Goal: Use online tool/utility: Utilize a website feature to perform a specific function

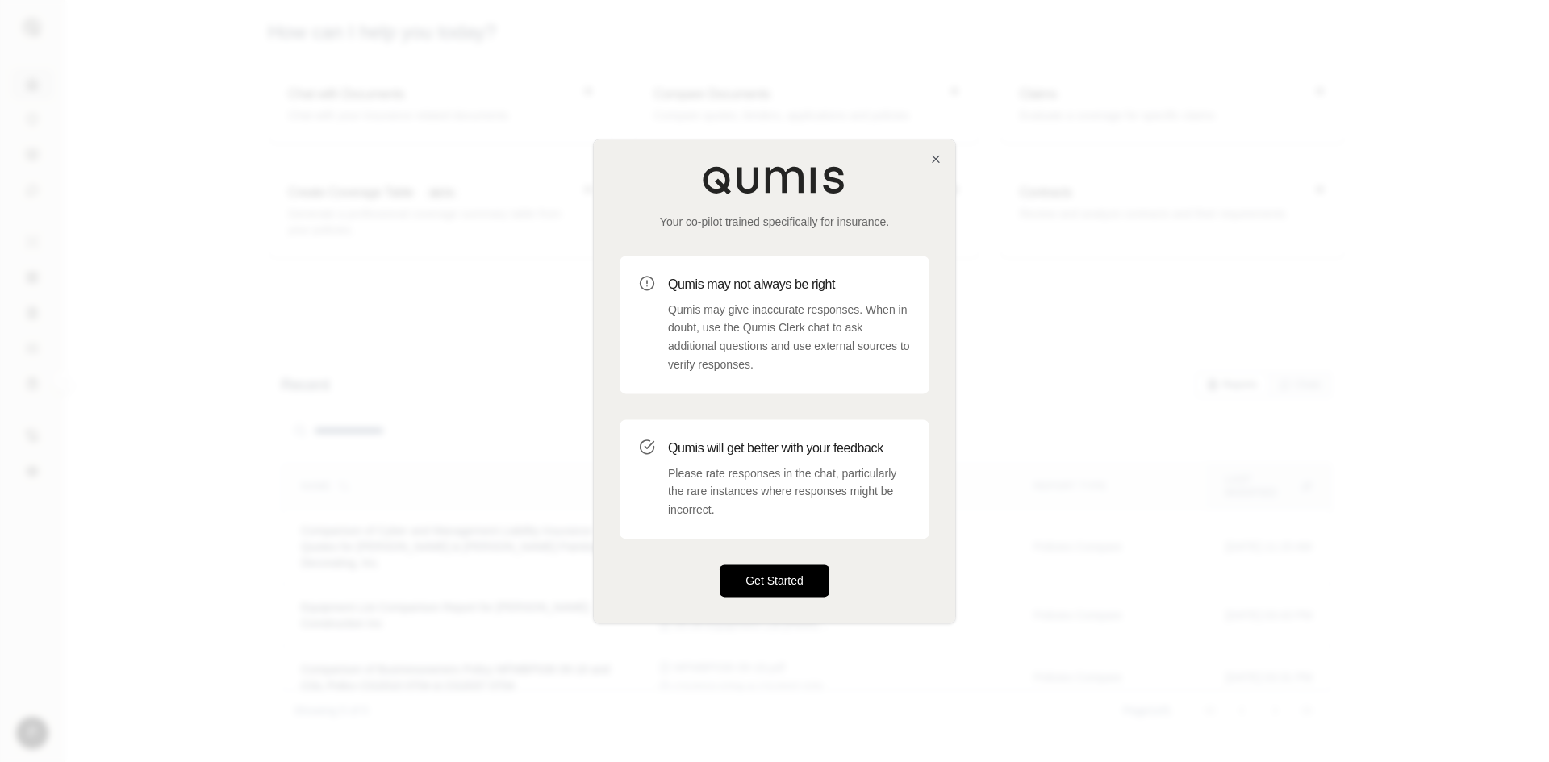
click at [771, 566] on button "Get Started" at bounding box center [775, 581] width 110 height 32
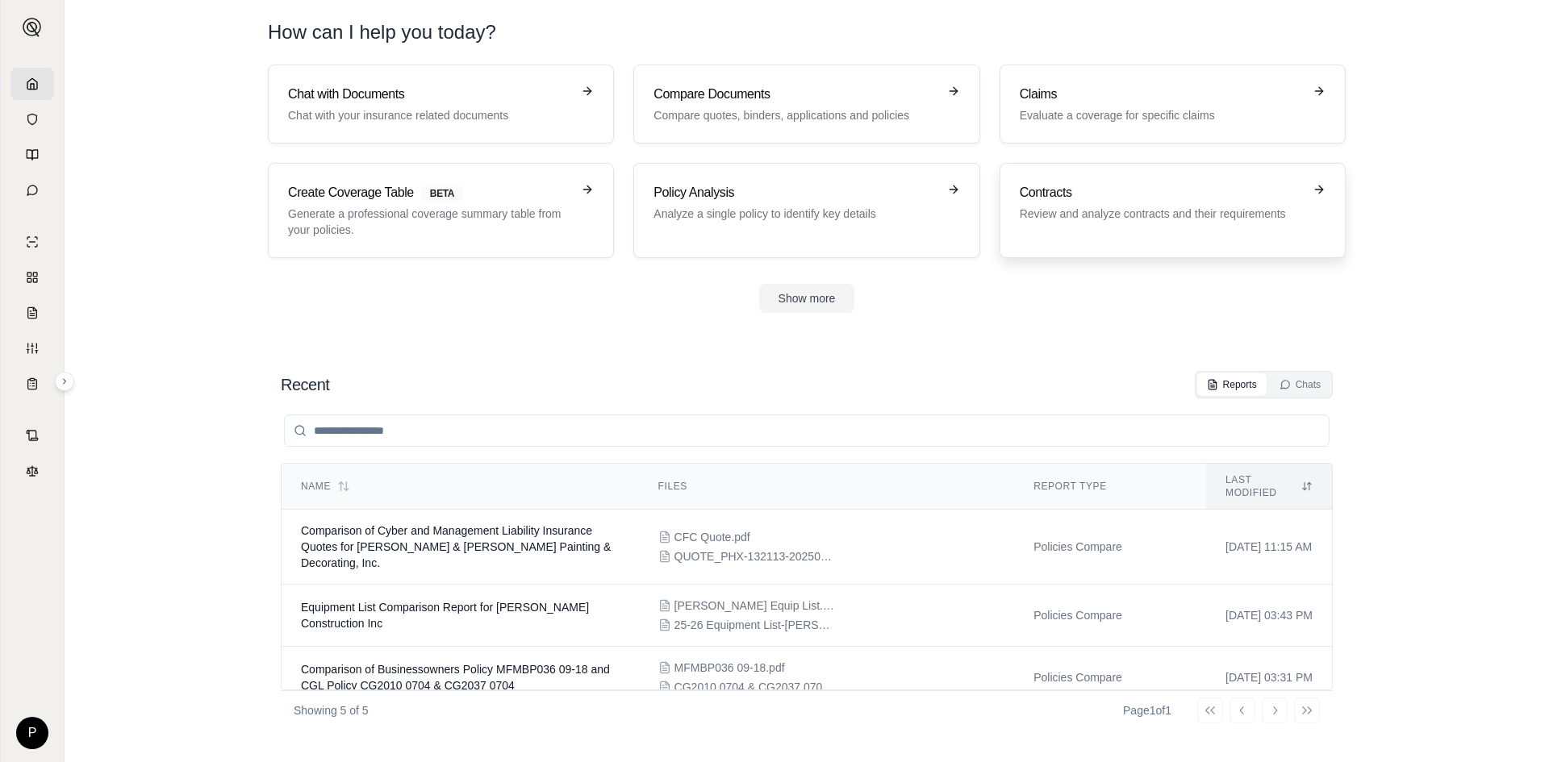
click at [1128, 202] on h3 "Contracts" at bounding box center [1161, 192] width 283 height 19
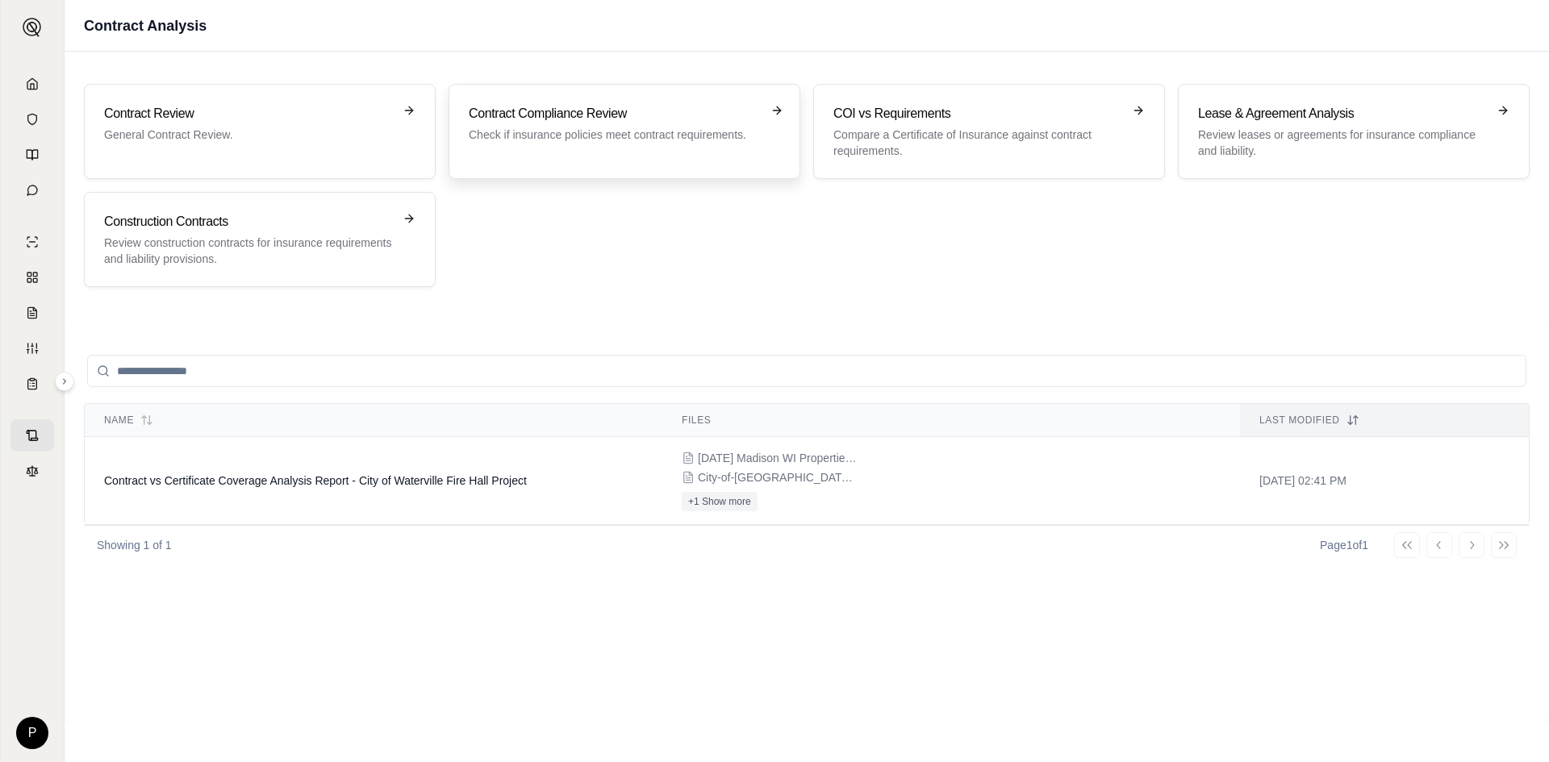
click at [615, 116] on h3 "Contract Compliance Review" at bounding box center [613, 113] width 289 height 19
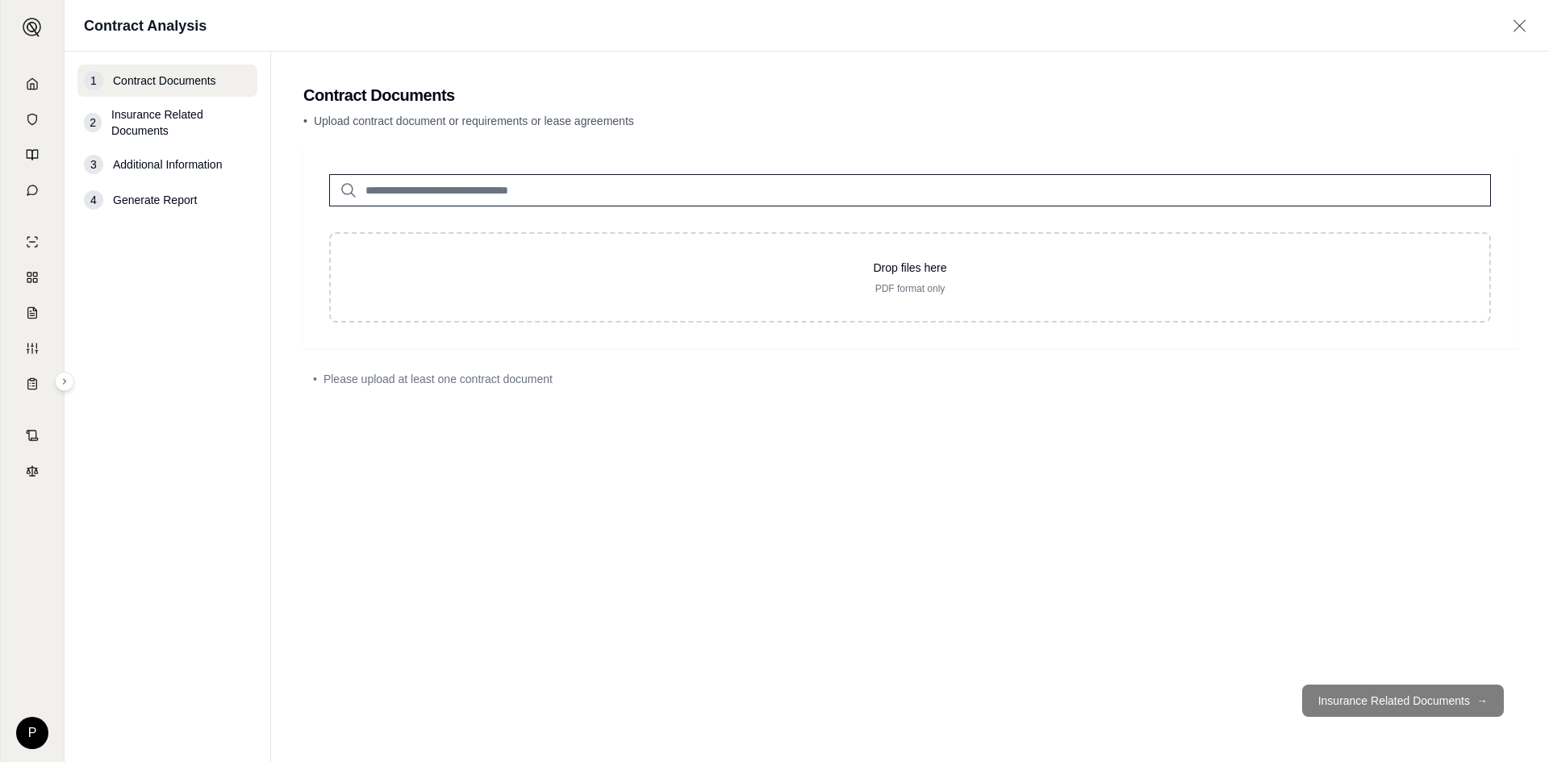
click at [512, 194] on input "search" at bounding box center [910, 190] width 1162 height 32
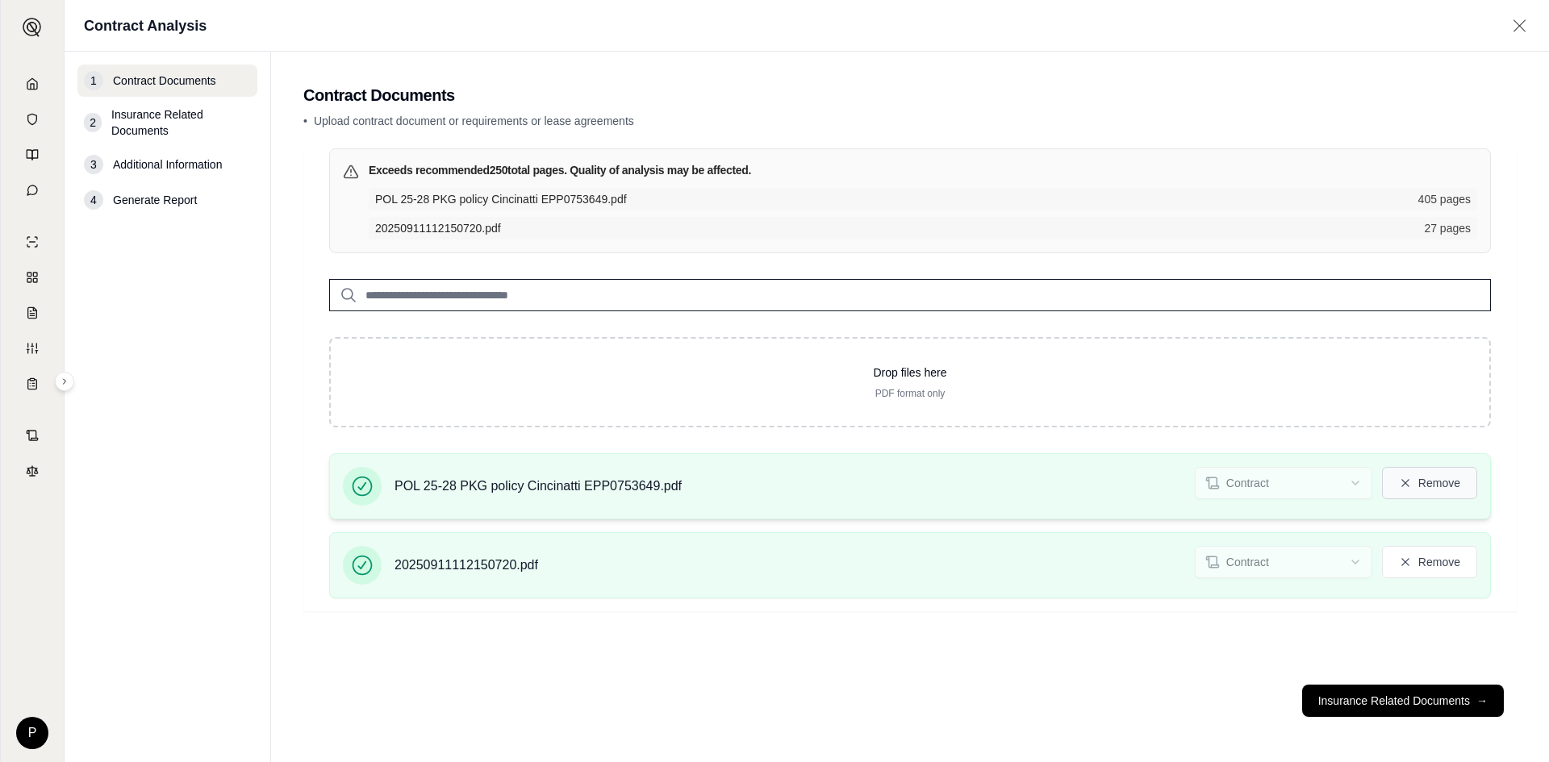
click at [1437, 484] on button "Remove" at bounding box center [1429, 483] width 95 height 32
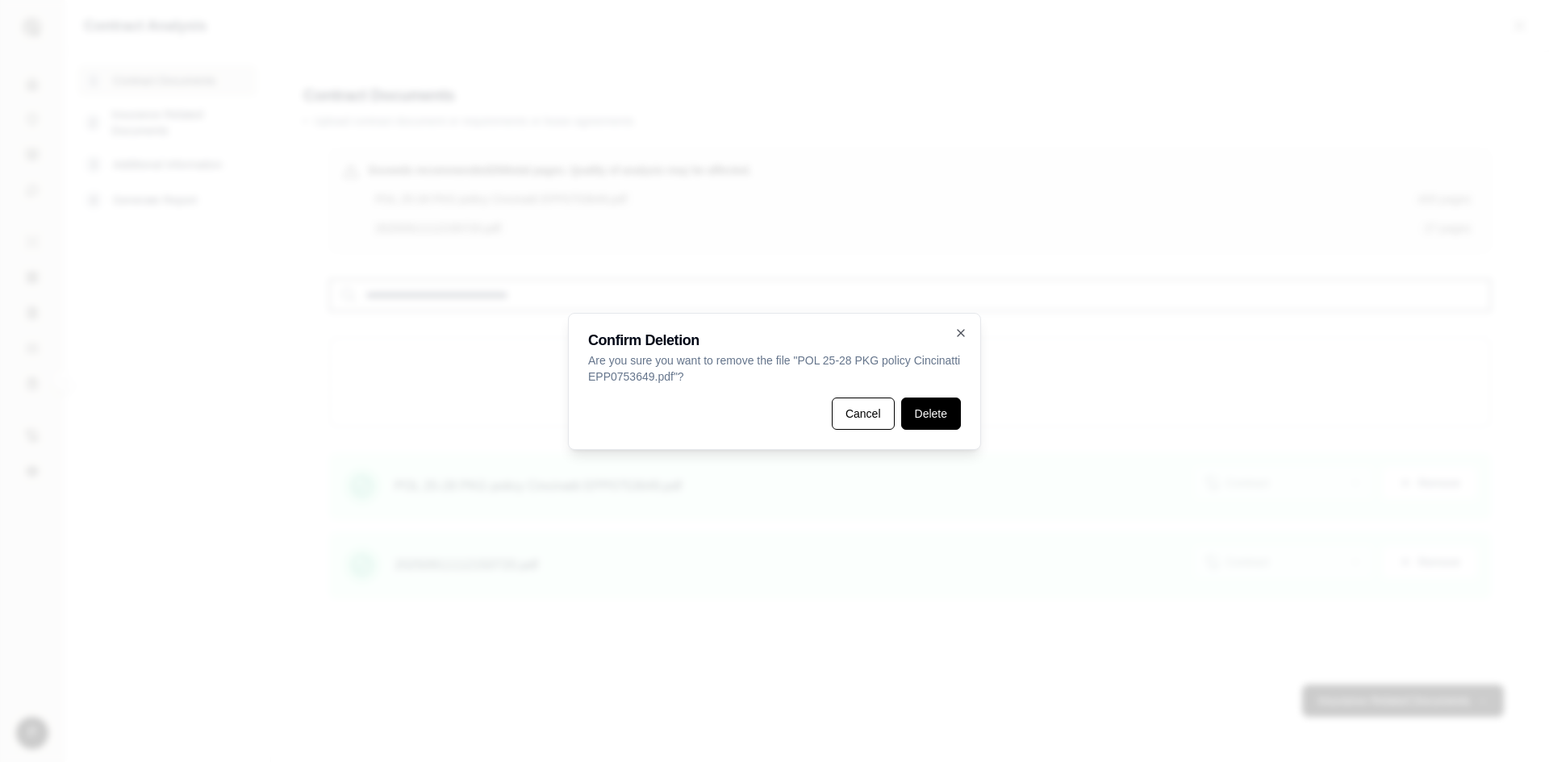
click at [929, 408] on button "Delete" at bounding box center [931, 414] width 60 height 32
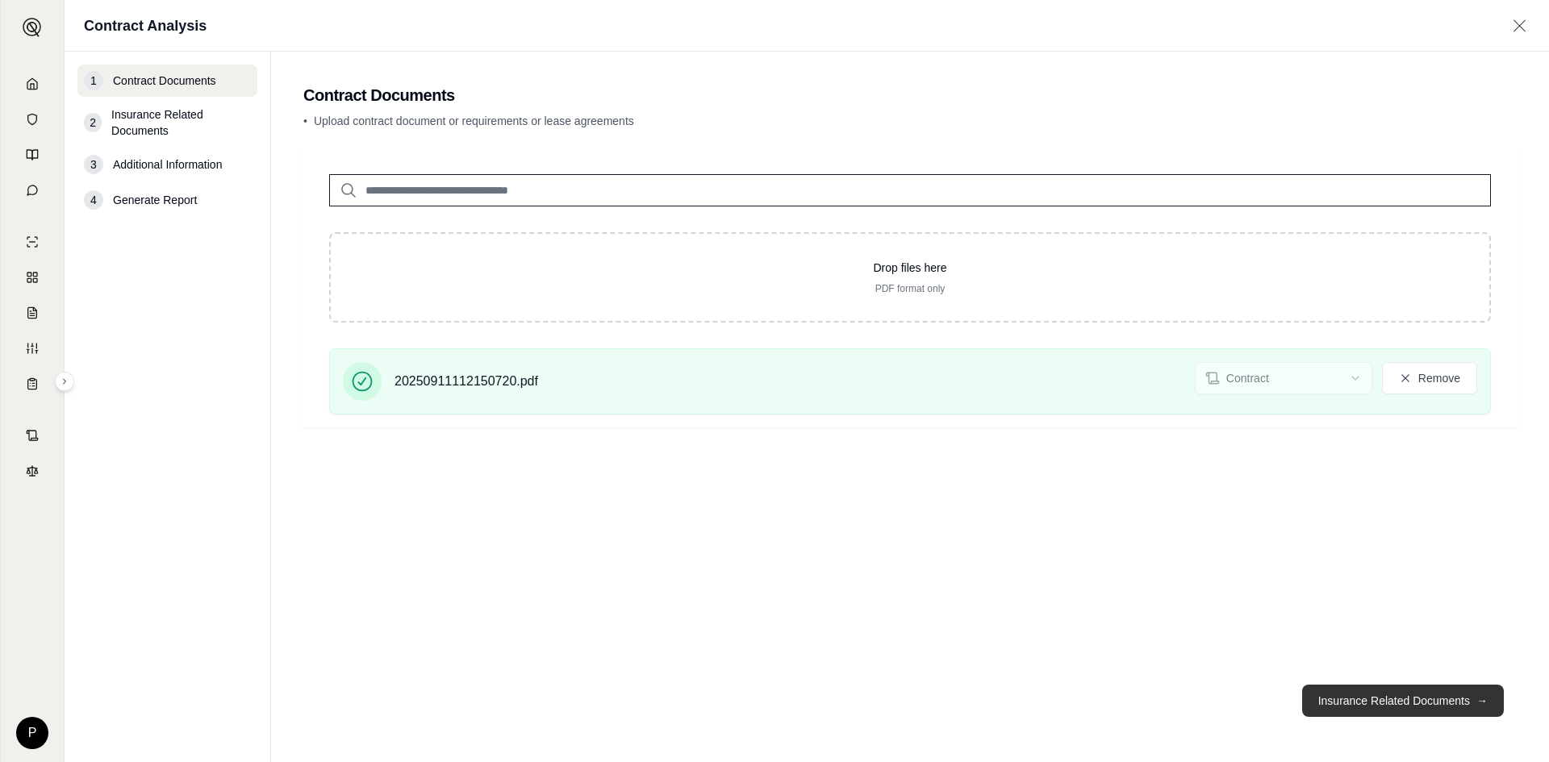
click at [1364, 702] on button "Insurance Related Documents →" at bounding box center [1403, 701] width 202 height 32
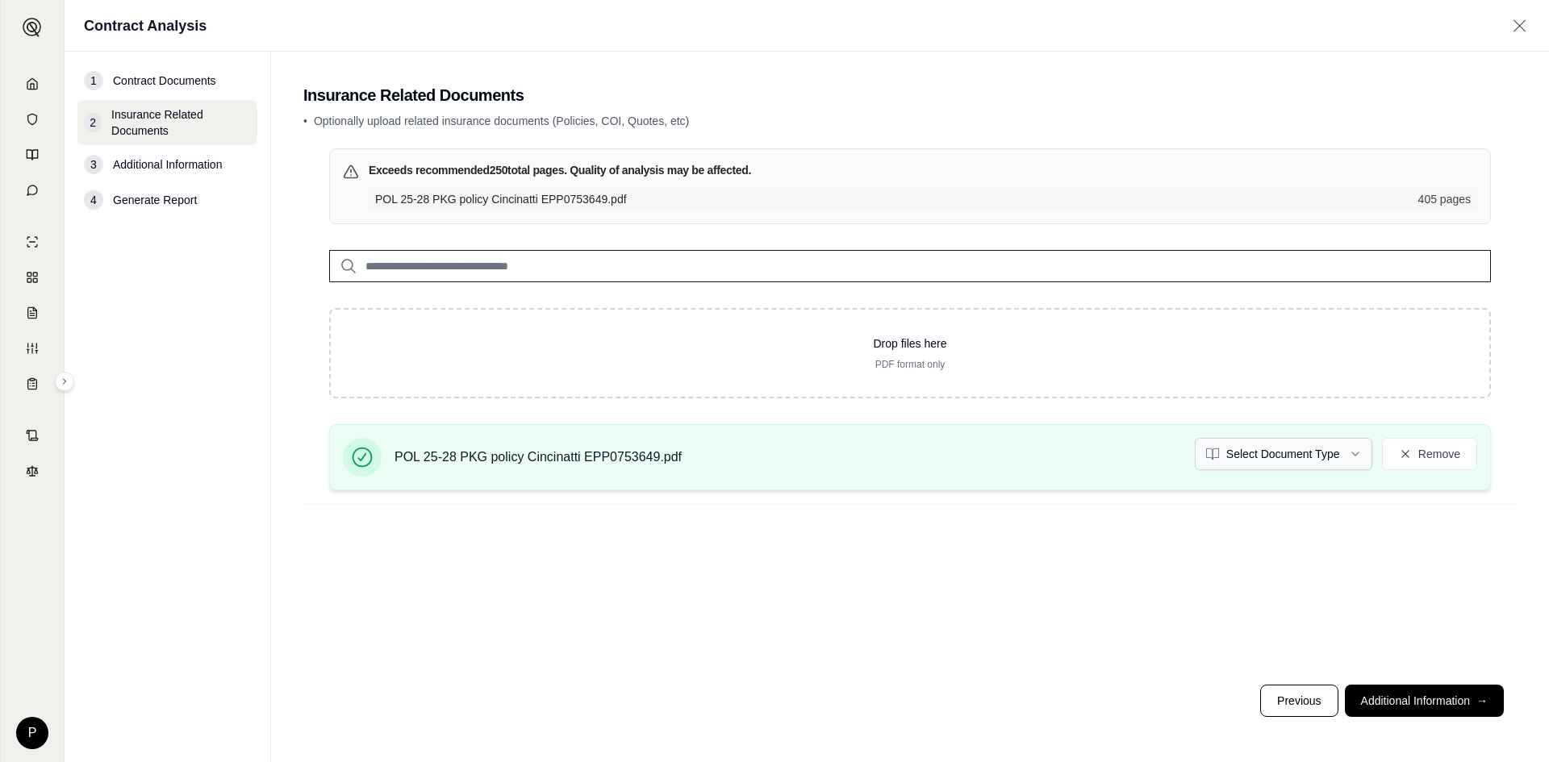
click at [1352, 453] on html "P Contract Analysis 1 Contract Documents 2 Insurance Related Documents 3 Additi…" at bounding box center [774, 381] width 1549 height 762
click at [1418, 707] on button "Additional Information →" at bounding box center [1424, 701] width 159 height 32
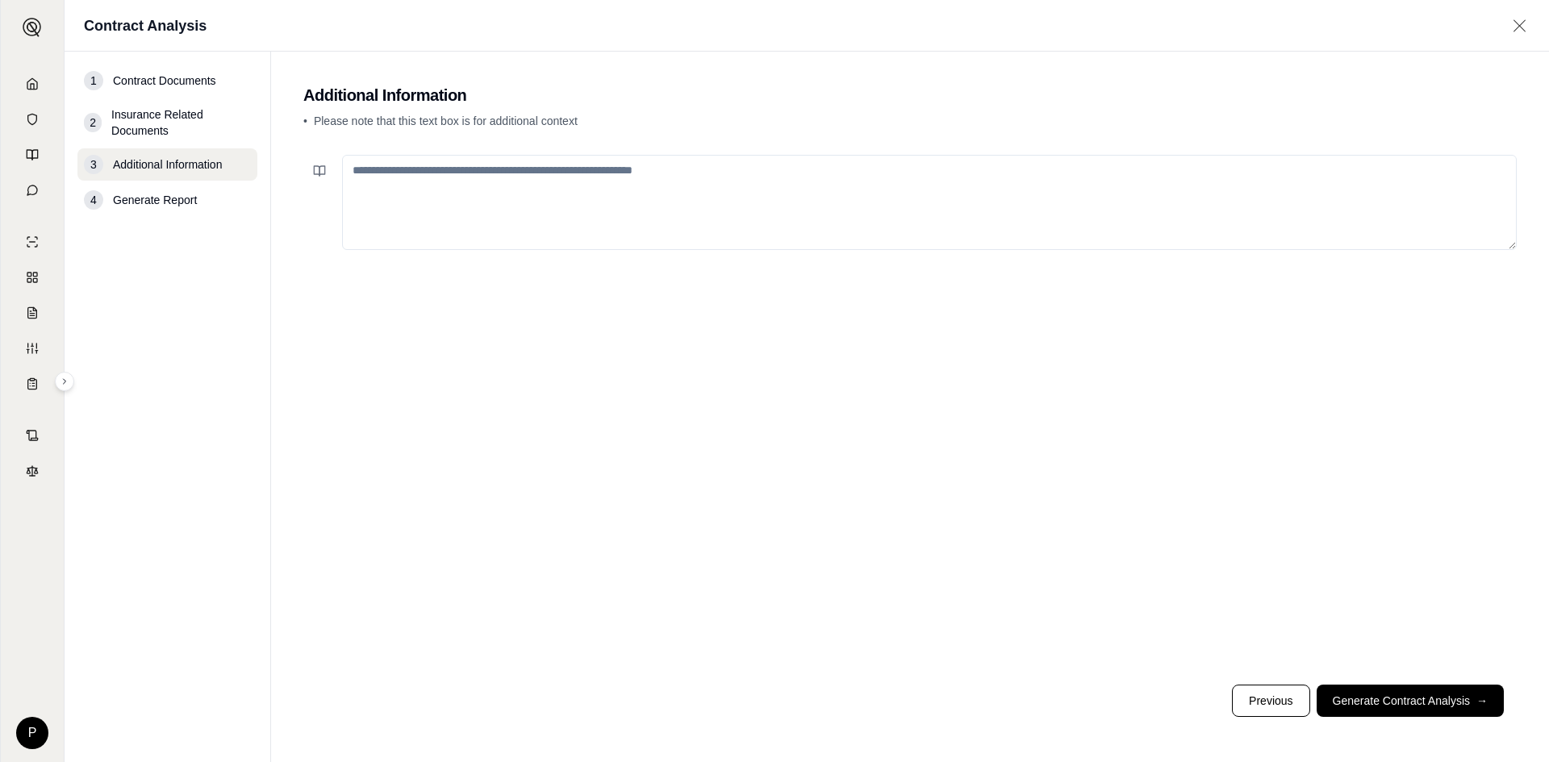
click at [358, 174] on textarea at bounding box center [929, 202] width 1175 height 95
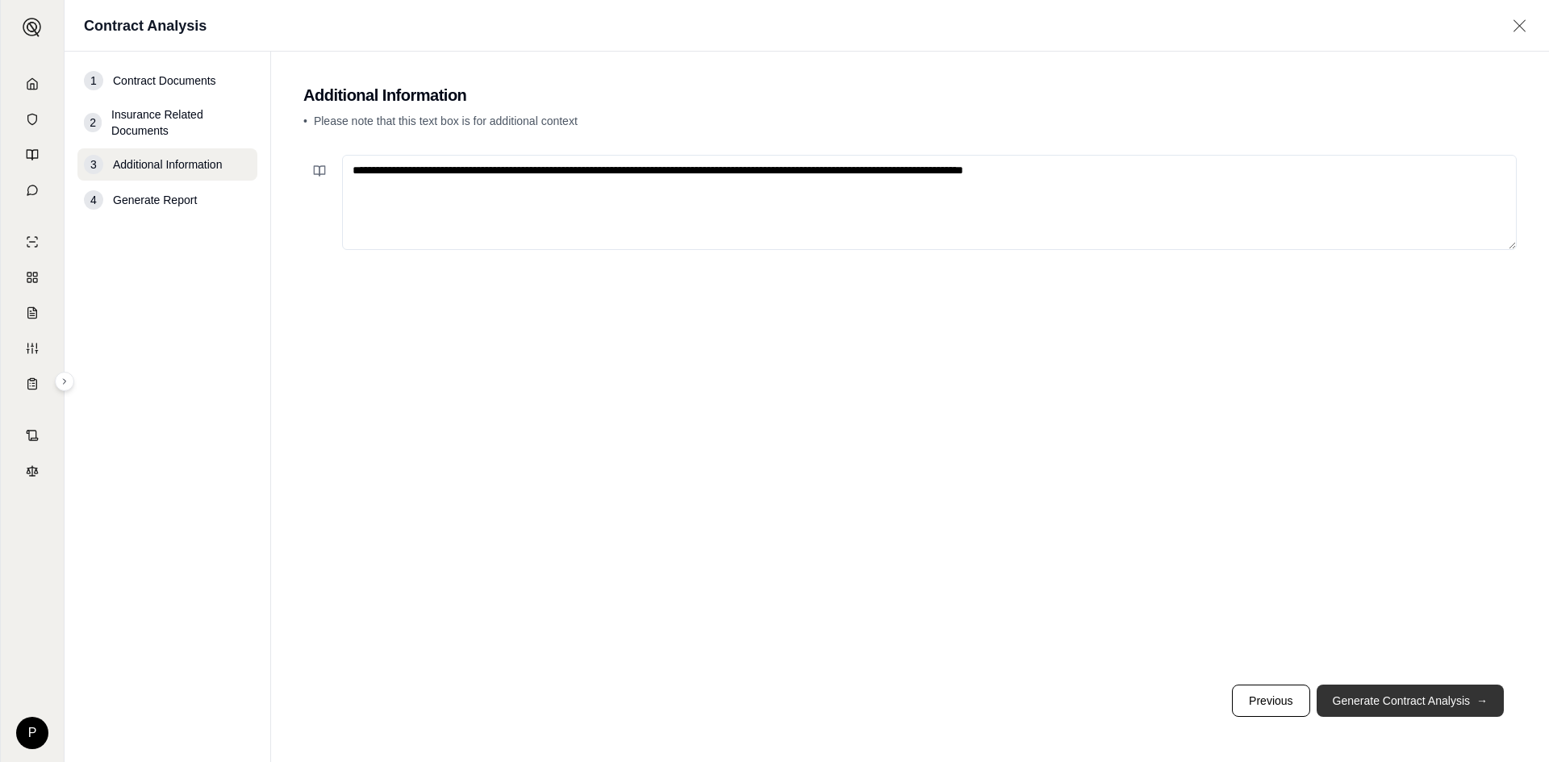
type textarea "**********"
click at [1413, 704] on button "Generate Contract Analysis →" at bounding box center [1410, 701] width 187 height 32
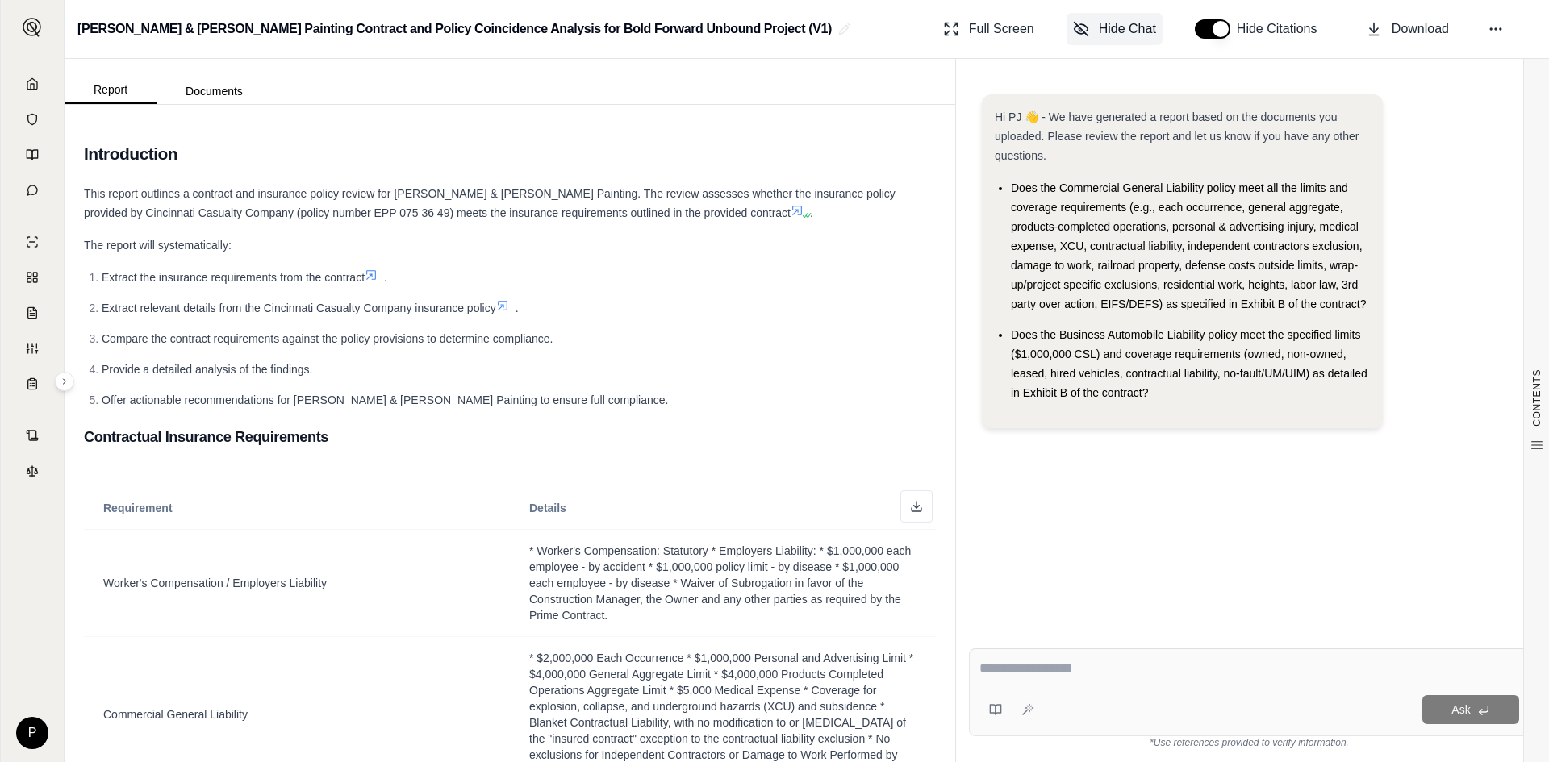
click at [1127, 25] on span "Hide Chat" at bounding box center [1127, 28] width 57 height 19
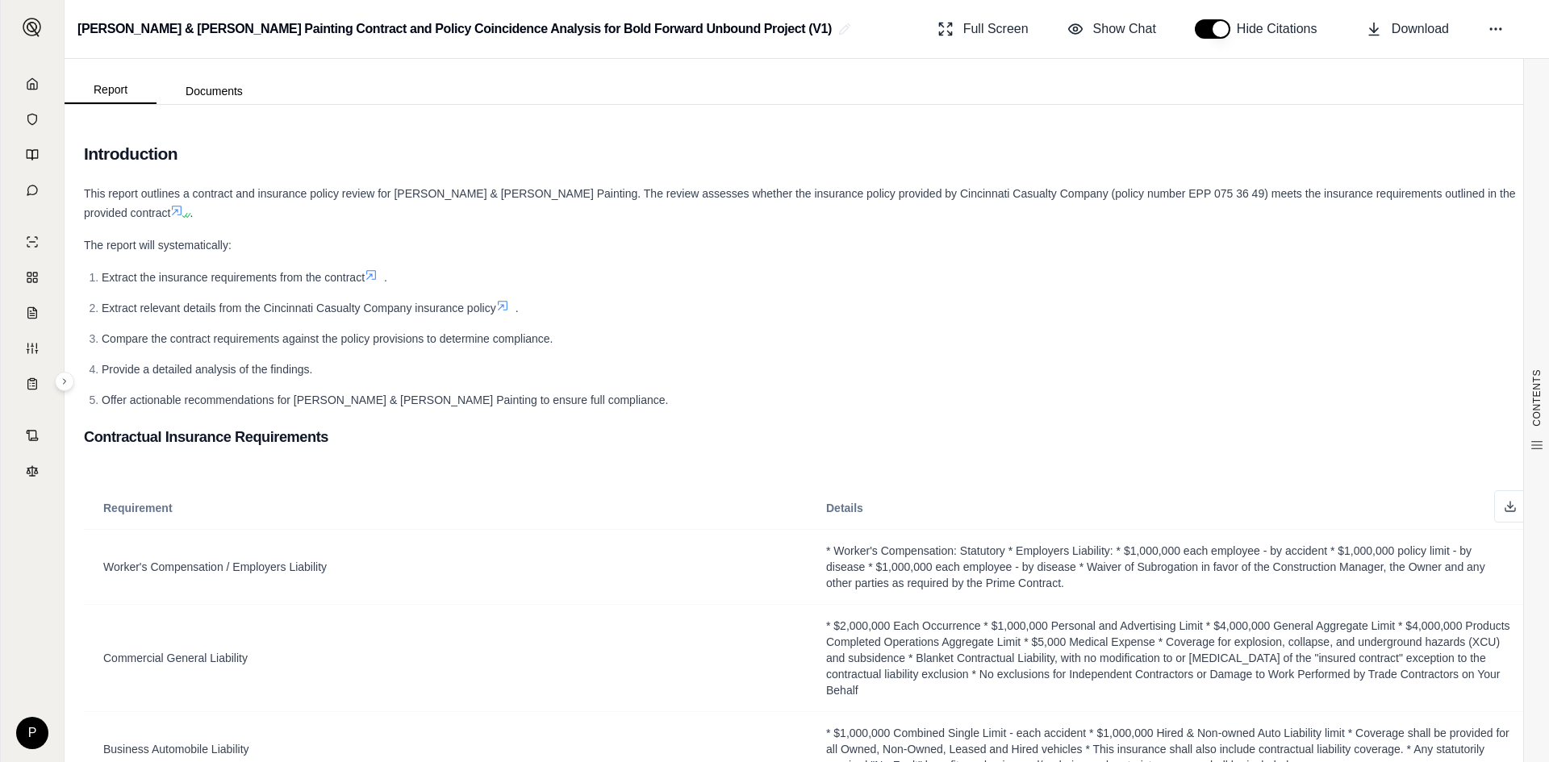
click at [1202, 30] on button "button" at bounding box center [1213, 28] width 36 height 19
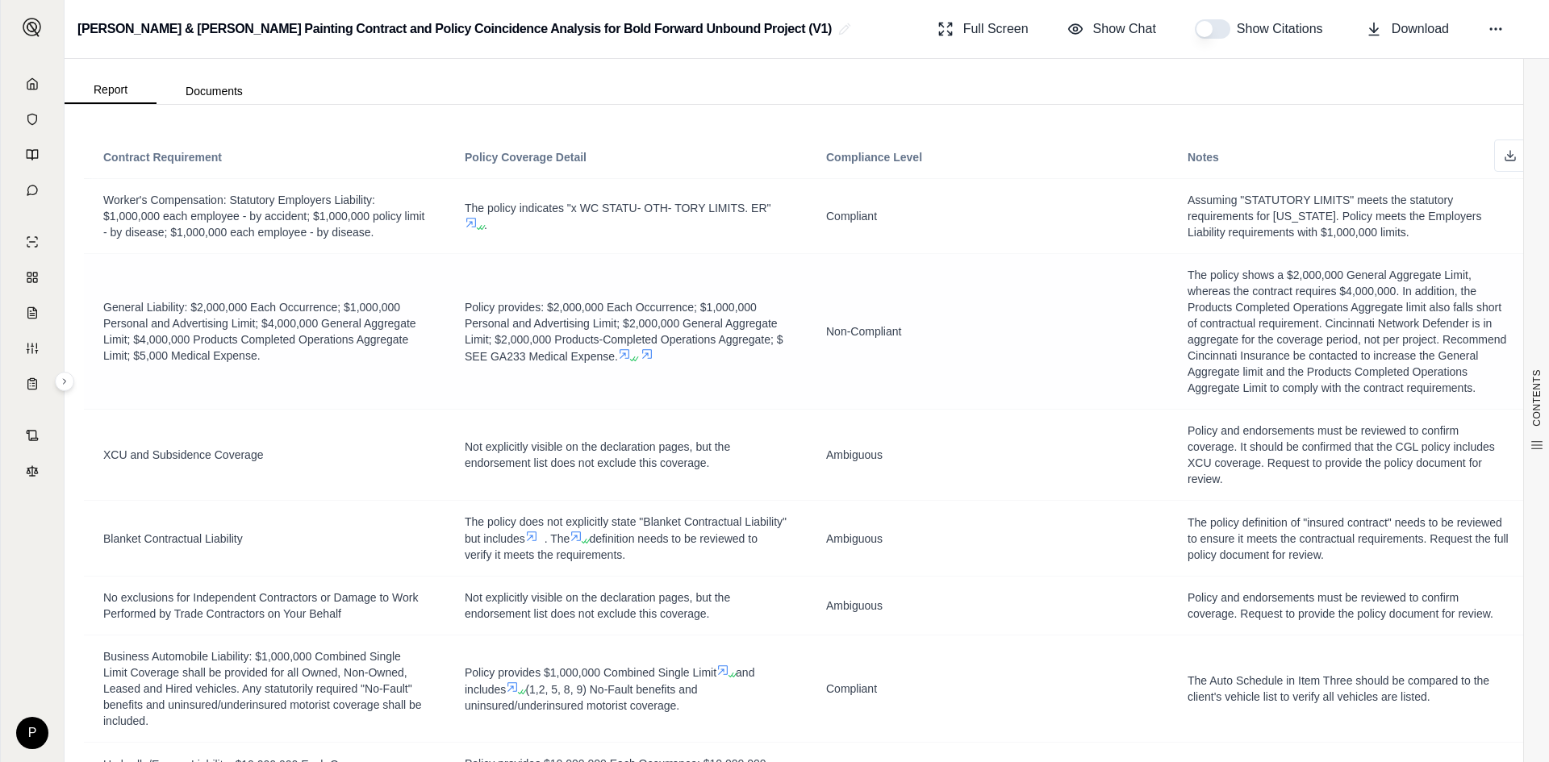
scroll to position [8714, 0]
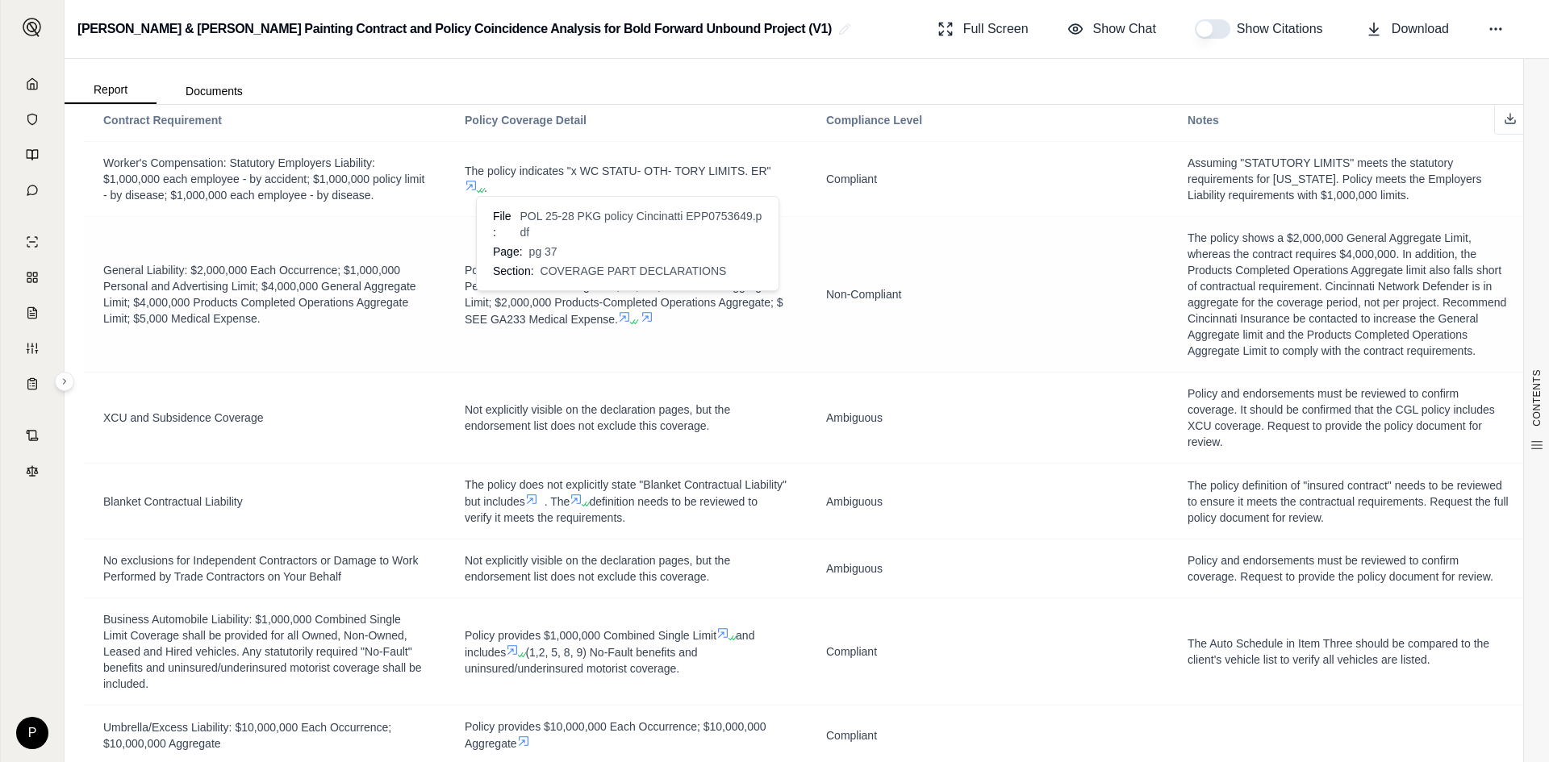
click at [625, 312] on icon at bounding box center [625, 317] width 10 height 10
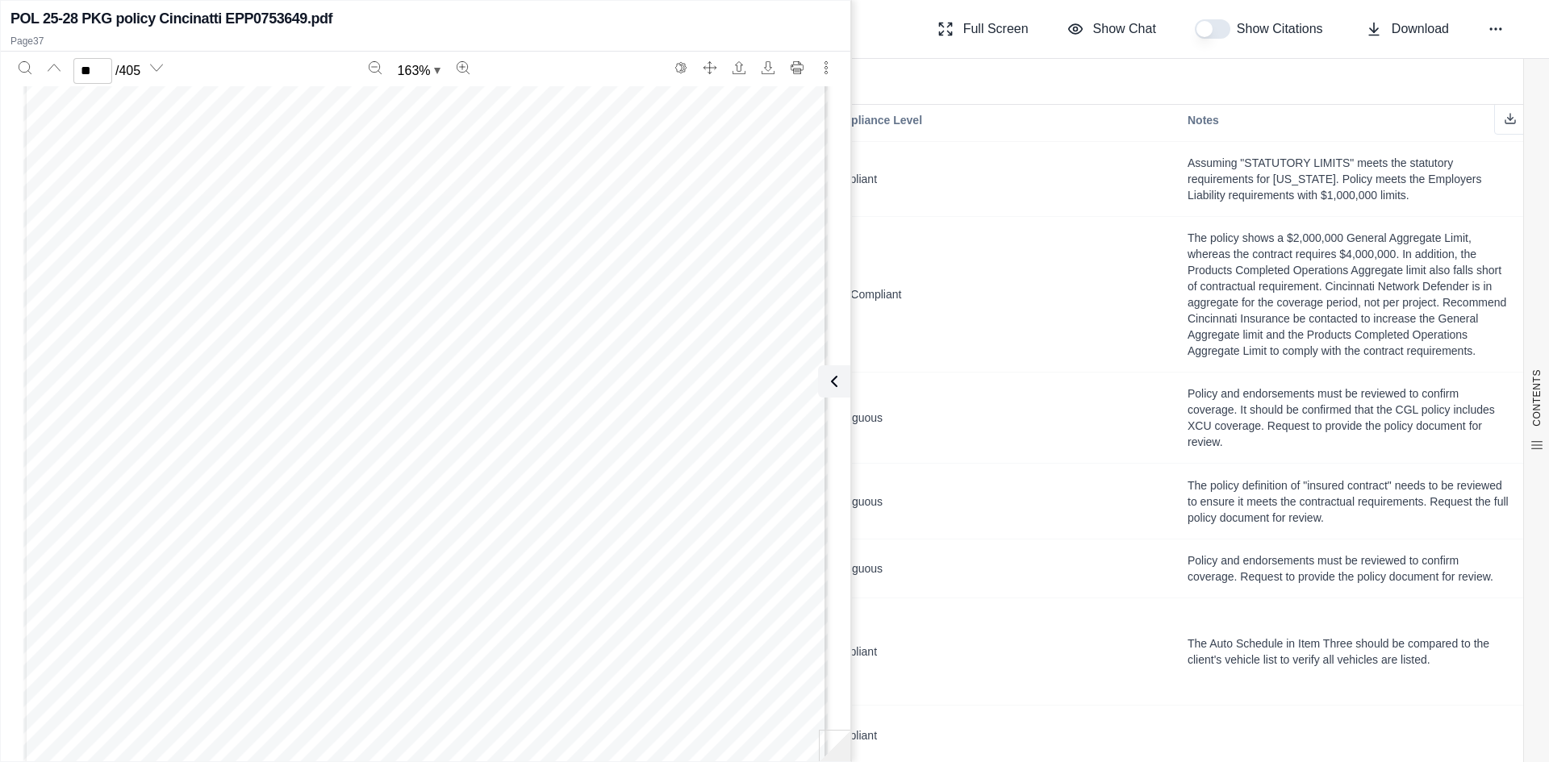
scroll to position [36428, 0]
type input "**"
click at [829, 382] on icon at bounding box center [831, 382] width 5 height 10
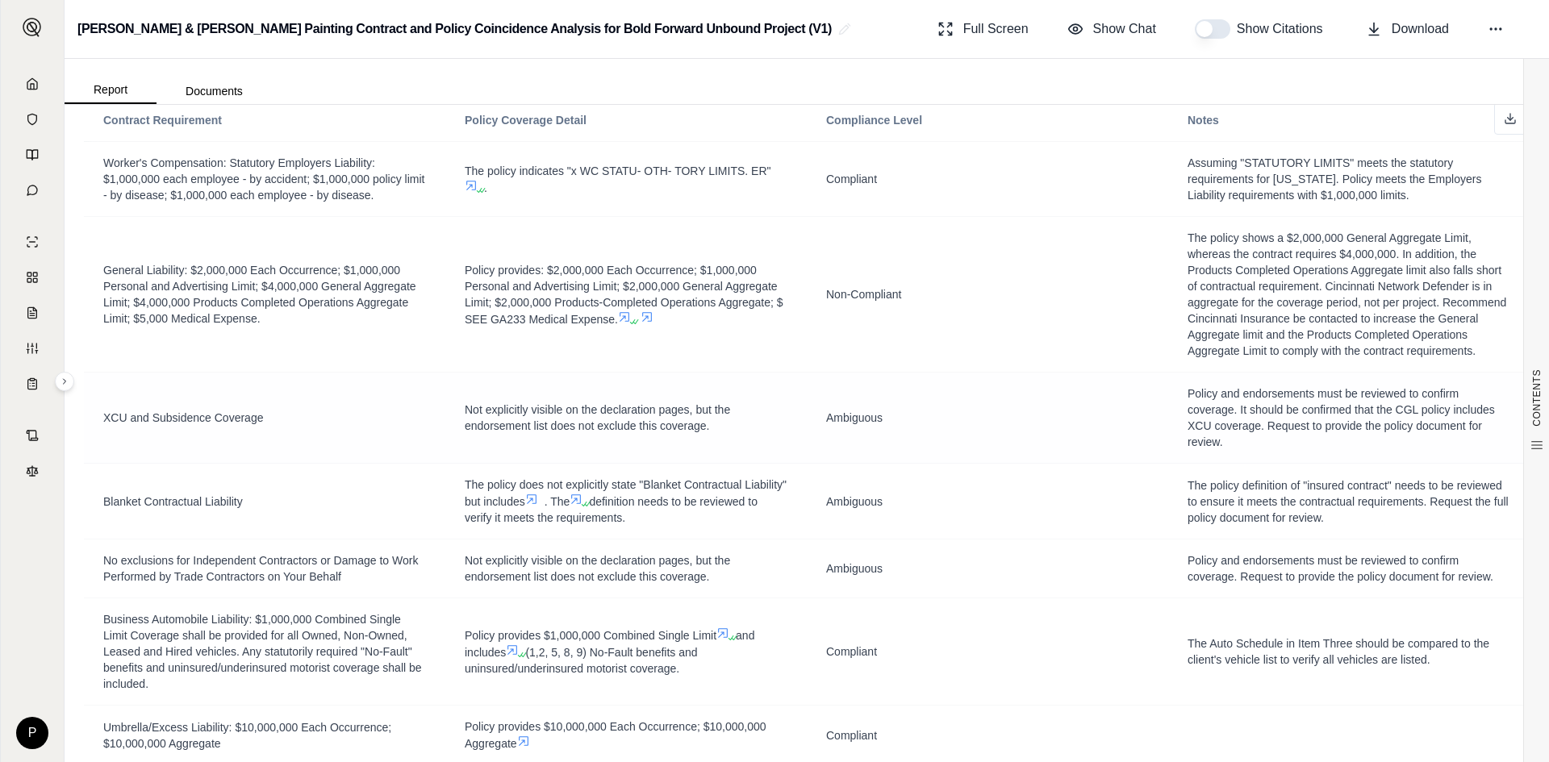
scroll to position [0, 0]
click at [649, 311] on icon at bounding box center [647, 317] width 13 height 13
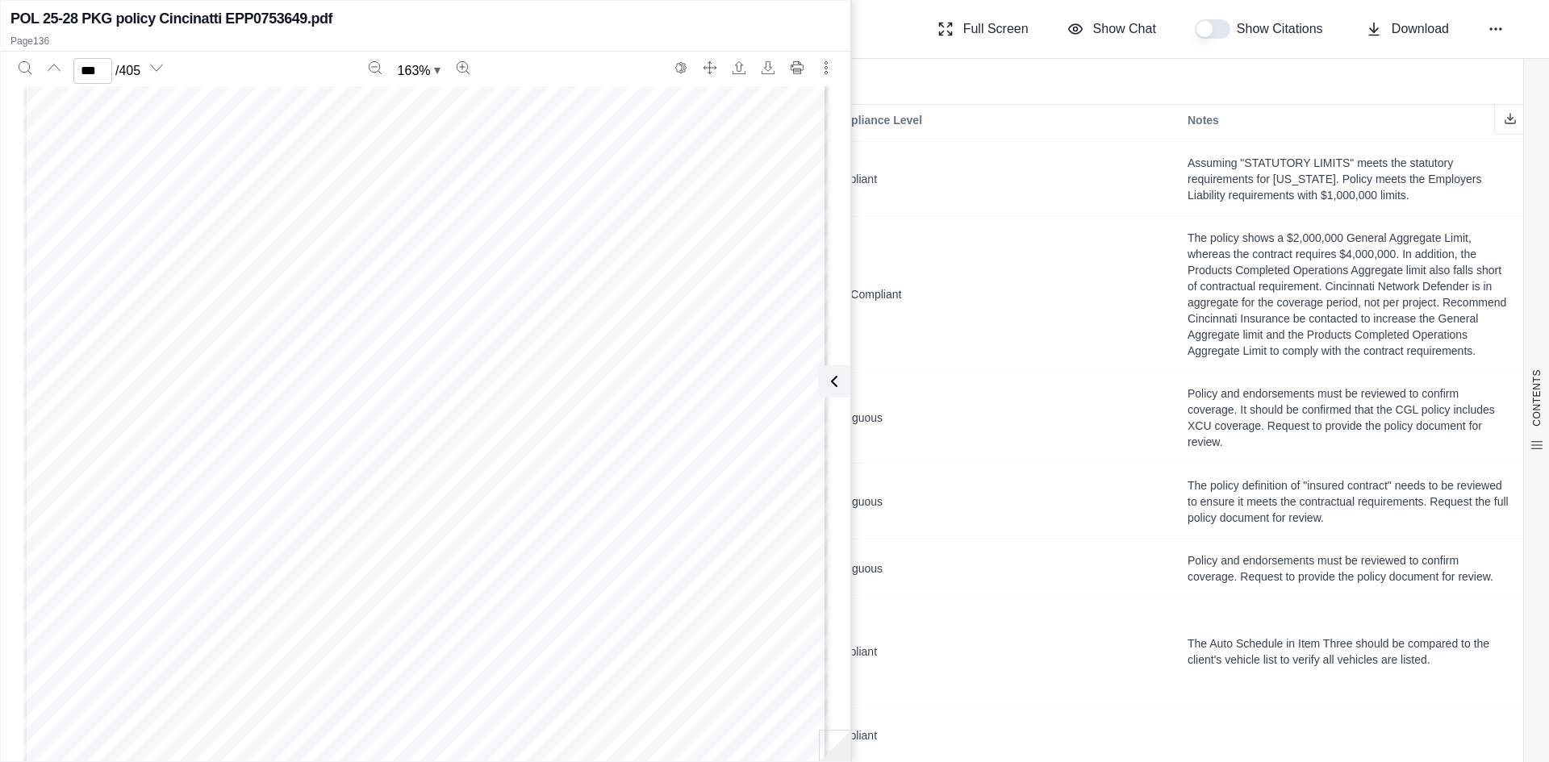
scroll to position [140945, 0]
type input "***"
click at [840, 379] on icon at bounding box center [830, 381] width 19 height 19
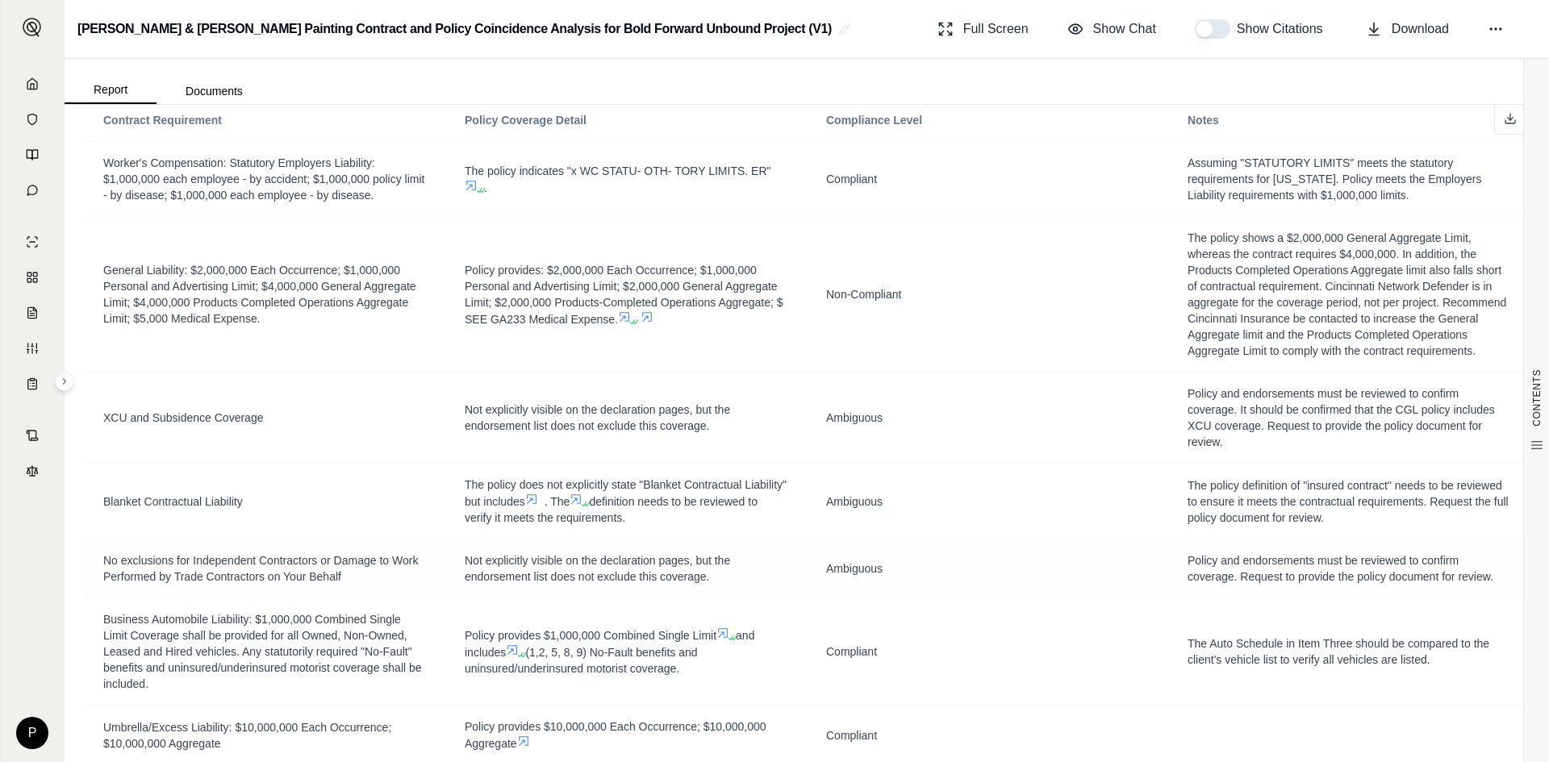
scroll to position [8795, 0]
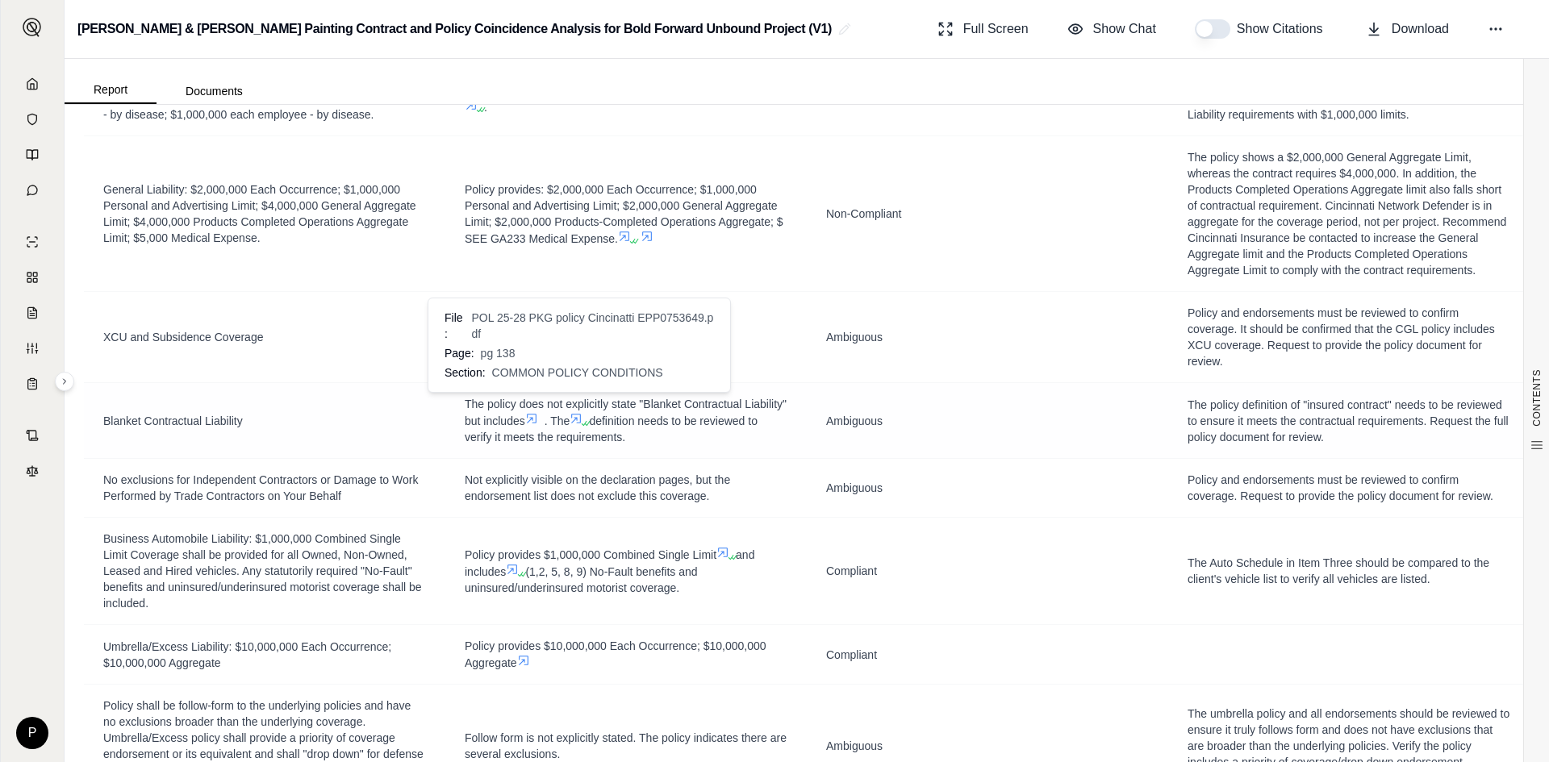
click at [538, 412] on icon at bounding box center [531, 418] width 13 height 13
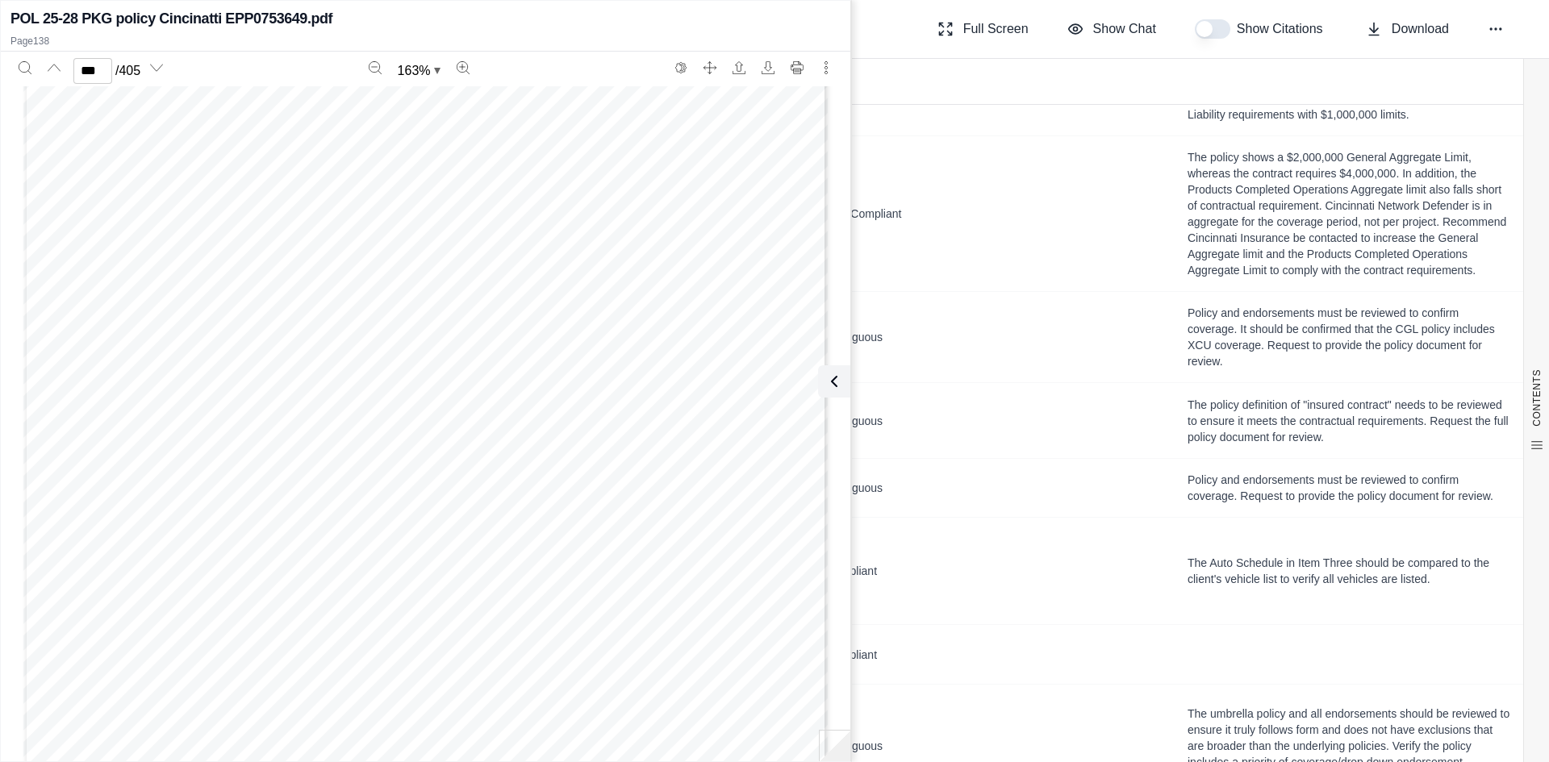
scroll to position [143915, 0]
type input "***"
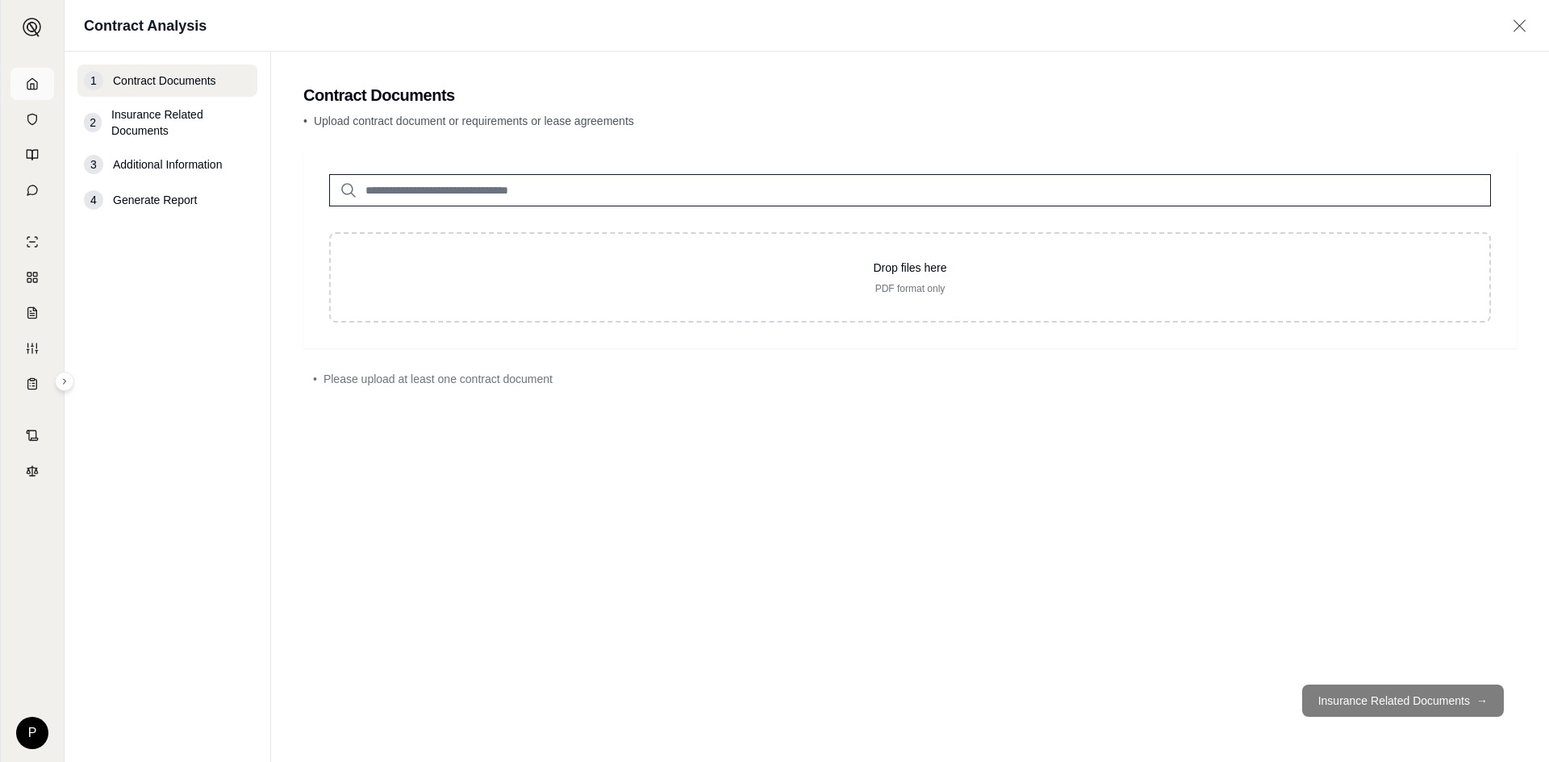
click at [38, 87] on icon at bounding box center [32, 83] width 13 height 13
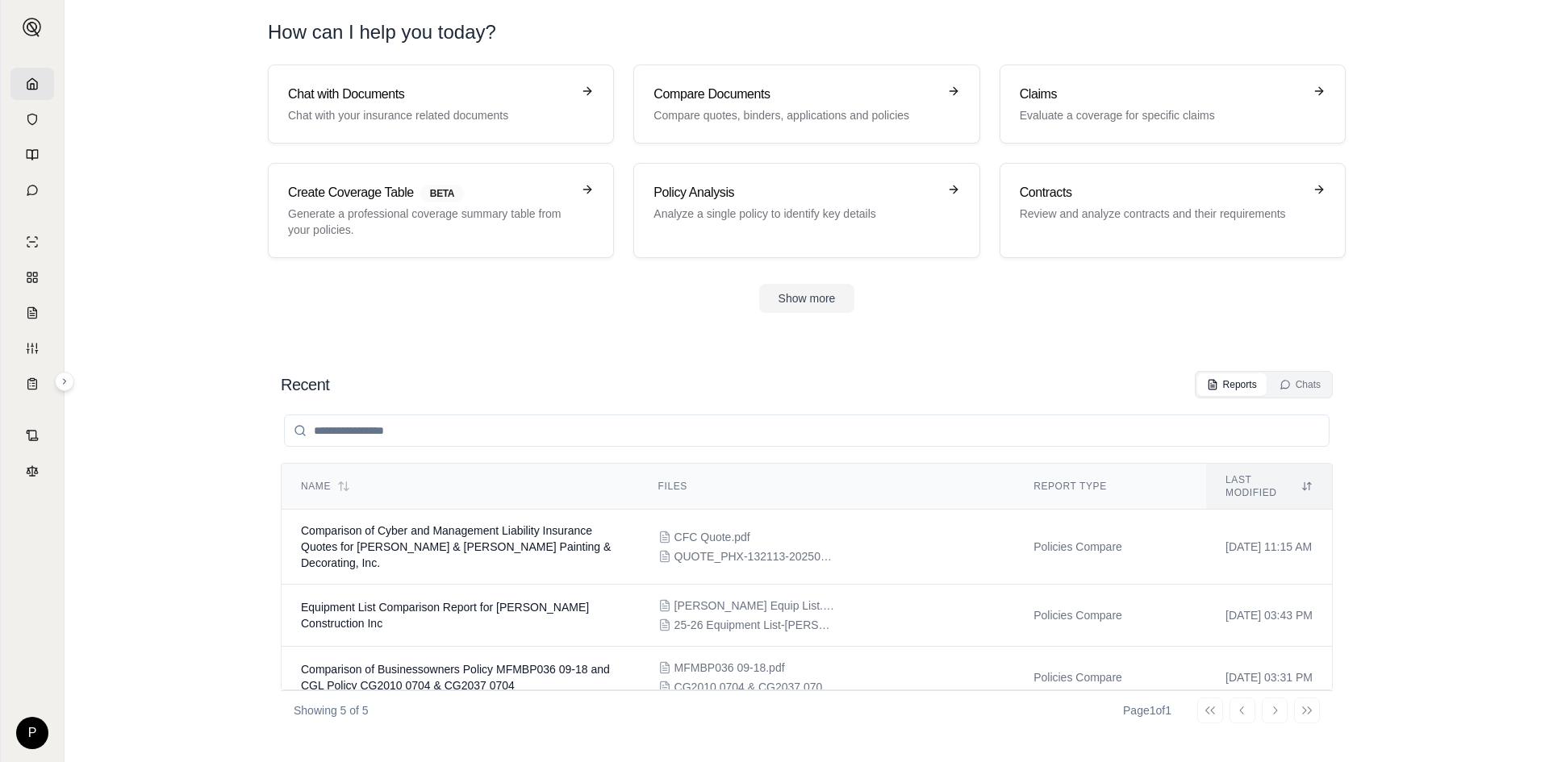
click at [30, 85] on icon at bounding box center [32, 83] width 13 height 13
click at [474, 524] on span "Comparison of Cyber and Management Liability Insurance Quotes for [PERSON_NAME]…" at bounding box center [456, 546] width 310 height 45
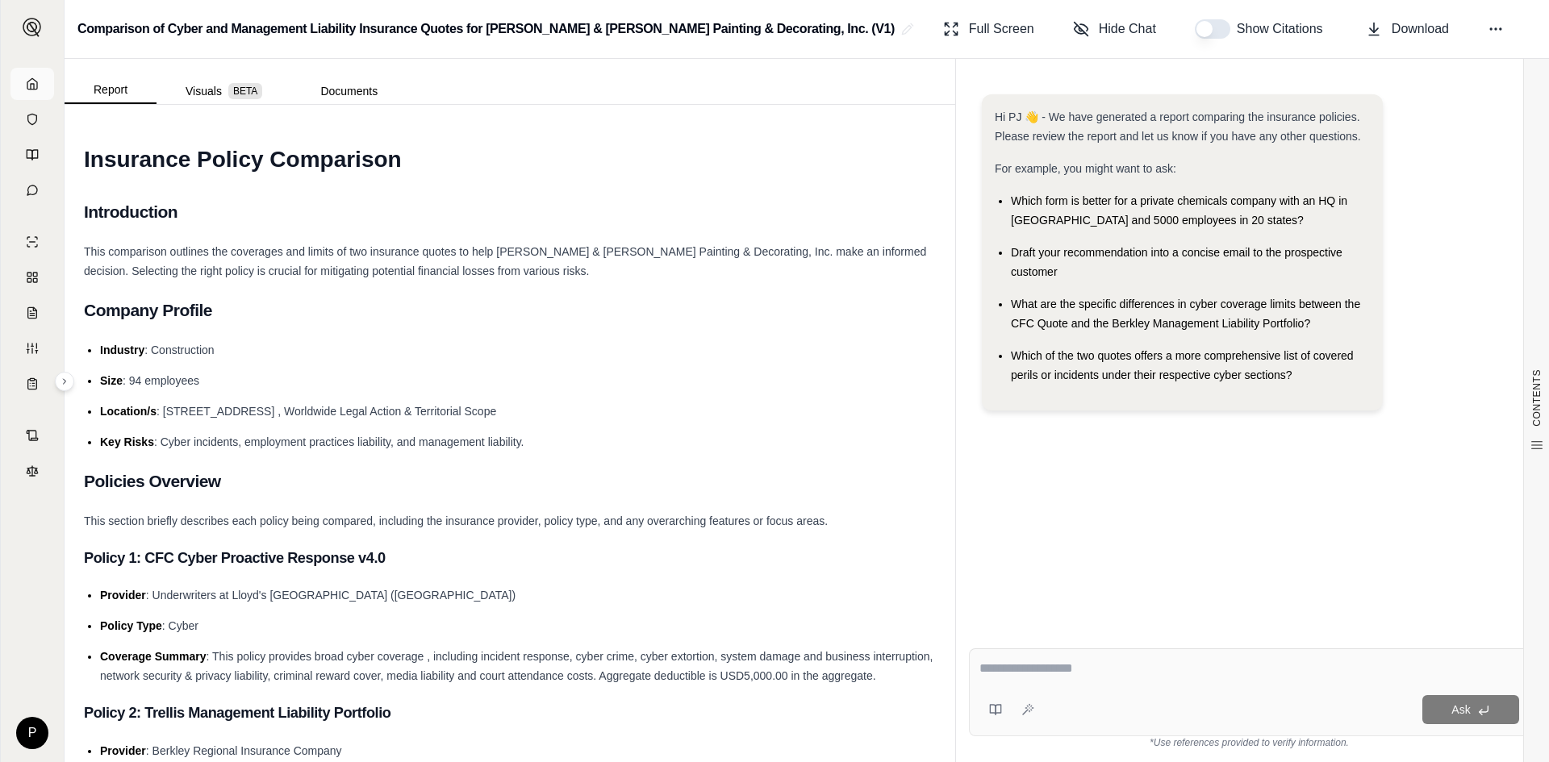
click at [31, 86] on icon at bounding box center [32, 83] width 13 height 13
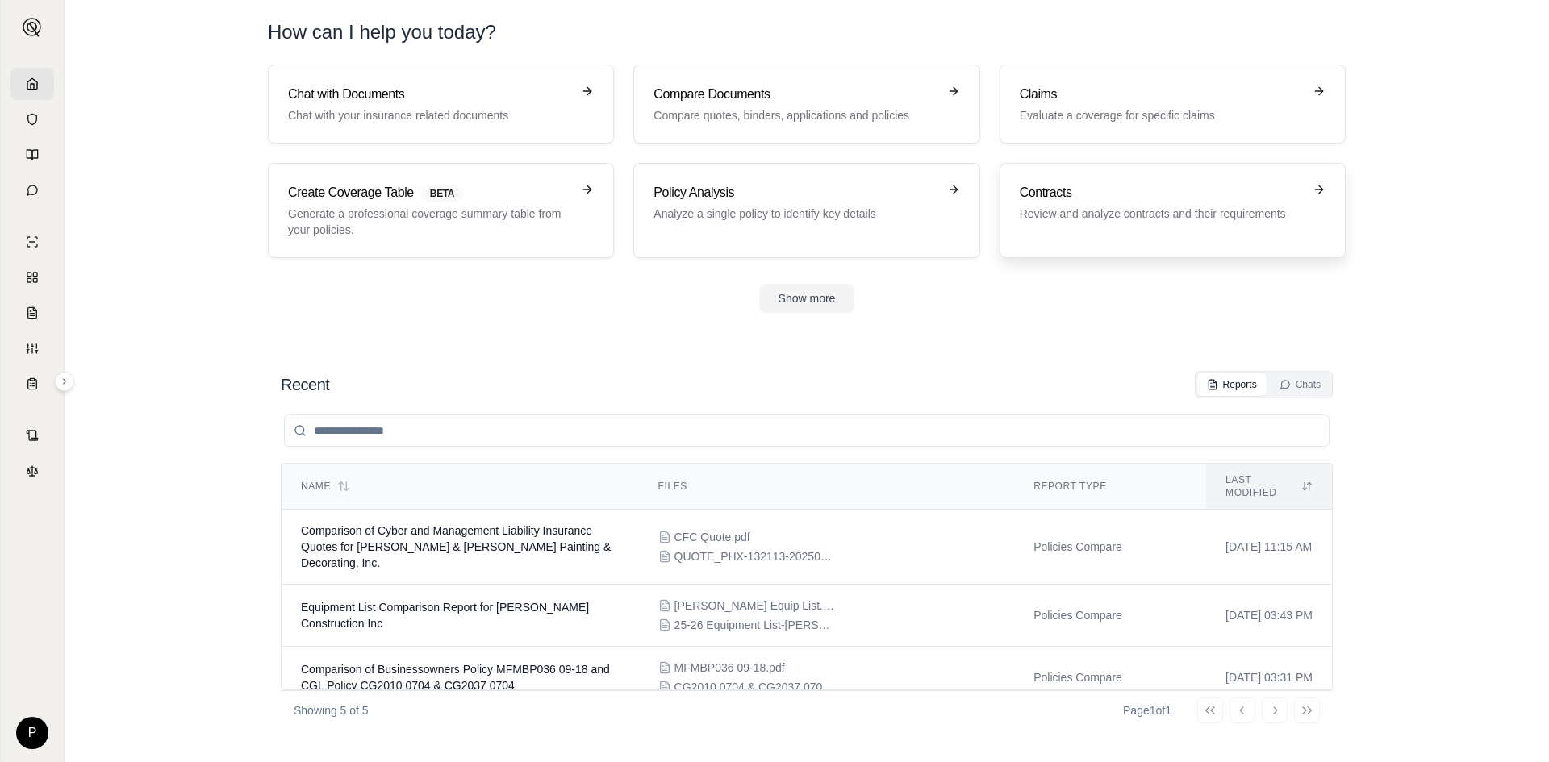
click at [1084, 196] on h3 "Contracts" at bounding box center [1161, 192] width 283 height 19
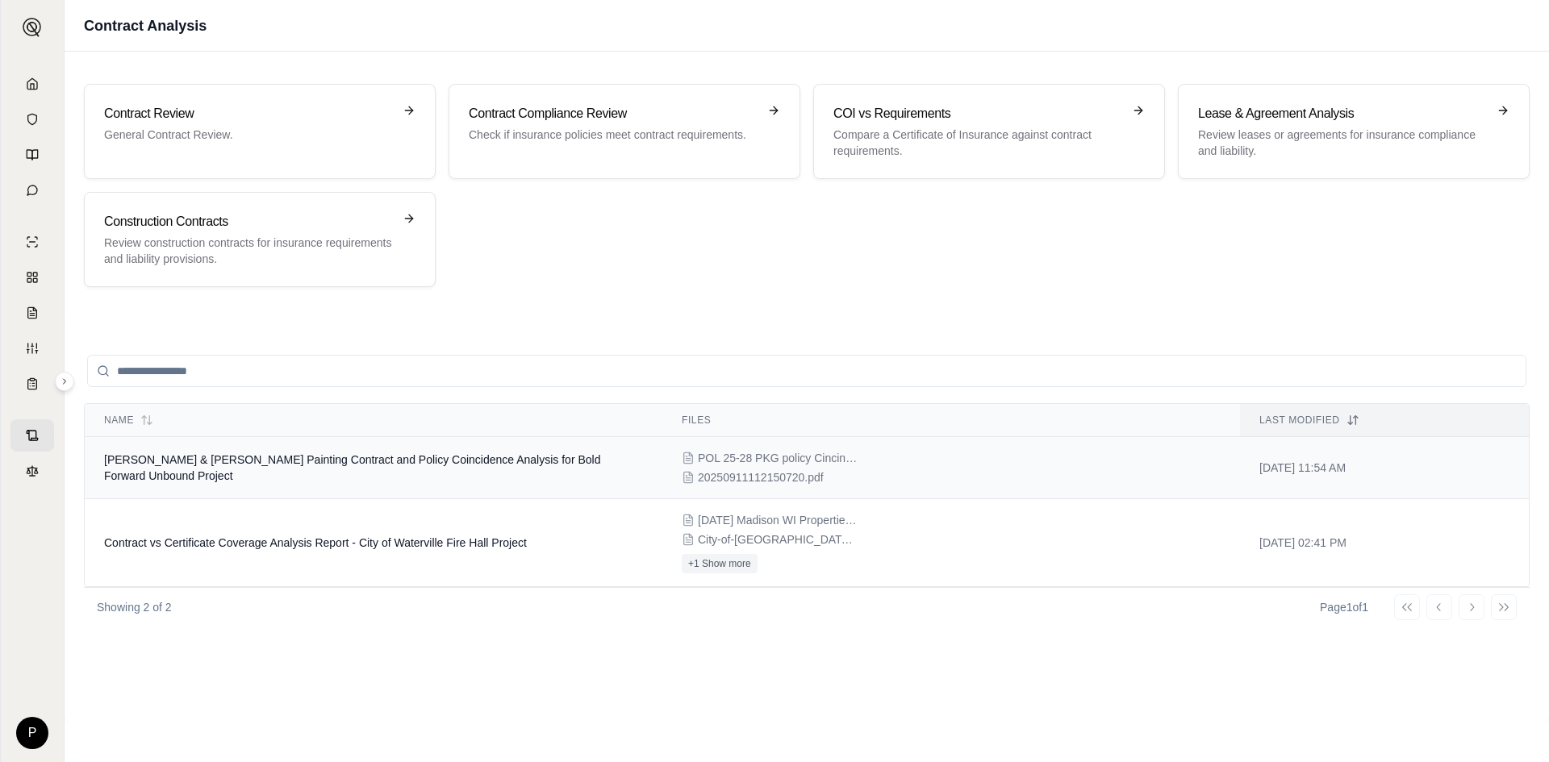
click at [207, 460] on span "[PERSON_NAME] & [PERSON_NAME] Painting Contract and Policy Coincidence Analysis…" at bounding box center [352, 467] width 496 height 29
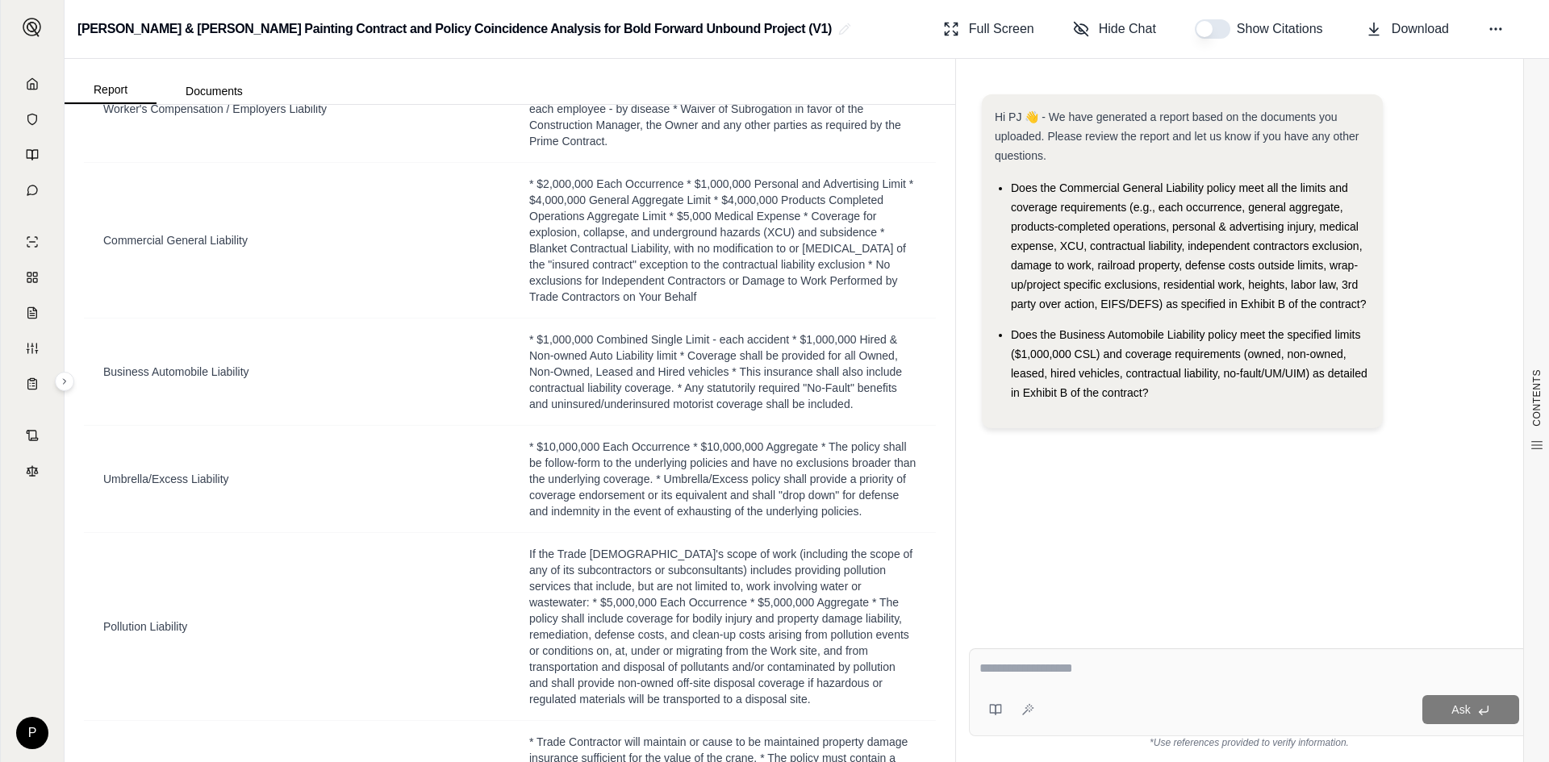
scroll to position [484, 0]
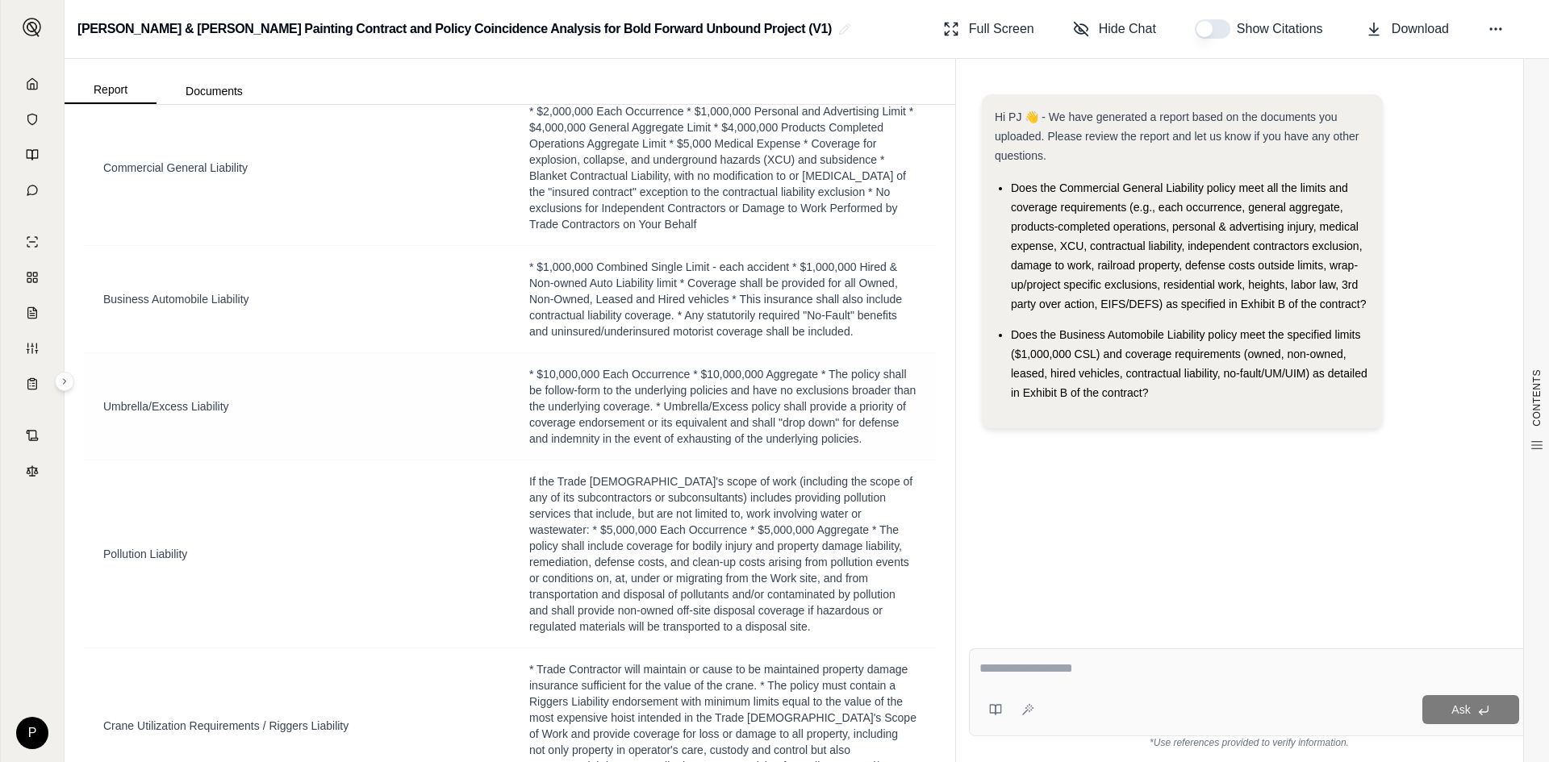
click at [511, 500] on tbody "Worker's Compensation / Employers Liability * Worker's Compensation: Statutory …" at bounding box center [510, 619] width 852 height 1272
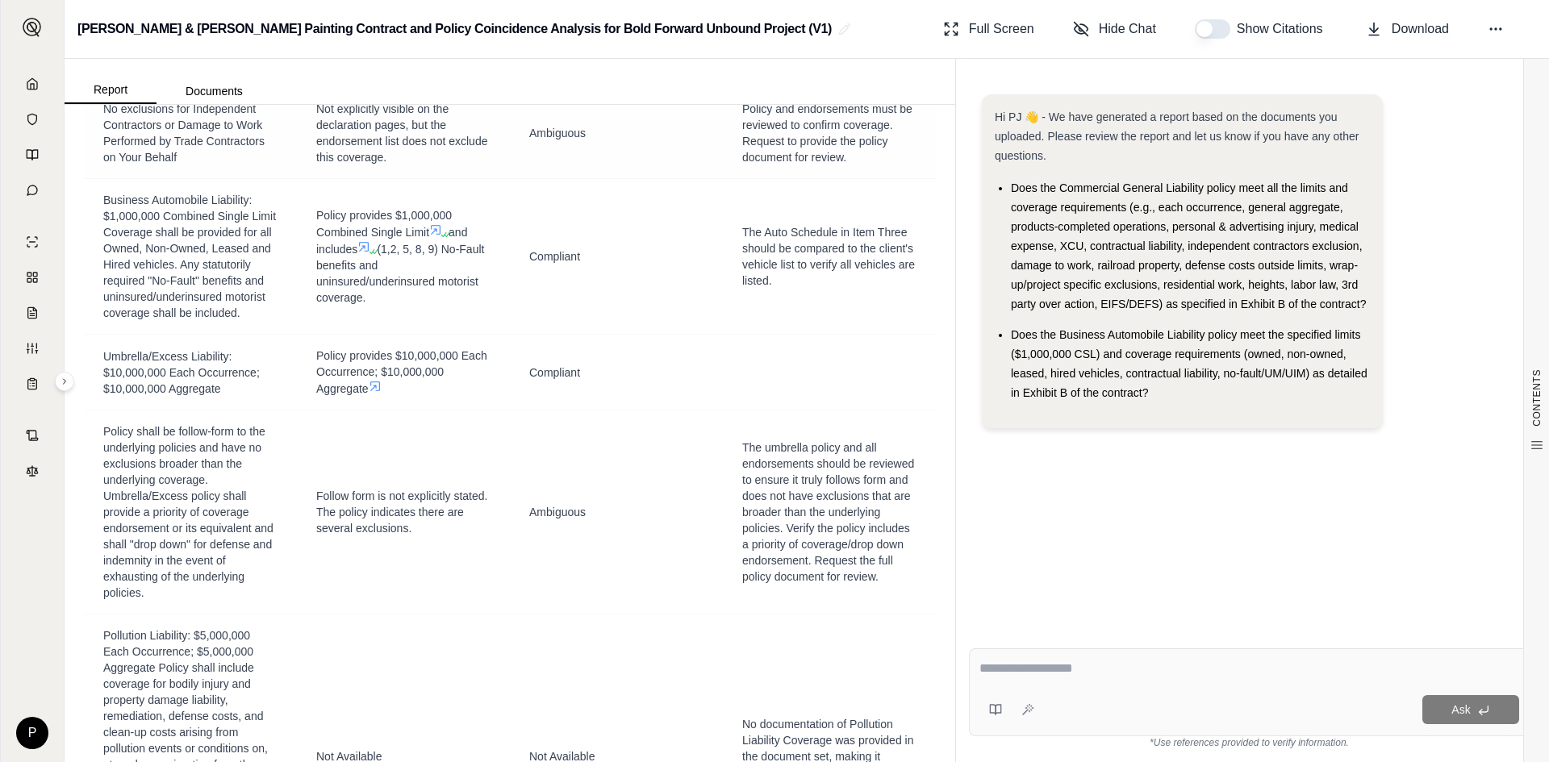
scroll to position [10167, 0]
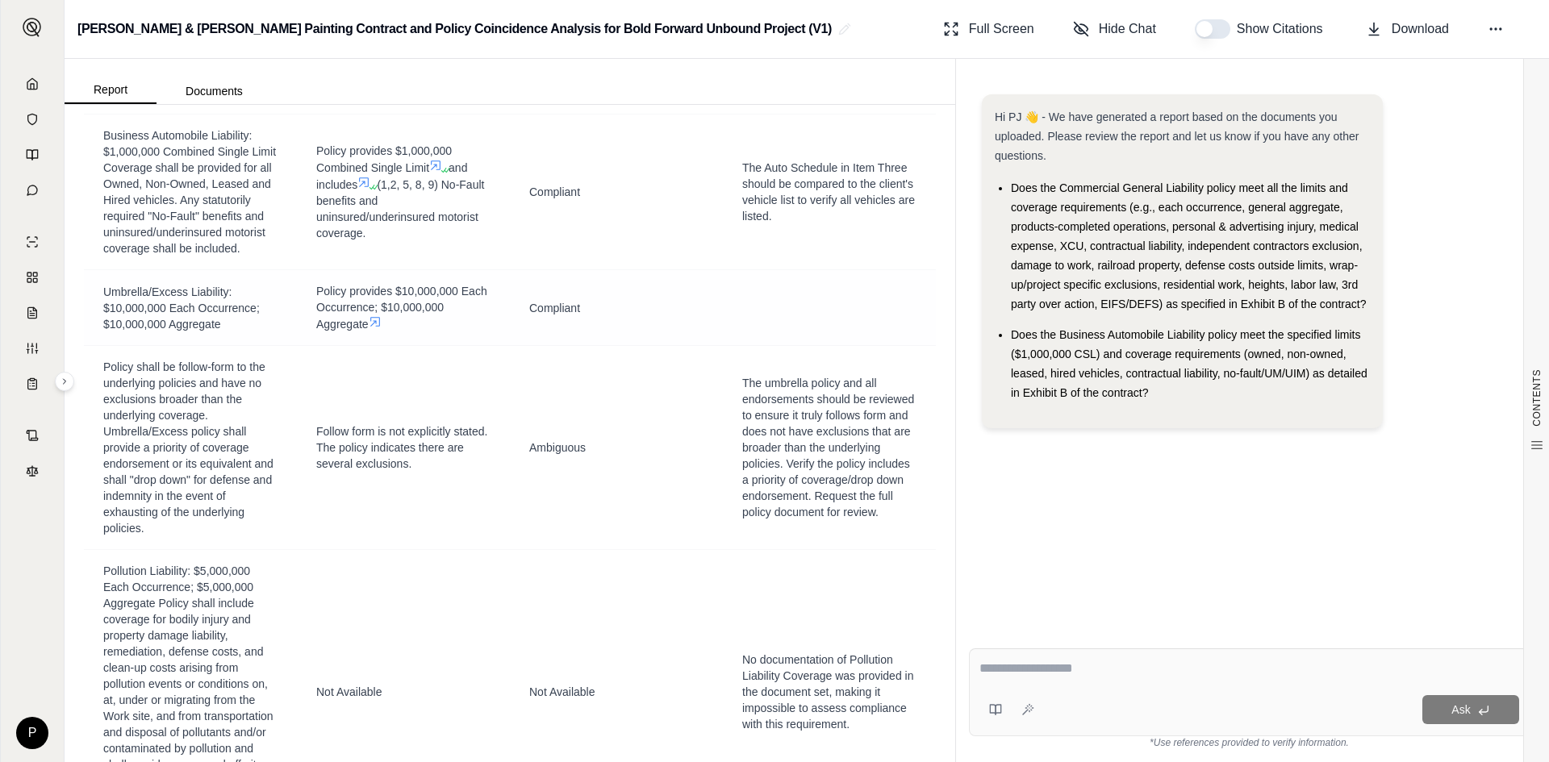
click at [378, 328] on icon at bounding box center [375, 321] width 13 height 13
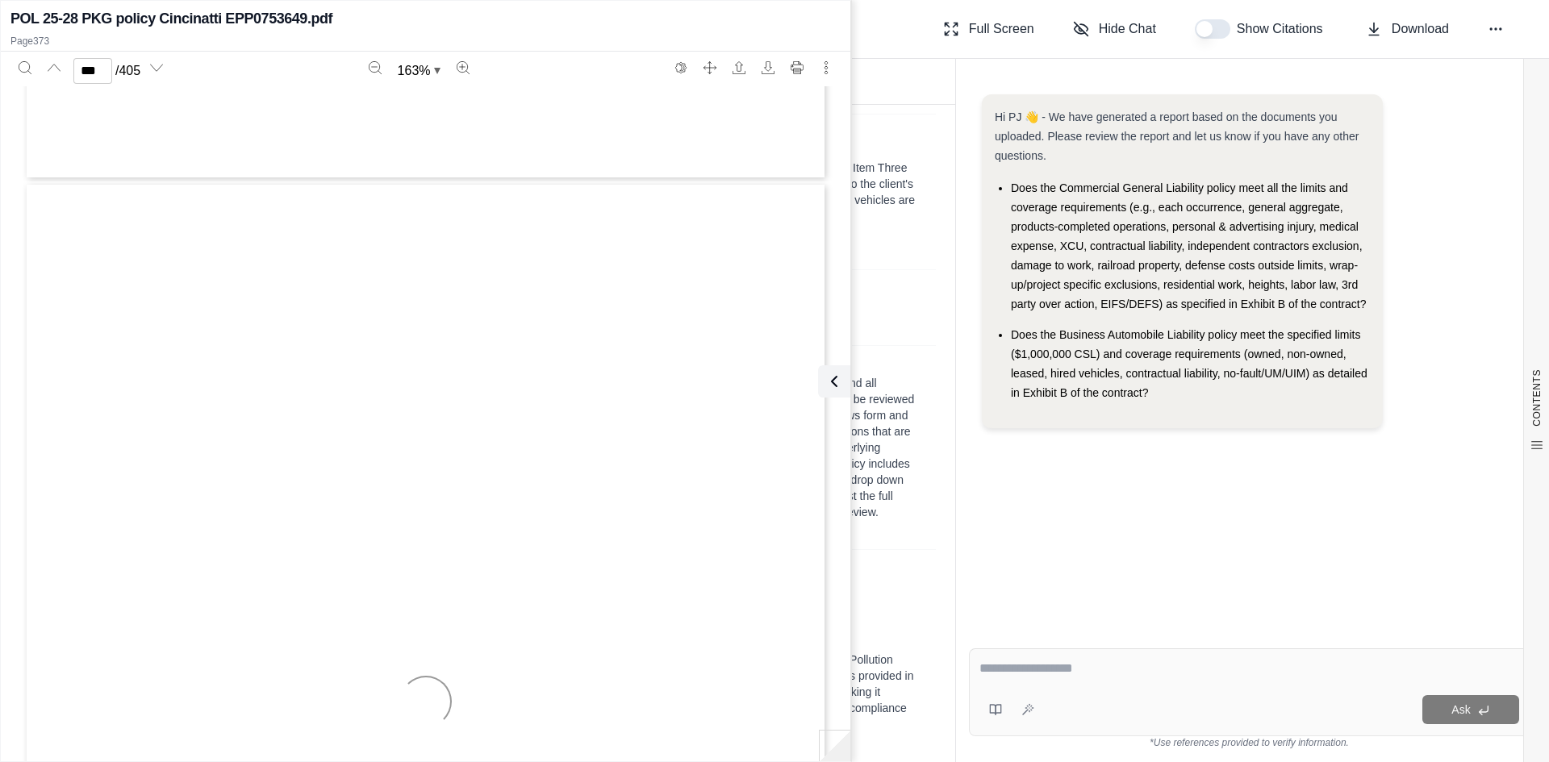
scroll to position [387271, 0]
type input "***"
click at [836, 379] on icon at bounding box center [830, 381] width 19 height 19
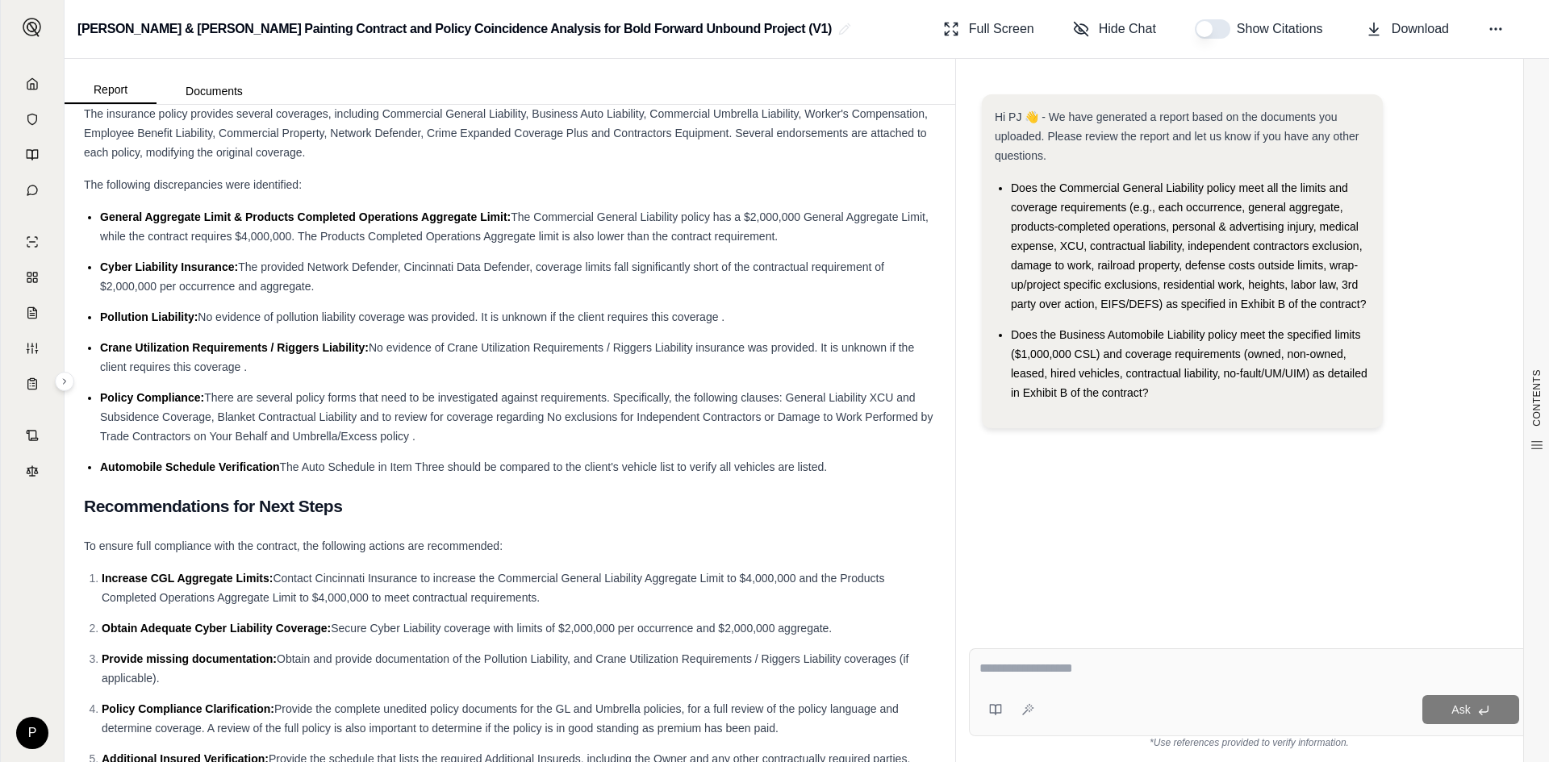
scroll to position [12871, 0]
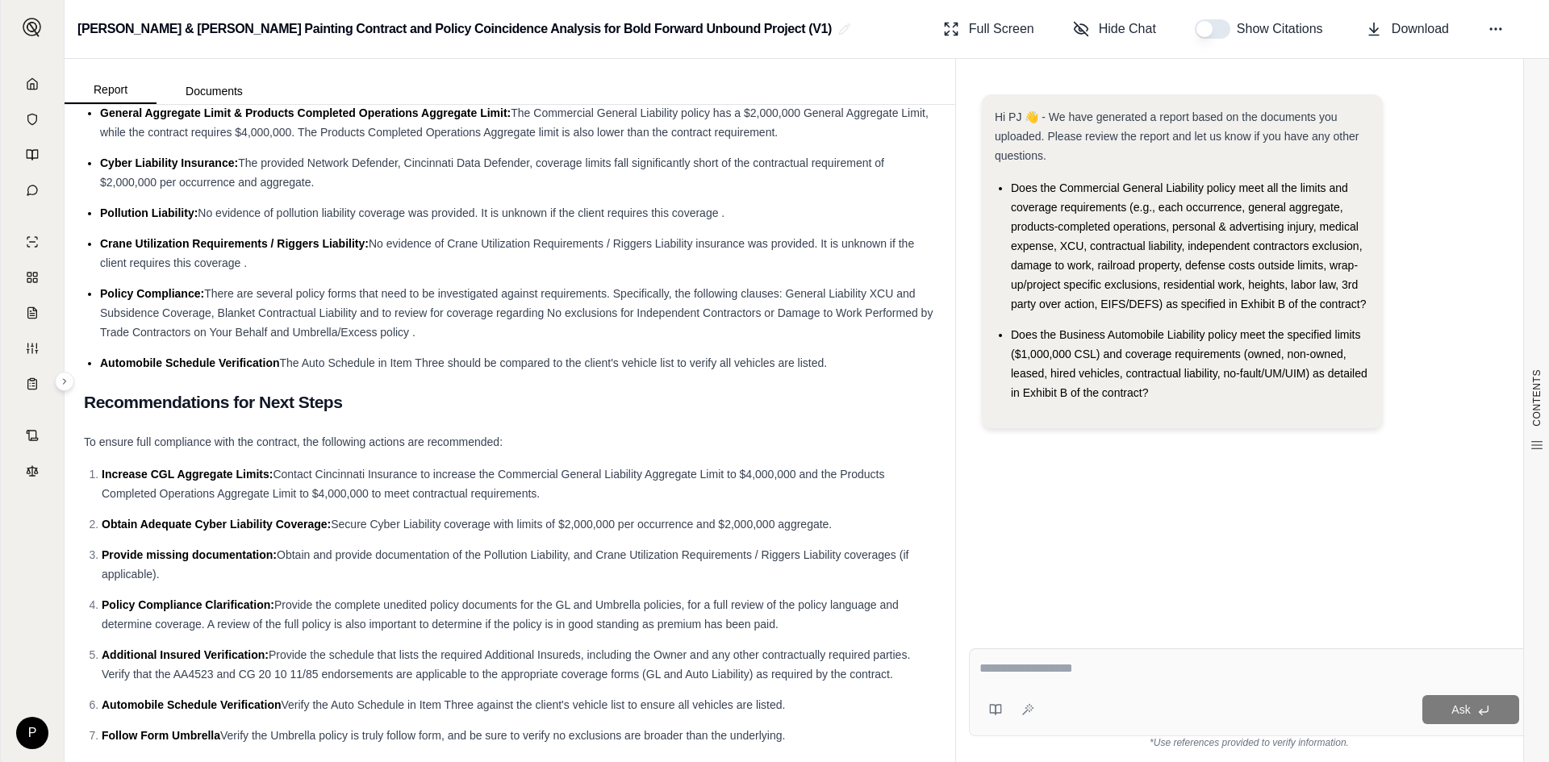
click at [995, 666] on textarea at bounding box center [1250, 668] width 540 height 19
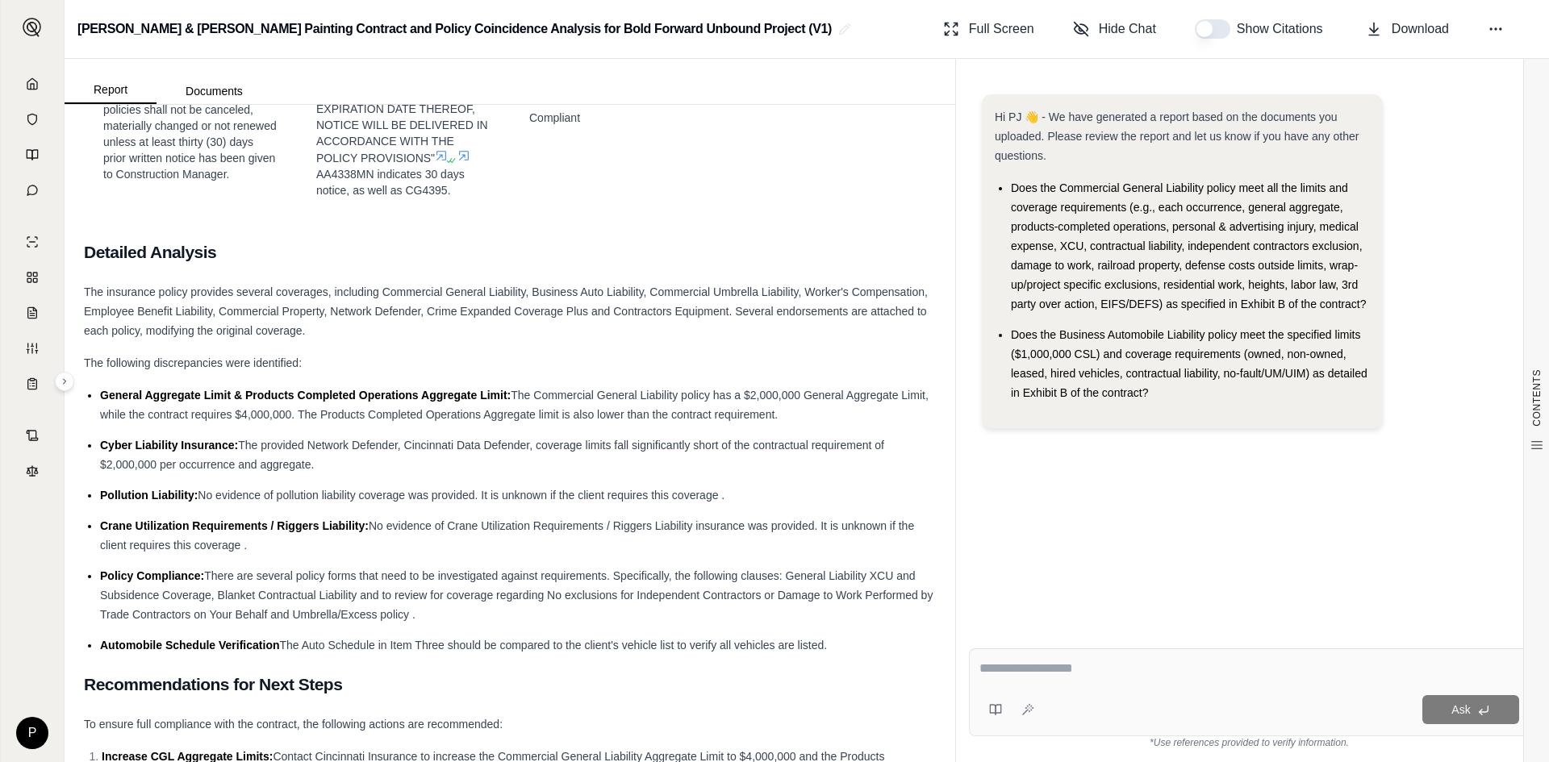
scroll to position [12548, 0]
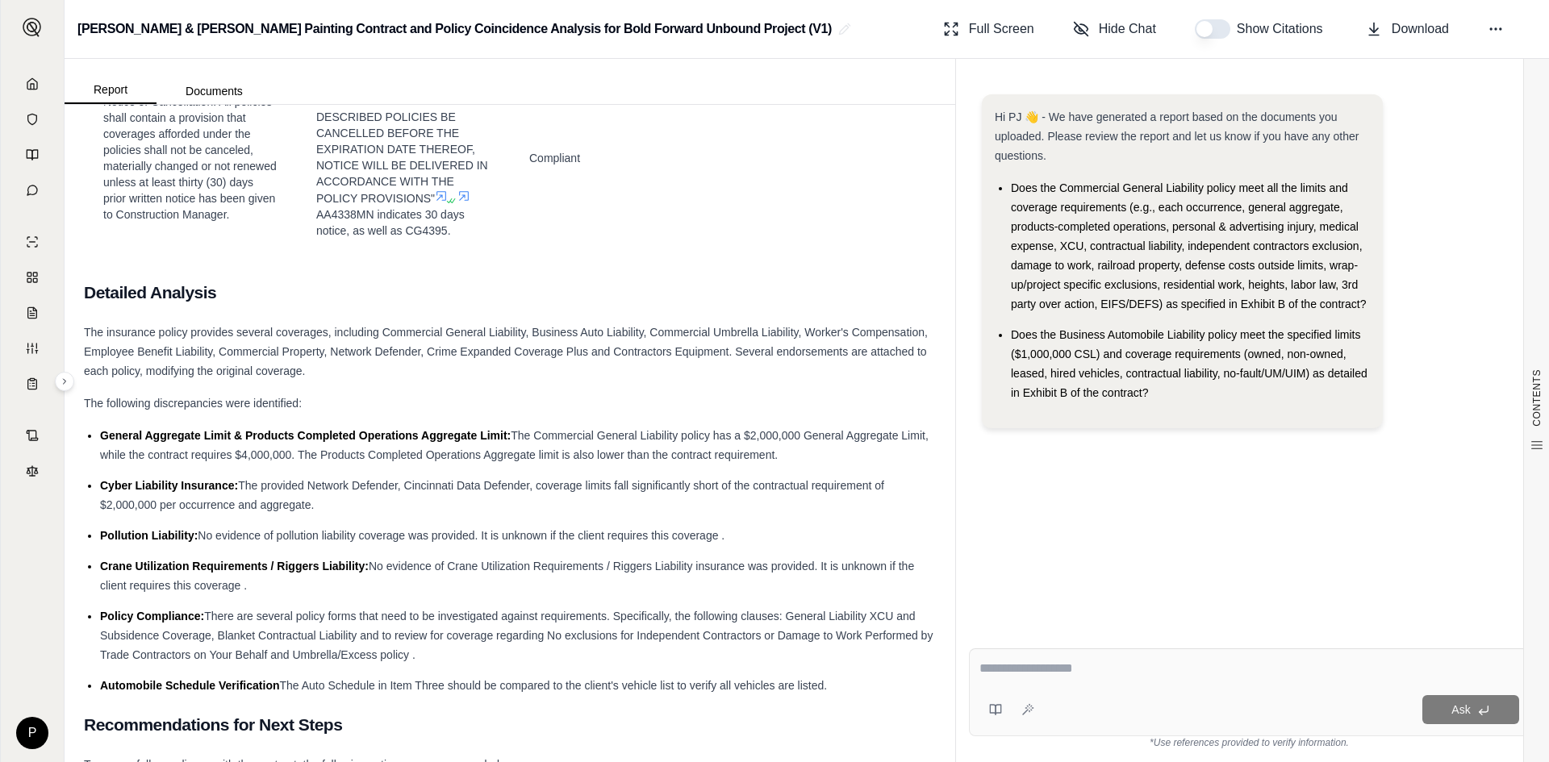
click at [997, 186] on ul "Does the Commercial General Liability policy meet all the limits and coverage r…" at bounding box center [1182, 290] width 375 height 224
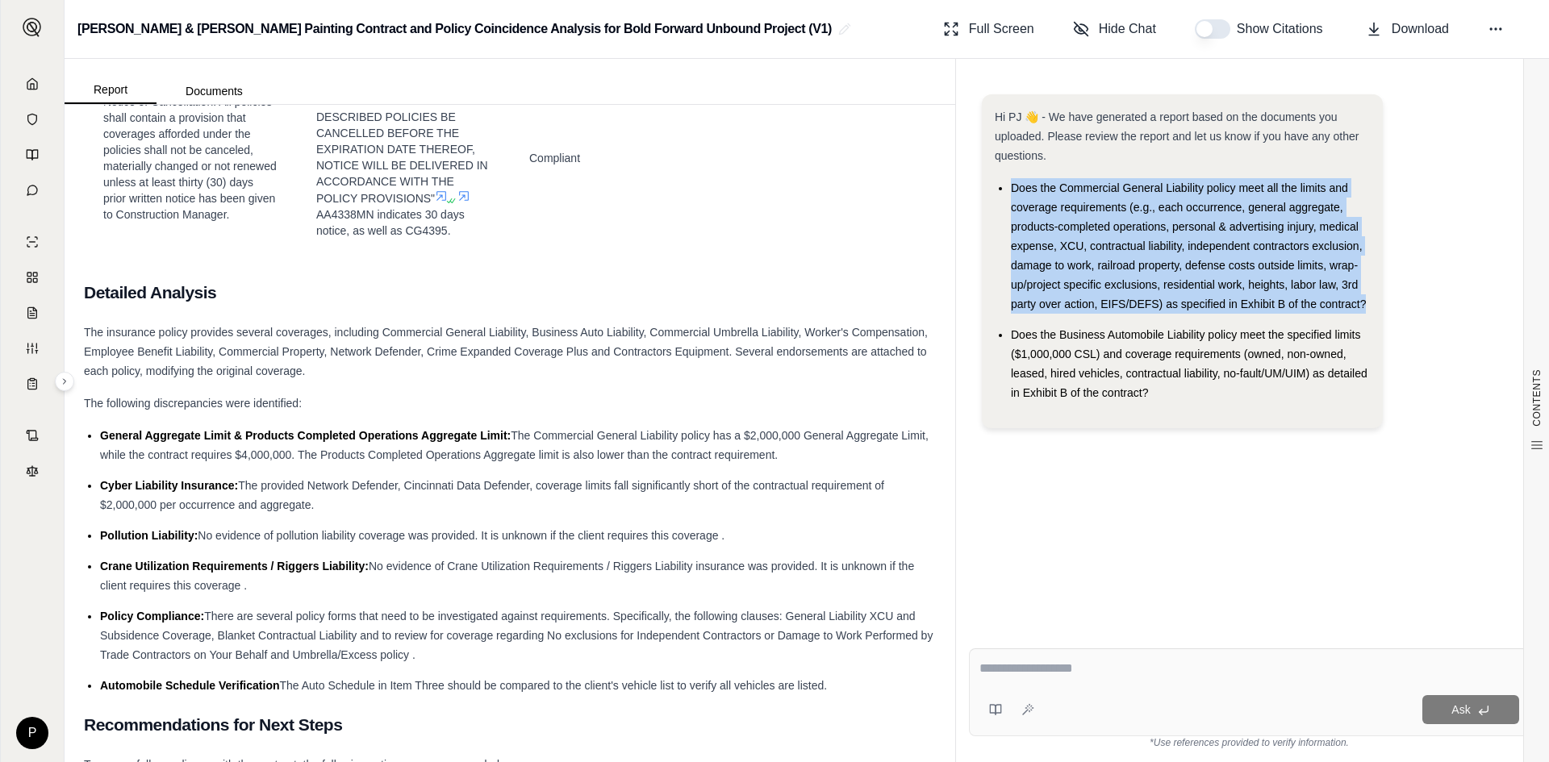
drag, startPoint x: 997, startPoint y: 186, endPoint x: 1368, endPoint y: 303, distance: 388.2
click at [1368, 303] on ul "Does the Commercial General Liability policy meet all the limits and coverage r…" at bounding box center [1182, 290] width 375 height 224
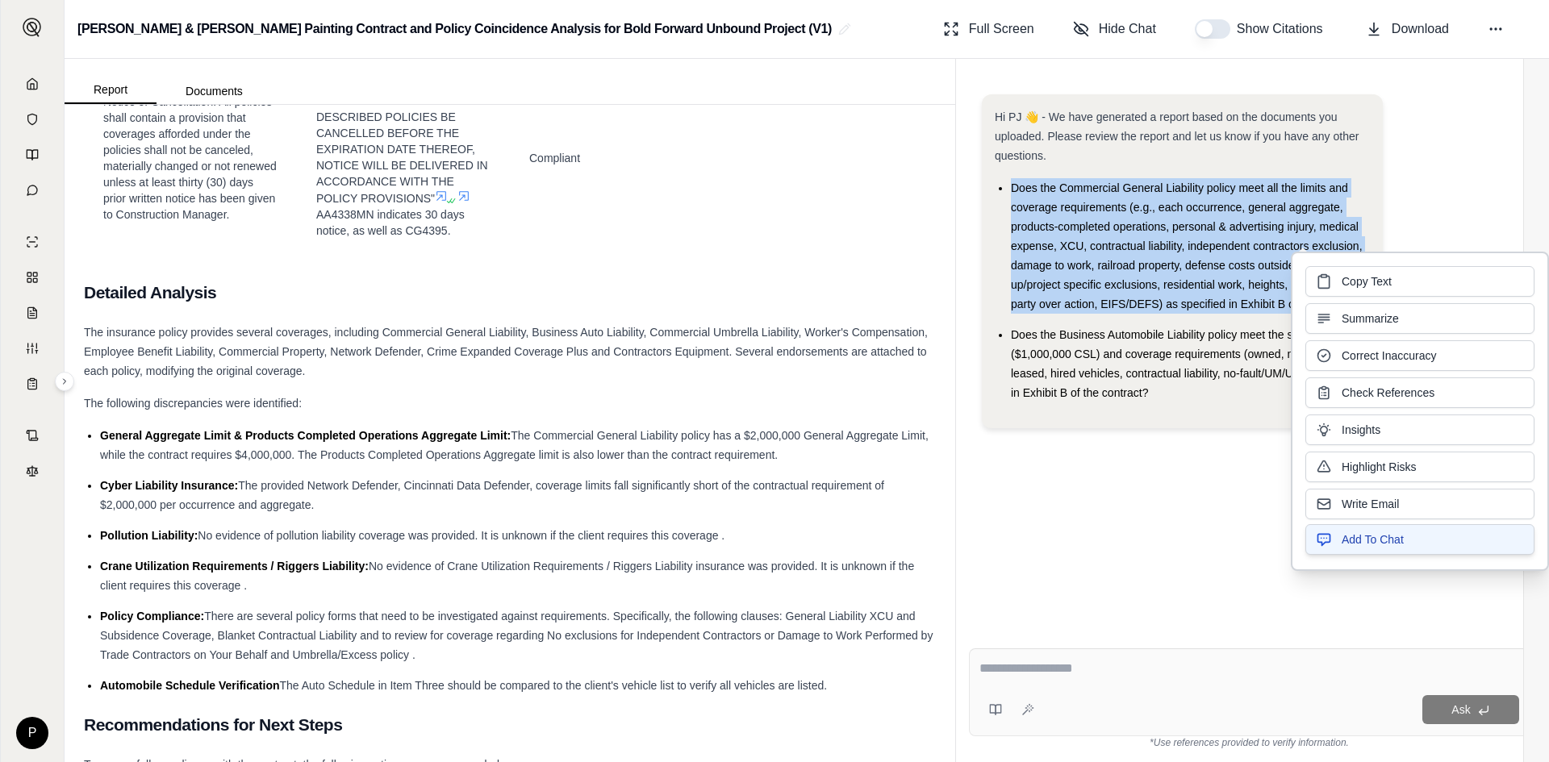
click at [1340, 545] on button "Add To Chat" at bounding box center [1420, 539] width 229 height 31
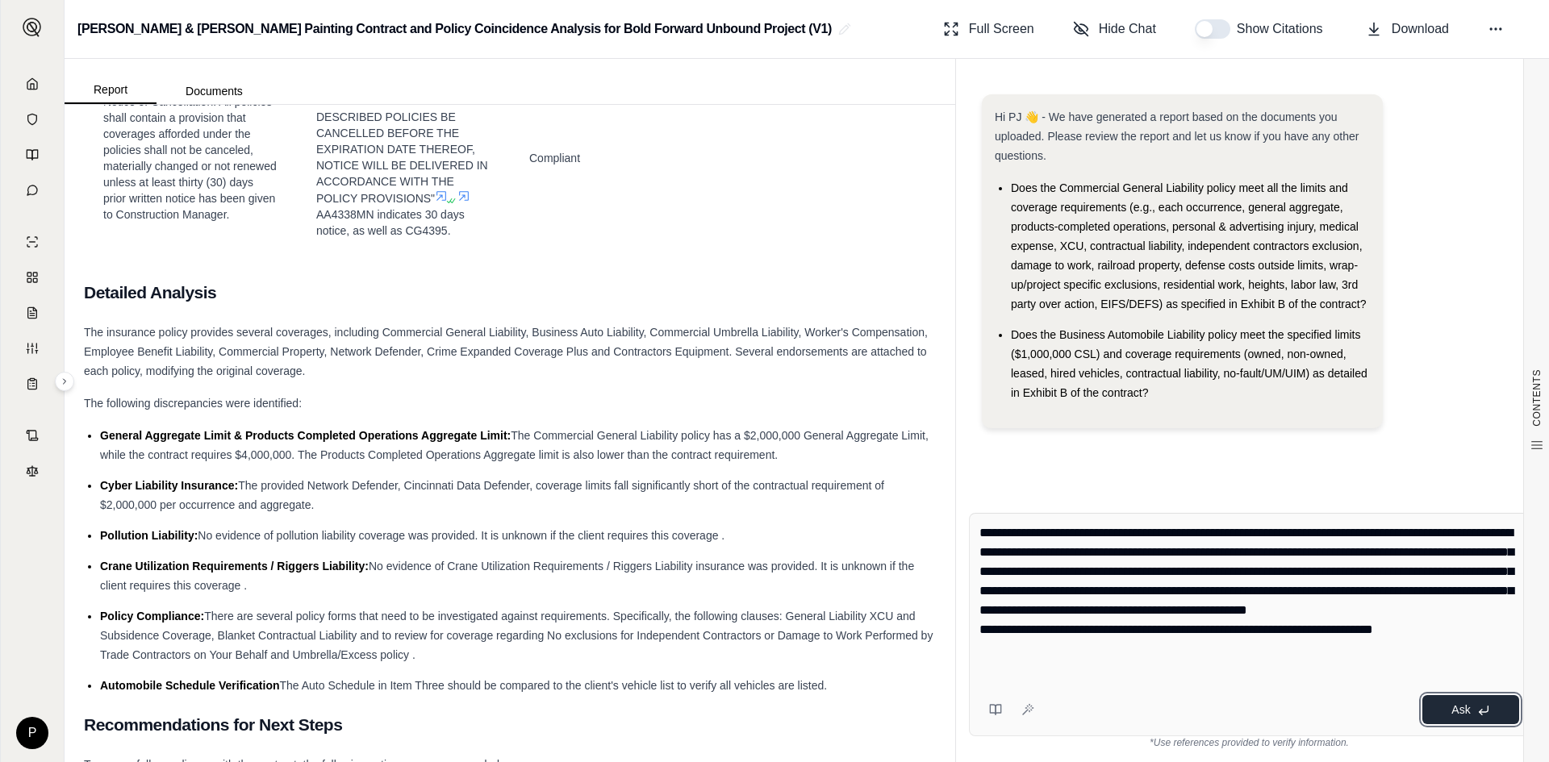
click at [1469, 711] on span "Ask" at bounding box center [1461, 710] width 19 height 13
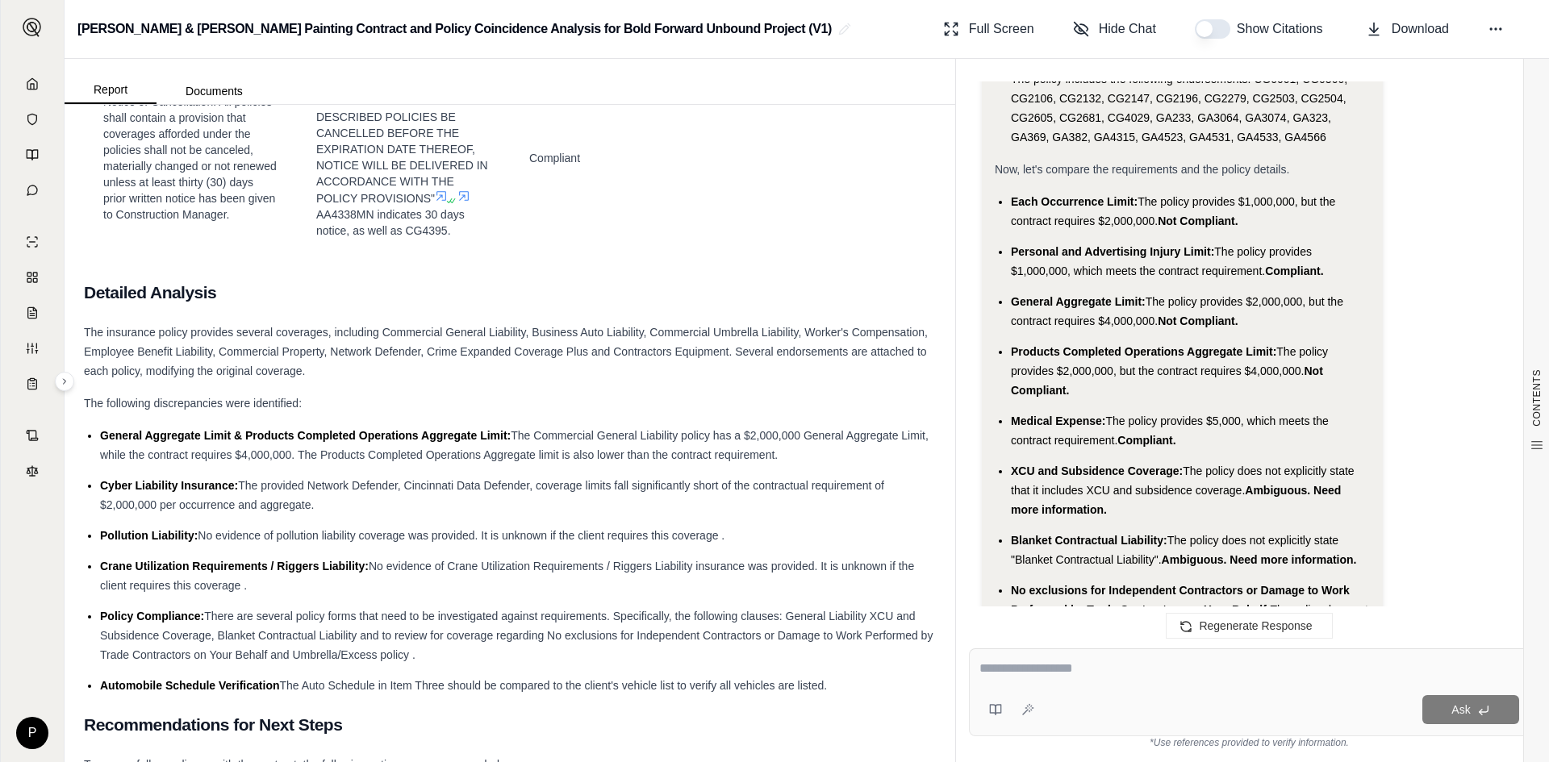
scroll to position [2024, 0]
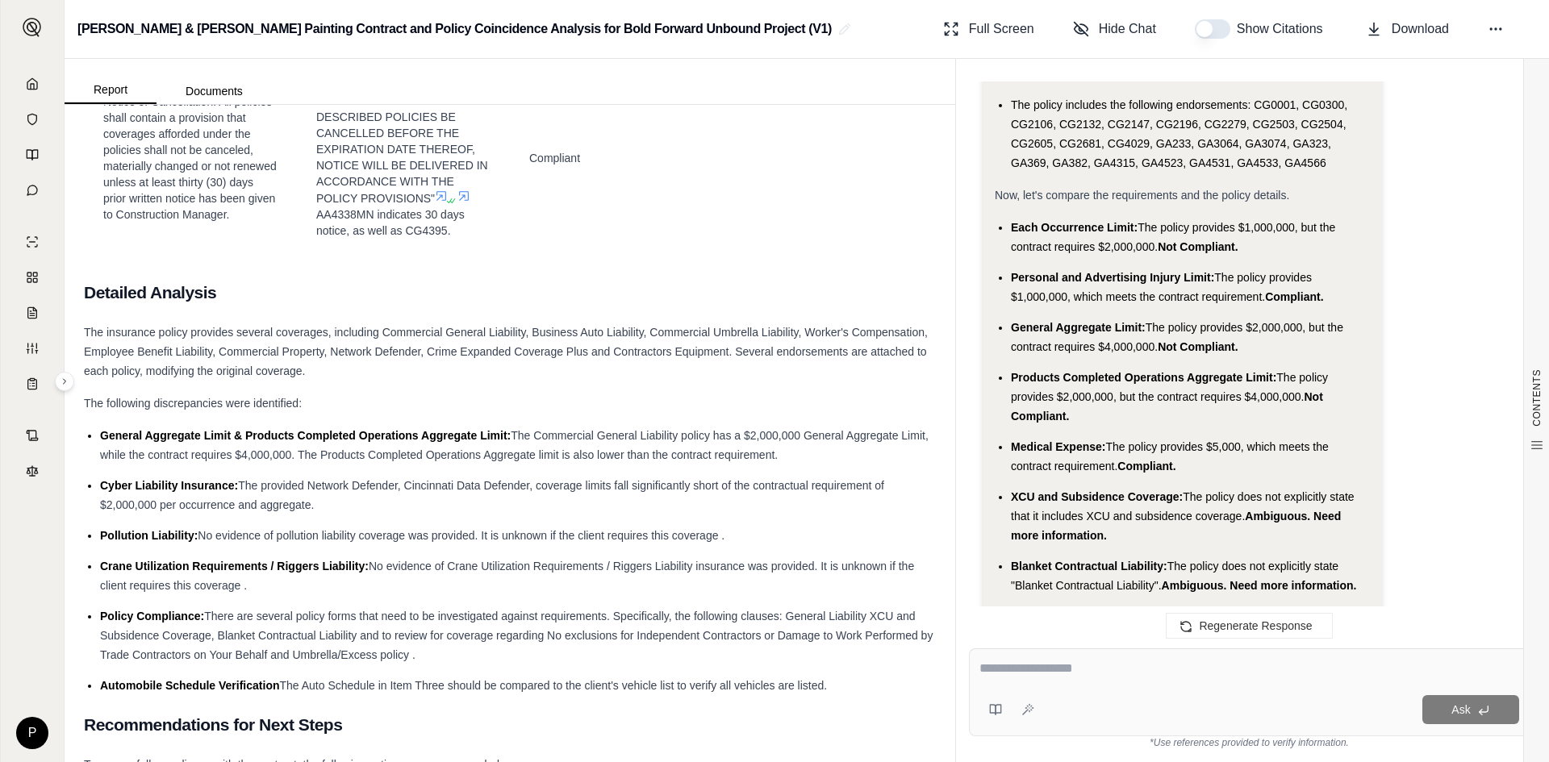
click at [1007, 679] on div at bounding box center [1250, 671] width 540 height 25
click at [1003, 668] on textarea at bounding box center [1250, 668] width 540 height 19
drag, startPoint x: 1063, startPoint y: 672, endPoint x: 1171, endPoint y: 759, distance: 138.9
click at [1063, 677] on textarea "**********" at bounding box center [1250, 668] width 540 height 19
click at [1279, 671] on textarea "**********" at bounding box center [1250, 668] width 540 height 19
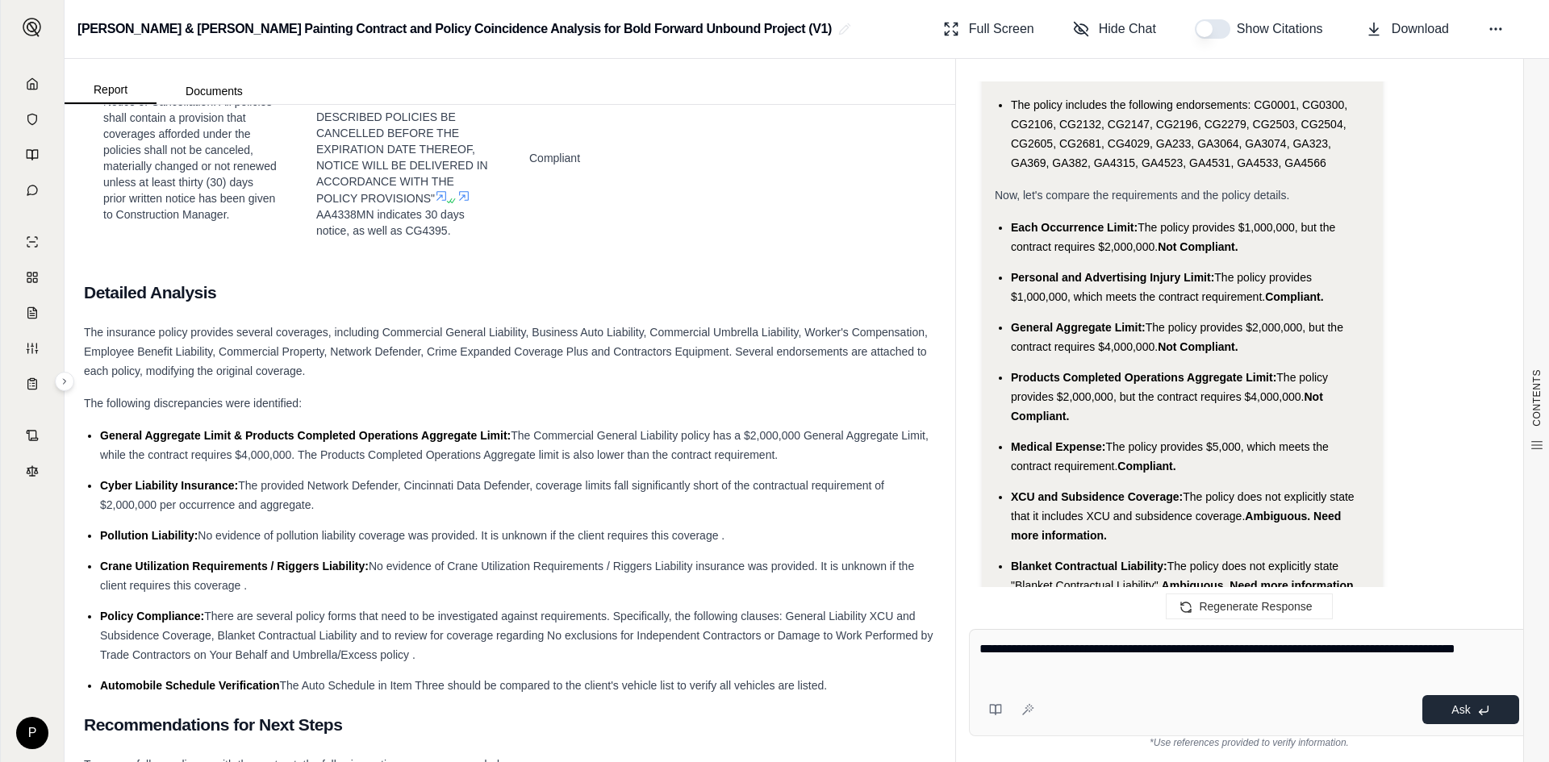
type textarea "**********"
click at [1443, 723] on button "Ask" at bounding box center [1471, 710] width 97 height 29
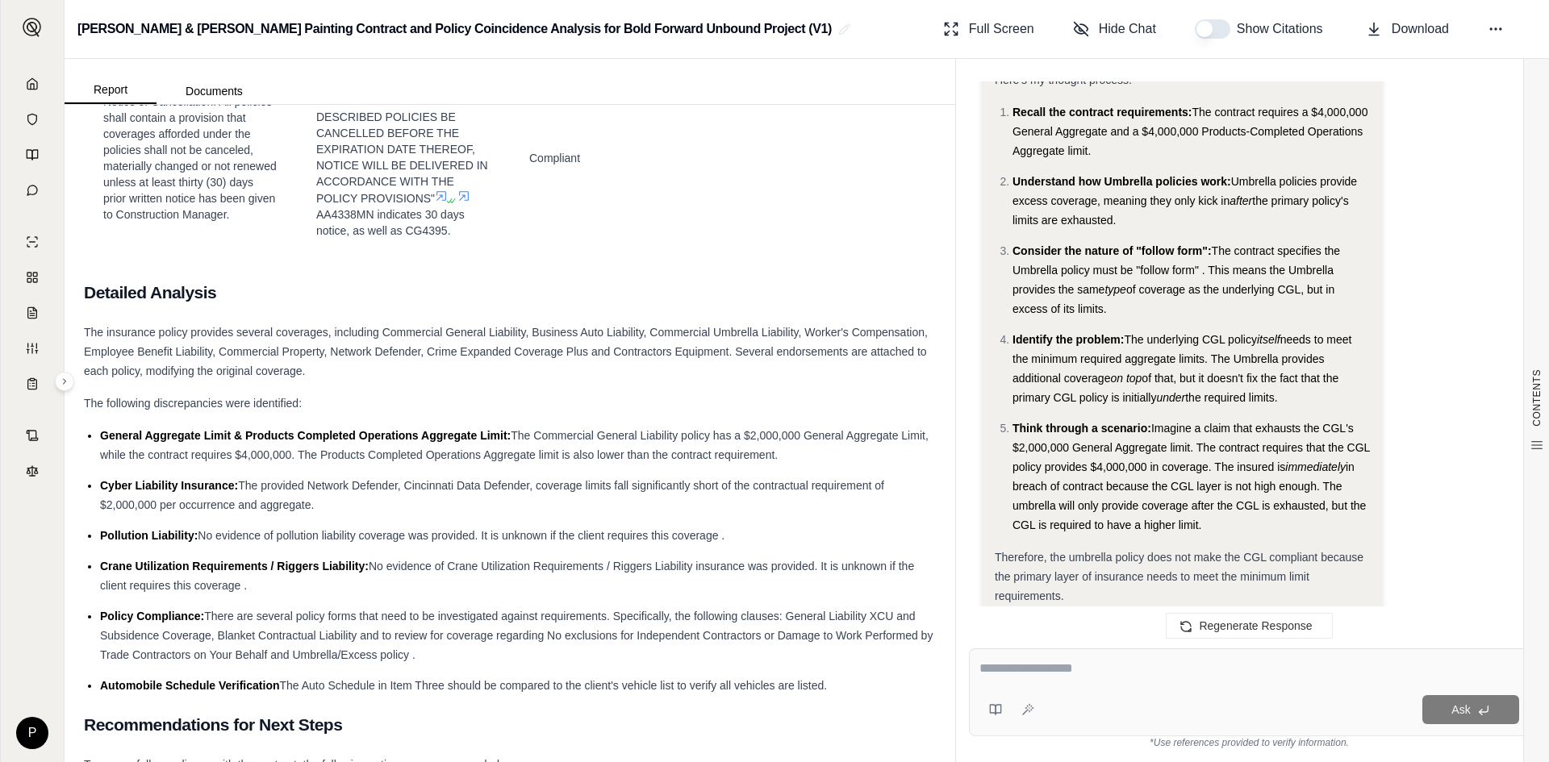
scroll to position [5400, 0]
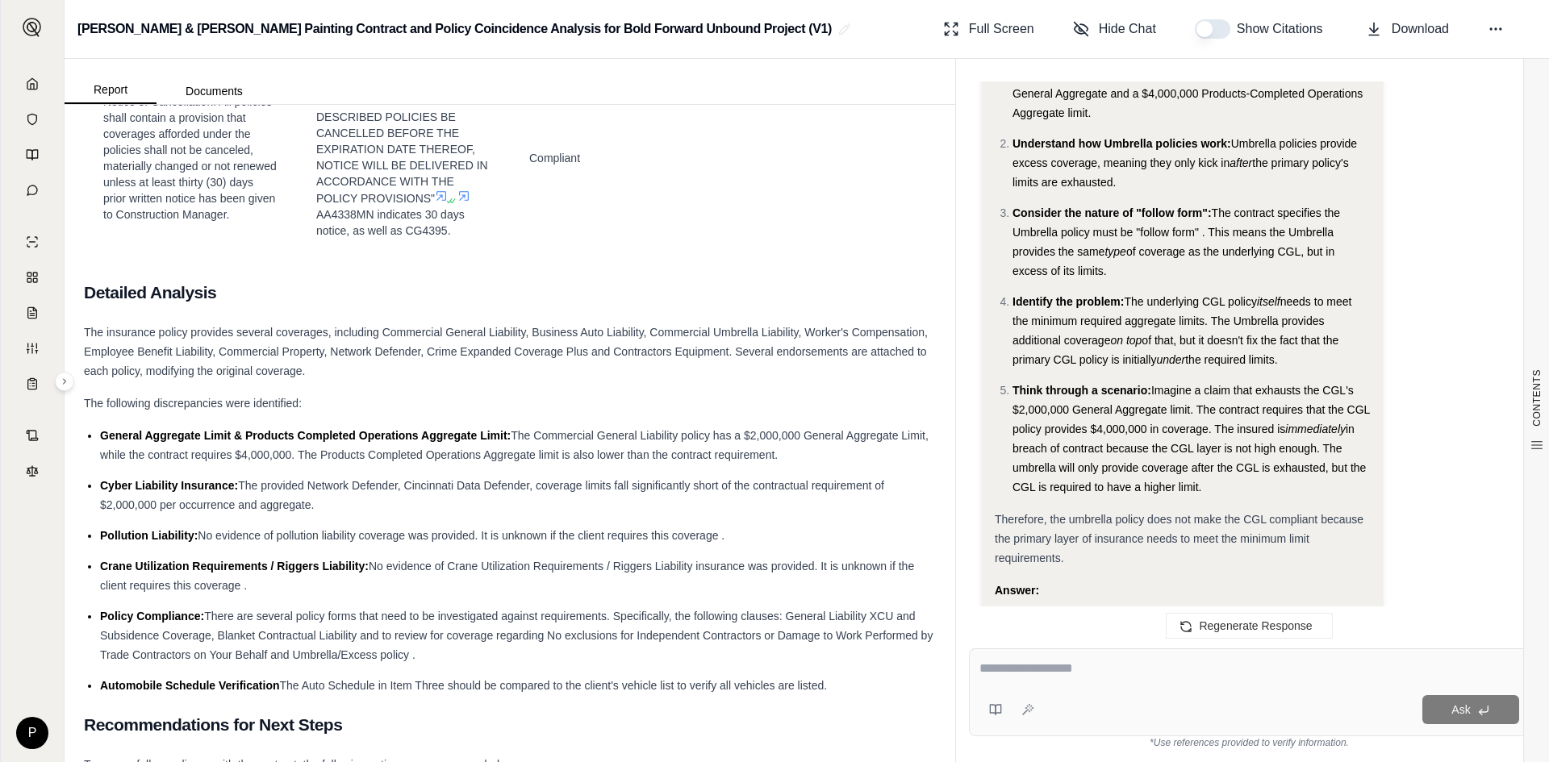
click at [1009, 670] on textarea at bounding box center [1250, 668] width 540 height 19
click at [1267, 673] on textarea "**********" at bounding box center [1250, 668] width 540 height 19
drag, startPoint x: 1329, startPoint y: 670, endPoint x: 1393, endPoint y: 669, distance: 64.6
click at [1393, 669] on textarea "**********" at bounding box center [1250, 668] width 540 height 19
type textarea "**********"
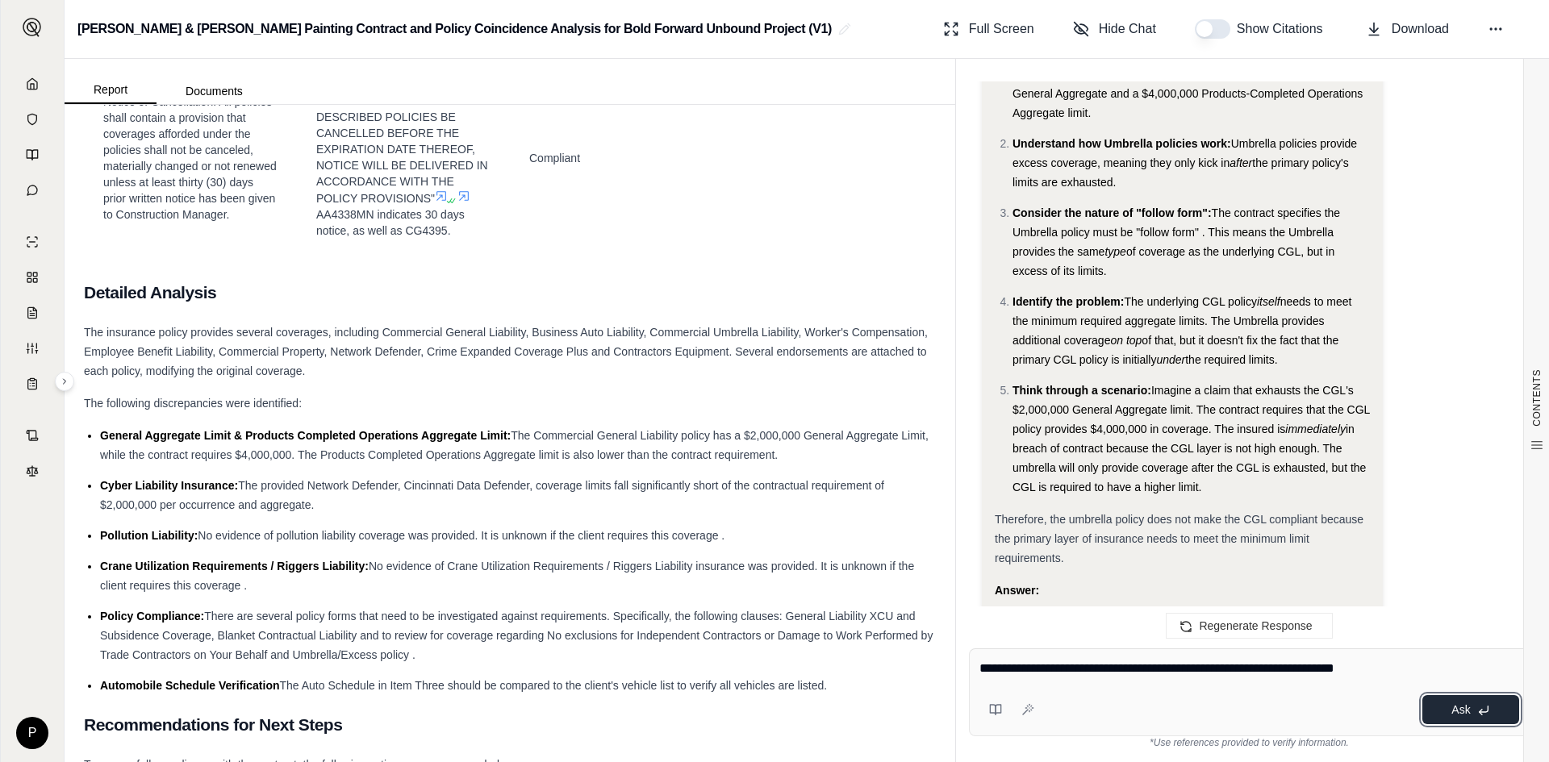
click at [1469, 716] on span "Ask" at bounding box center [1461, 710] width 19 height 13
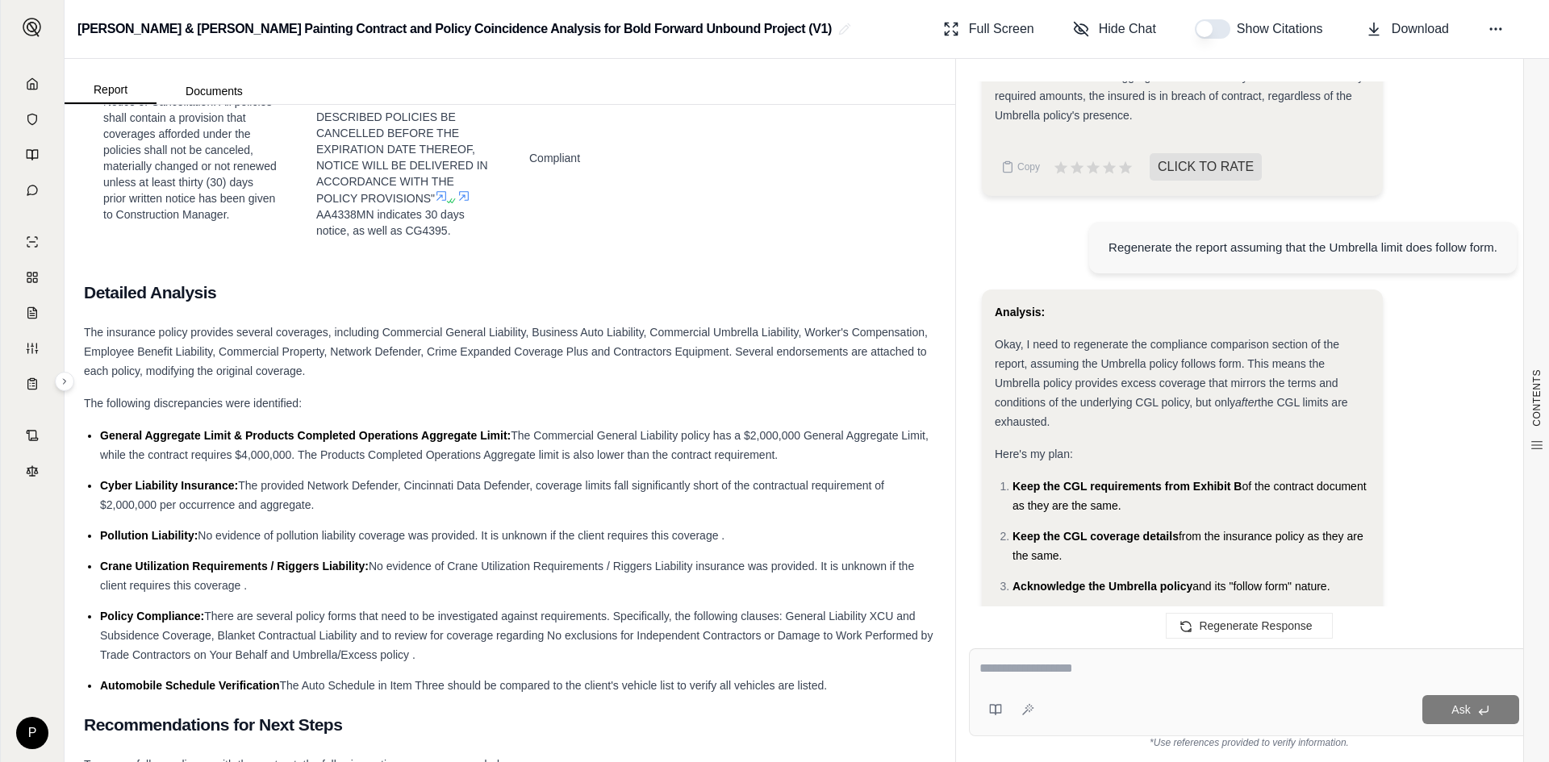
scroll to position [5976, 0]
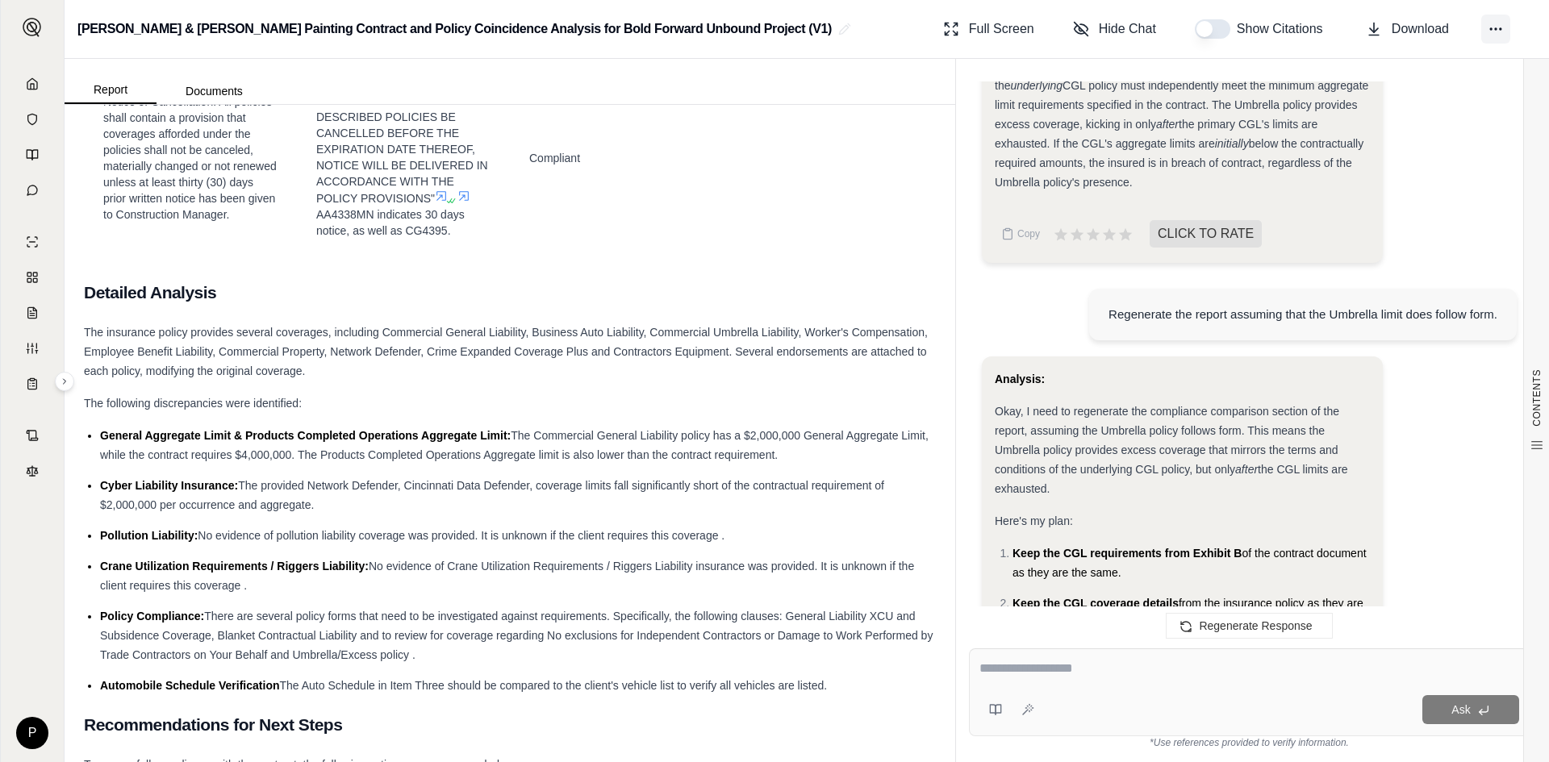
click at [1495, 28] on circle at bounding box center [1496, 29] width 2 height 2
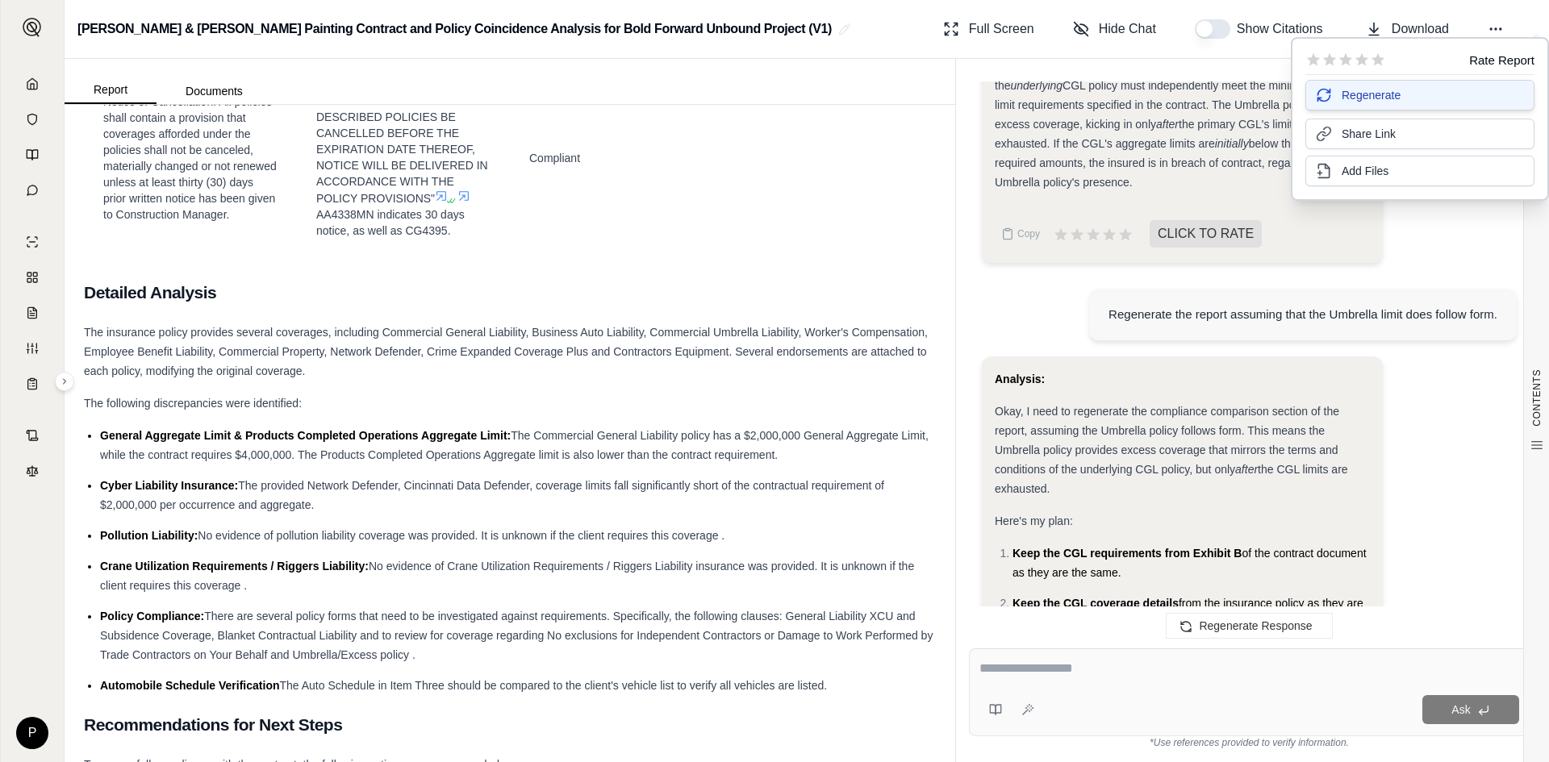
click at [1363, 90] on span "Regenerate" at bounding box center [1371, 95] width 59 height 16
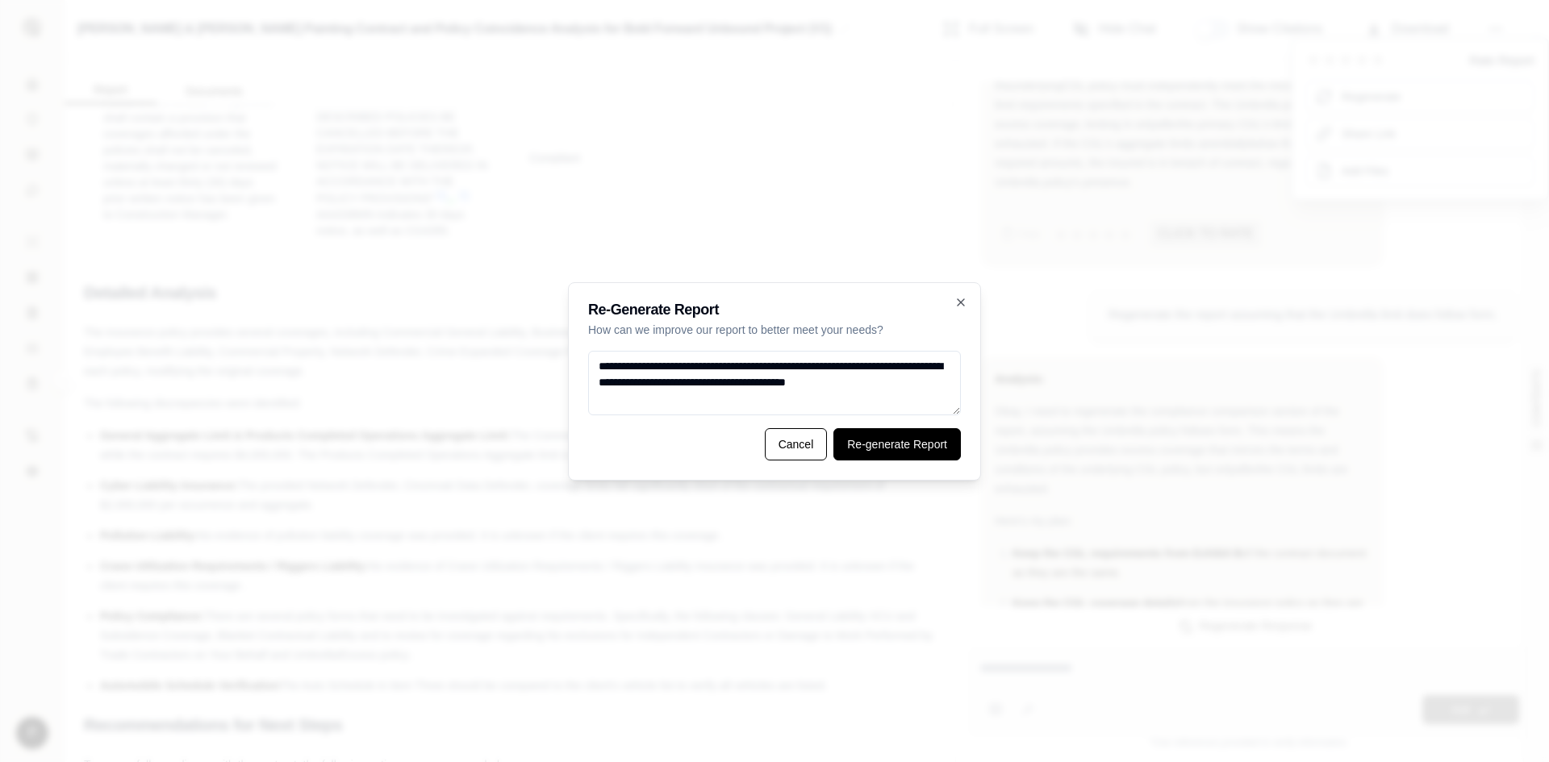
type textarea "**********"
click at [889, 443] on button "Re-generate Report" at bounding box center [896, 444] width 127 height 32
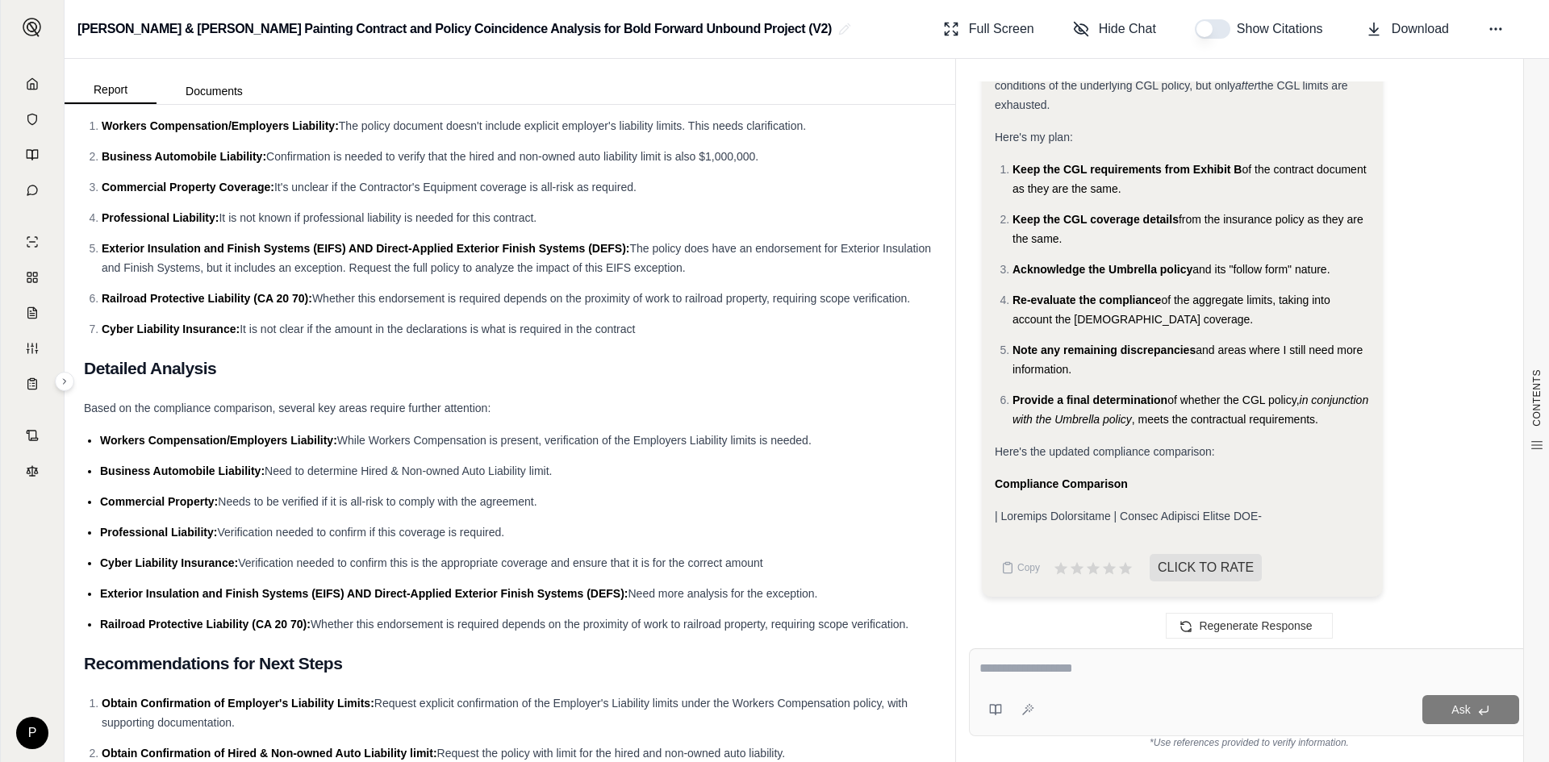
scroll to position [17509, 0]
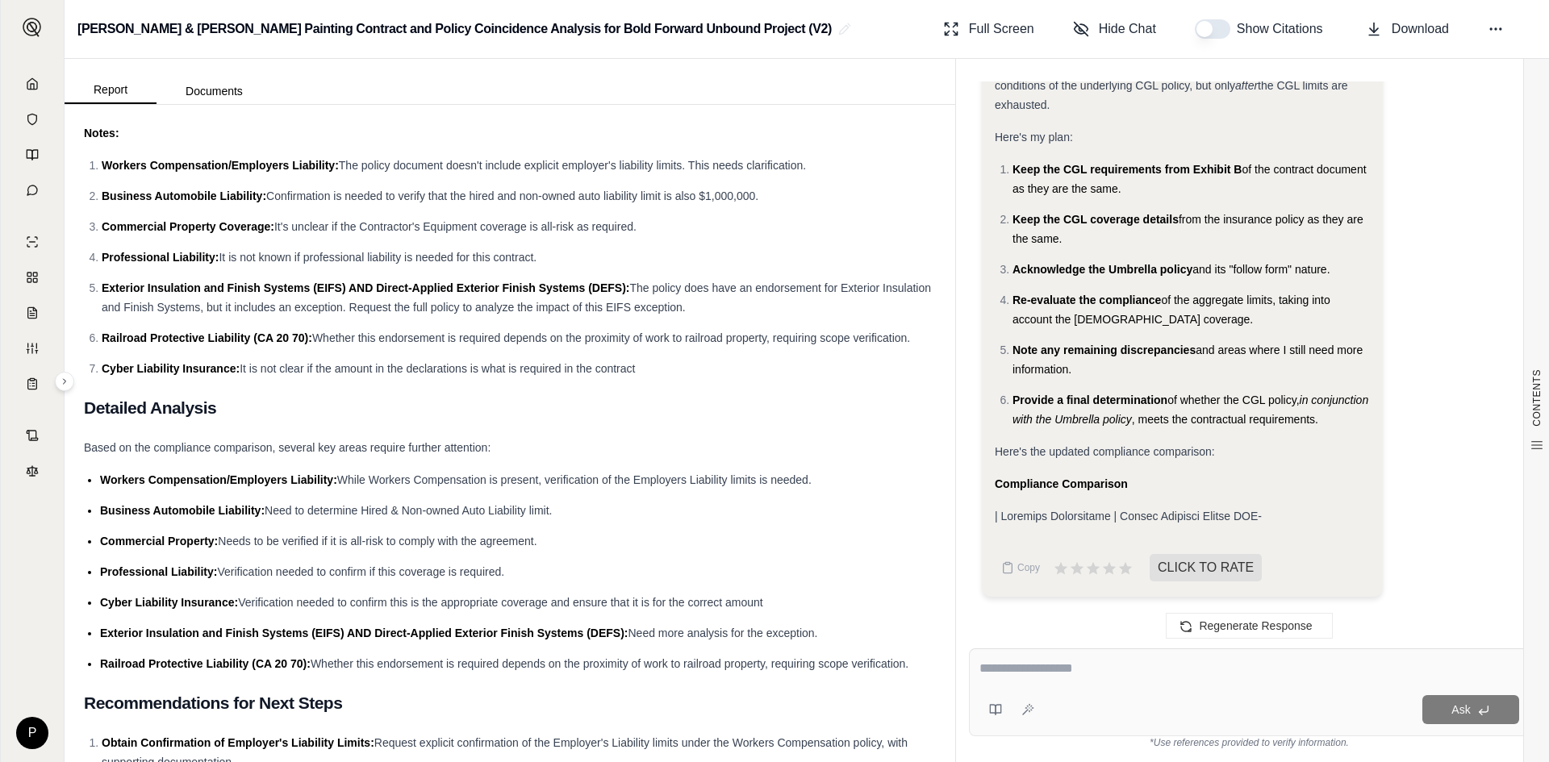
click at [985, 675] on textarea at bounding box center [1250, 668] width 540 height 19
click at [988, 683] on div "Ask" at bounding box center [1249, 693] width 561 height 88
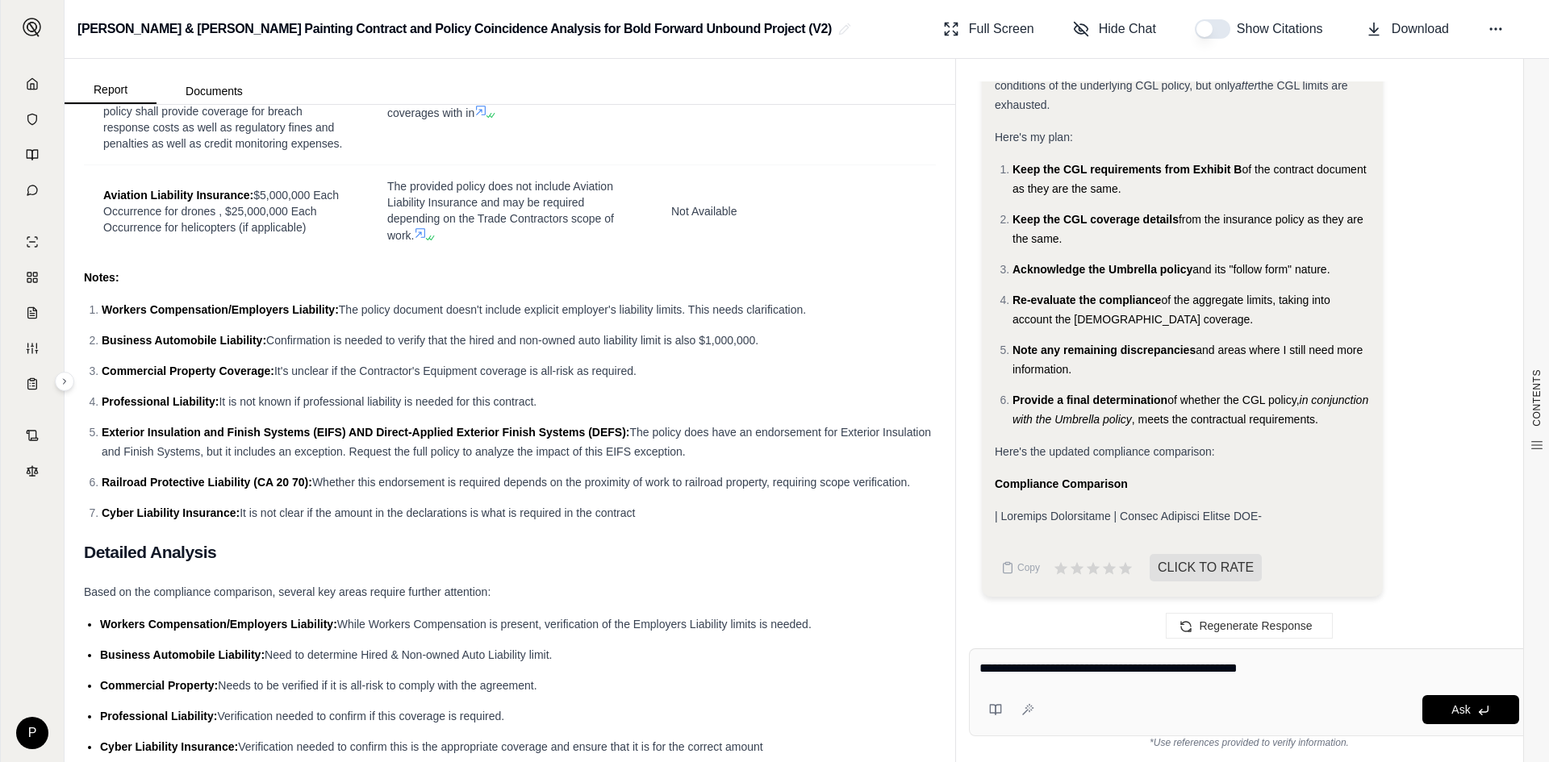
scroll to position [17348, 0]
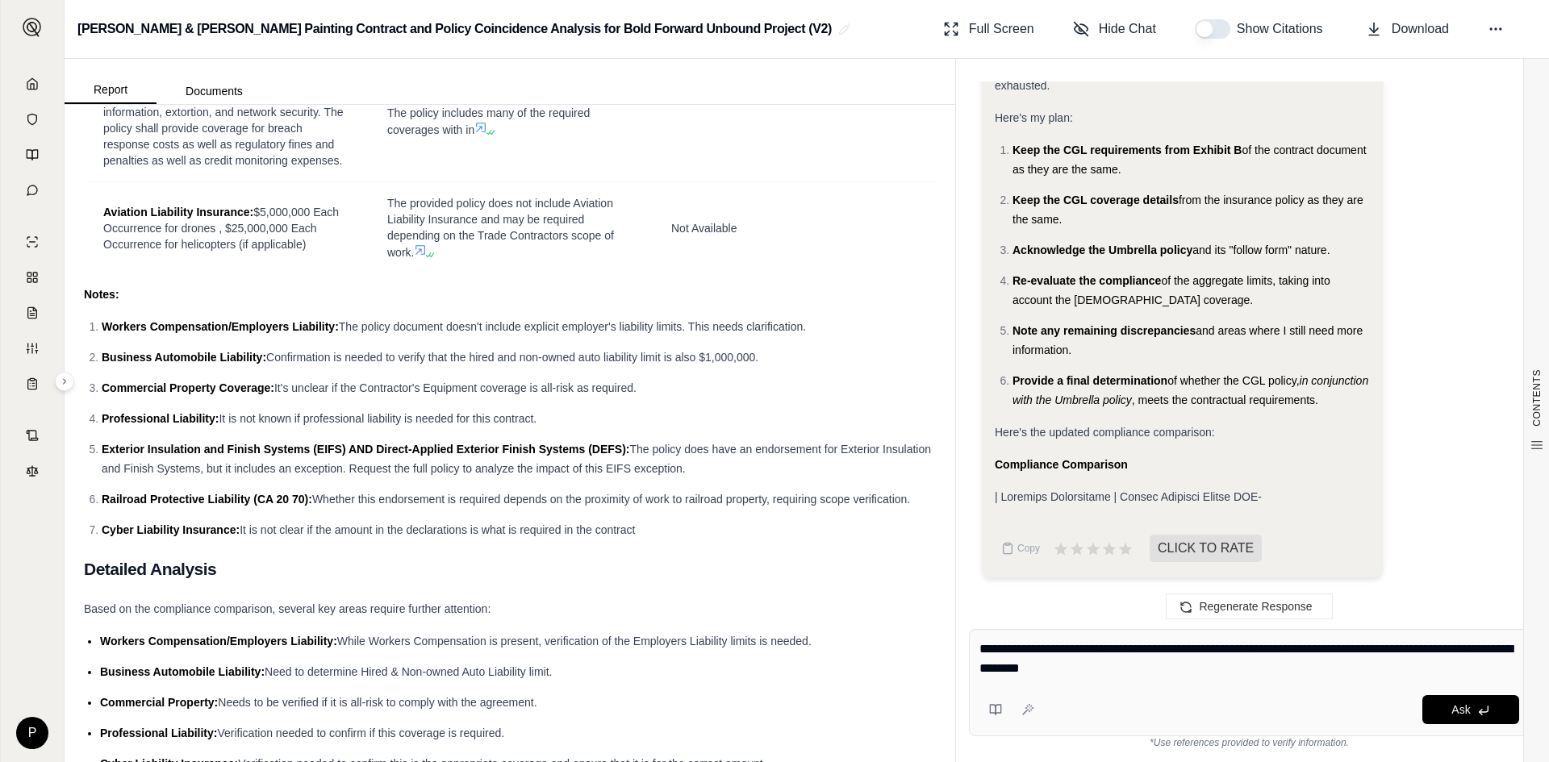
drag, startPoint x: 1204, startPoint y: 672, endPoint x: 1004, endPoint y: 645, distance: 201.9
type textarea "**********"
click at [841, 595] on div "Report Documents CONTENTS Table of Contents Introduction Contractual Insurance …" at bounding box center [807, 411] width 1485 height 704
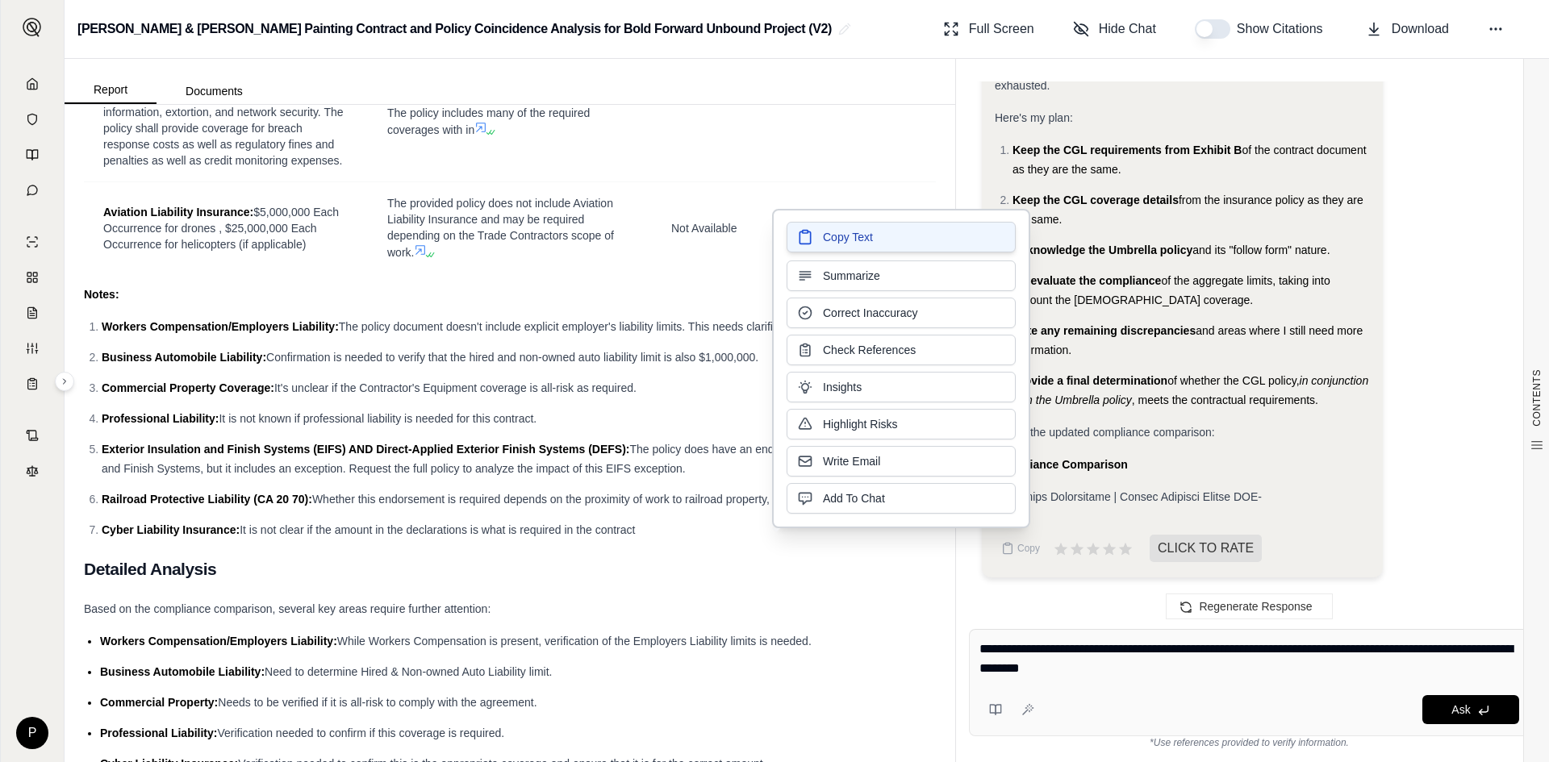
click at [830, 243] on span "Copy Text" at bounding box center [848, 237] width 50 height 16
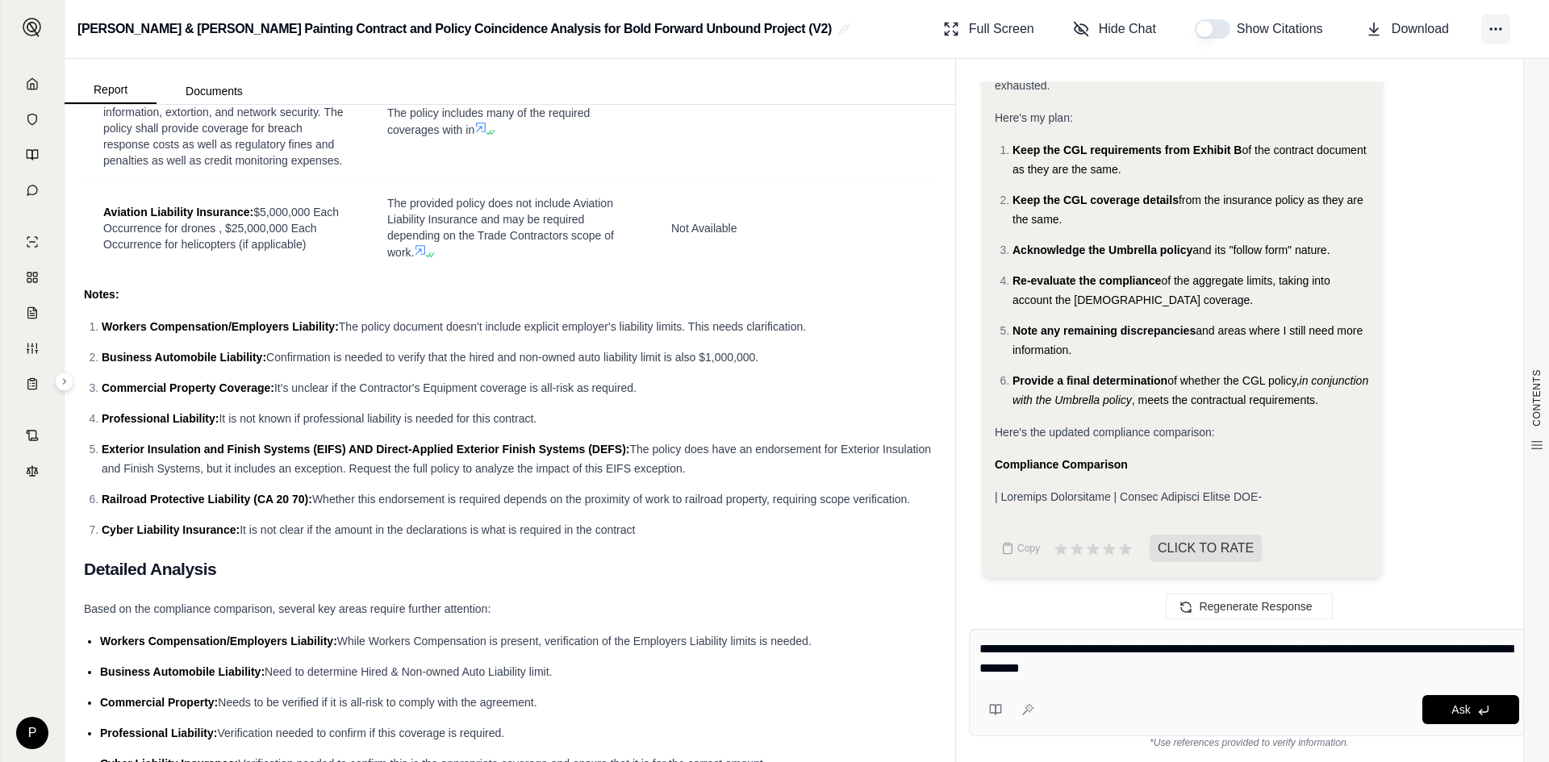
click at [1492, 31] on icon at bounding box center [1496, 29] width 16 height 16
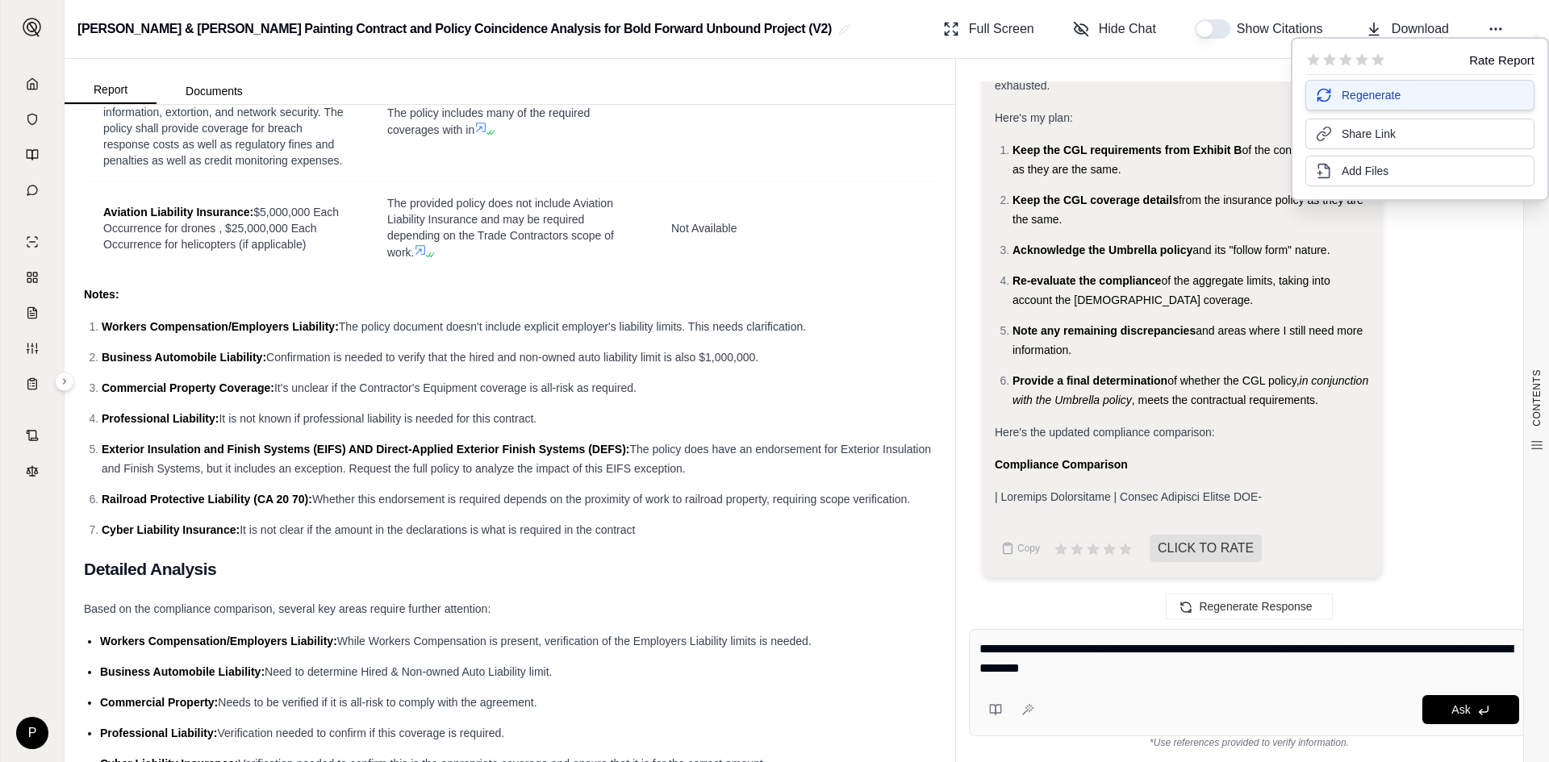
click at [1408, 93] on button "Regenerate" at bounding box center [1420, 95] width 229 height 31
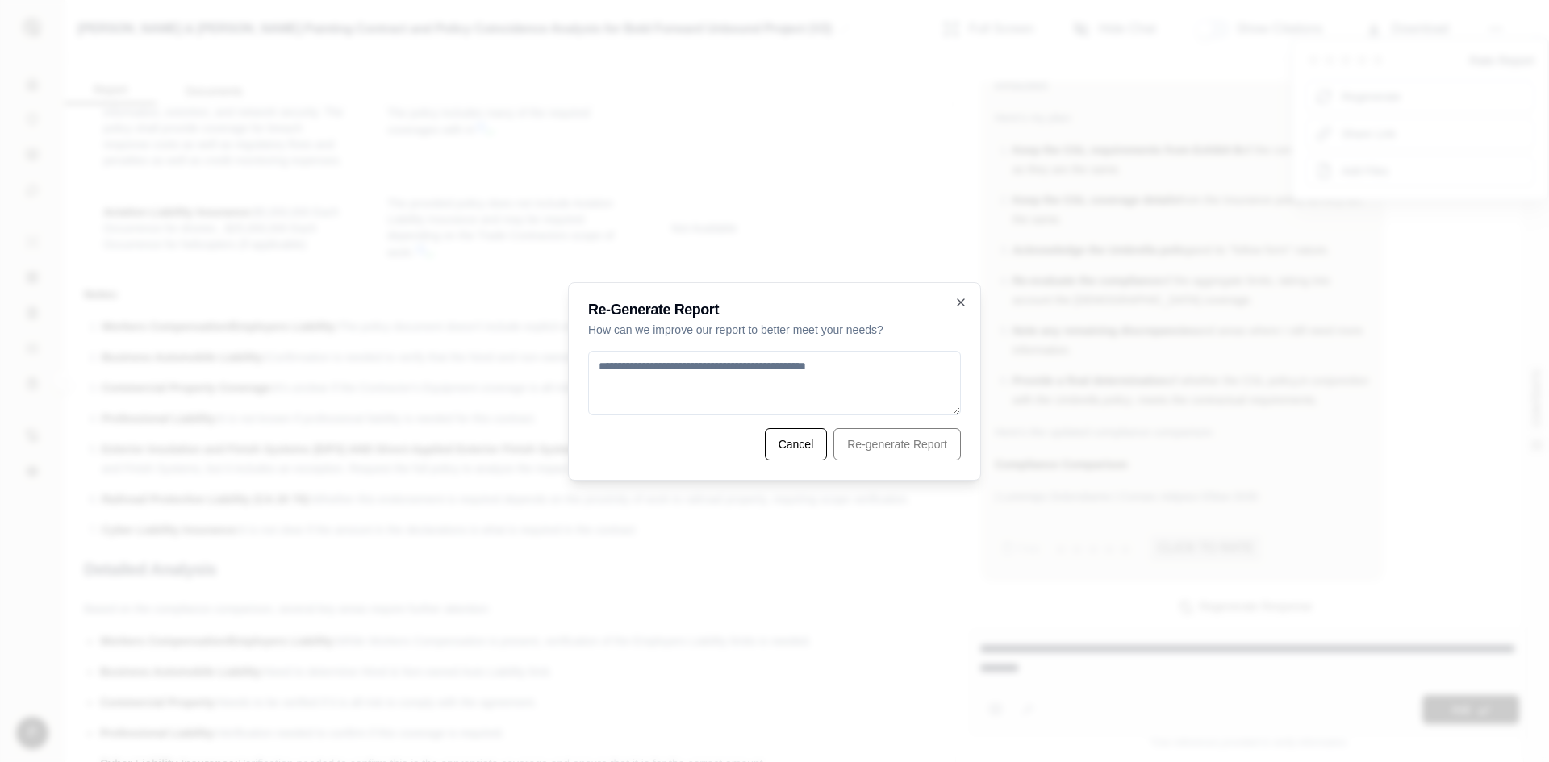
click at [610, 364] on textarea at bounding box center [774, 383] width 373 height 65
click at [594, 361] on textarea "**********" at bounding box center [774, 383] width 373 height 65
click at [593, 323] on p "How can we improve our report to better meet your needs?" at bounding box center [774, 330] width 373 height 16
click at [596, 326] on p "How can we improve our report to better meet your needs?" at bounding box center [774, 330] width 373 height 16
click at [601, 361] on textarea "**********" at bounding box center [774, 383] width 373 height 65
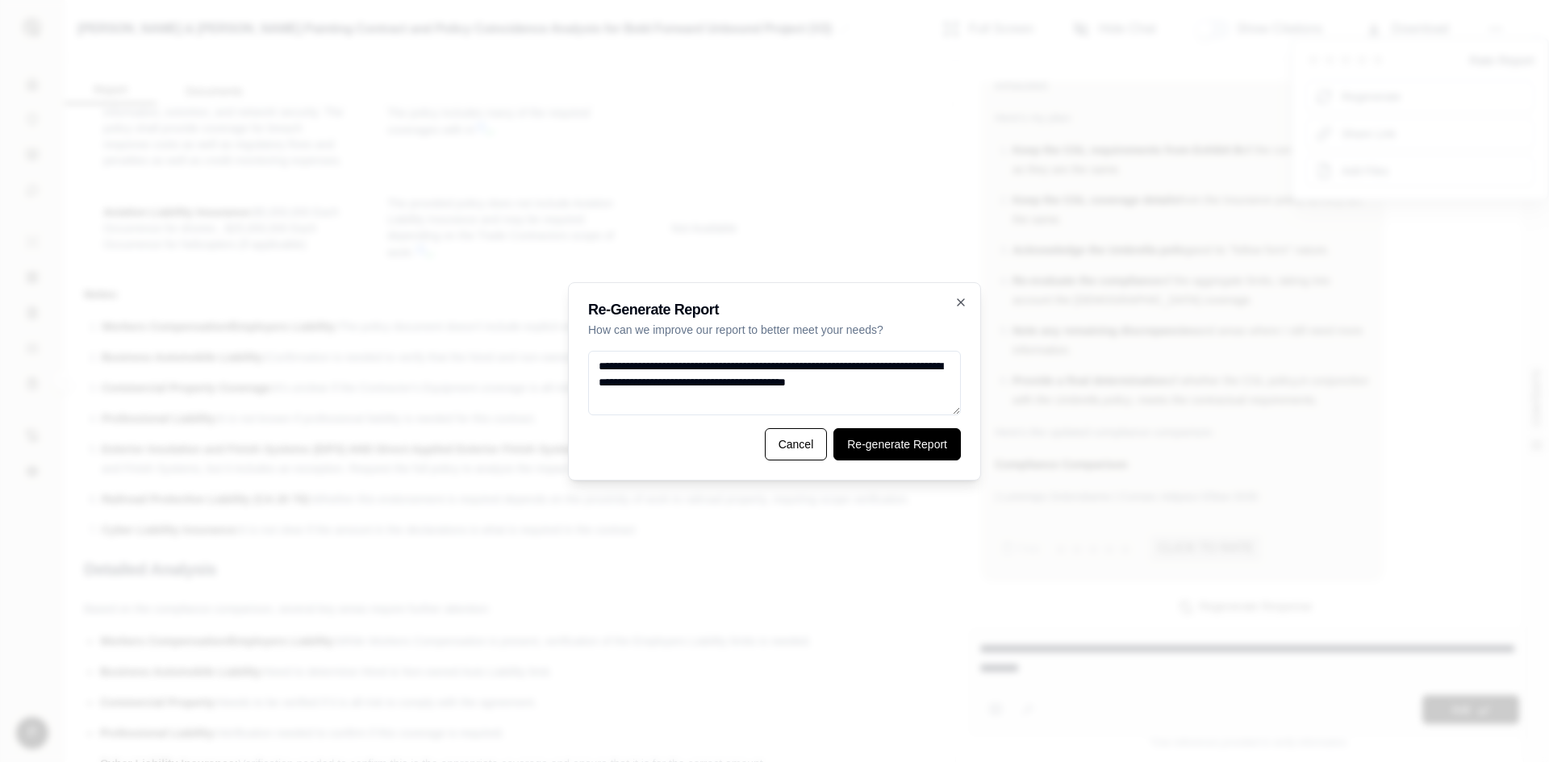
type textarea "**********"
click at [909, 444] on button "Re-generate Report" at bounding box center [896, 444] width 127 height 32
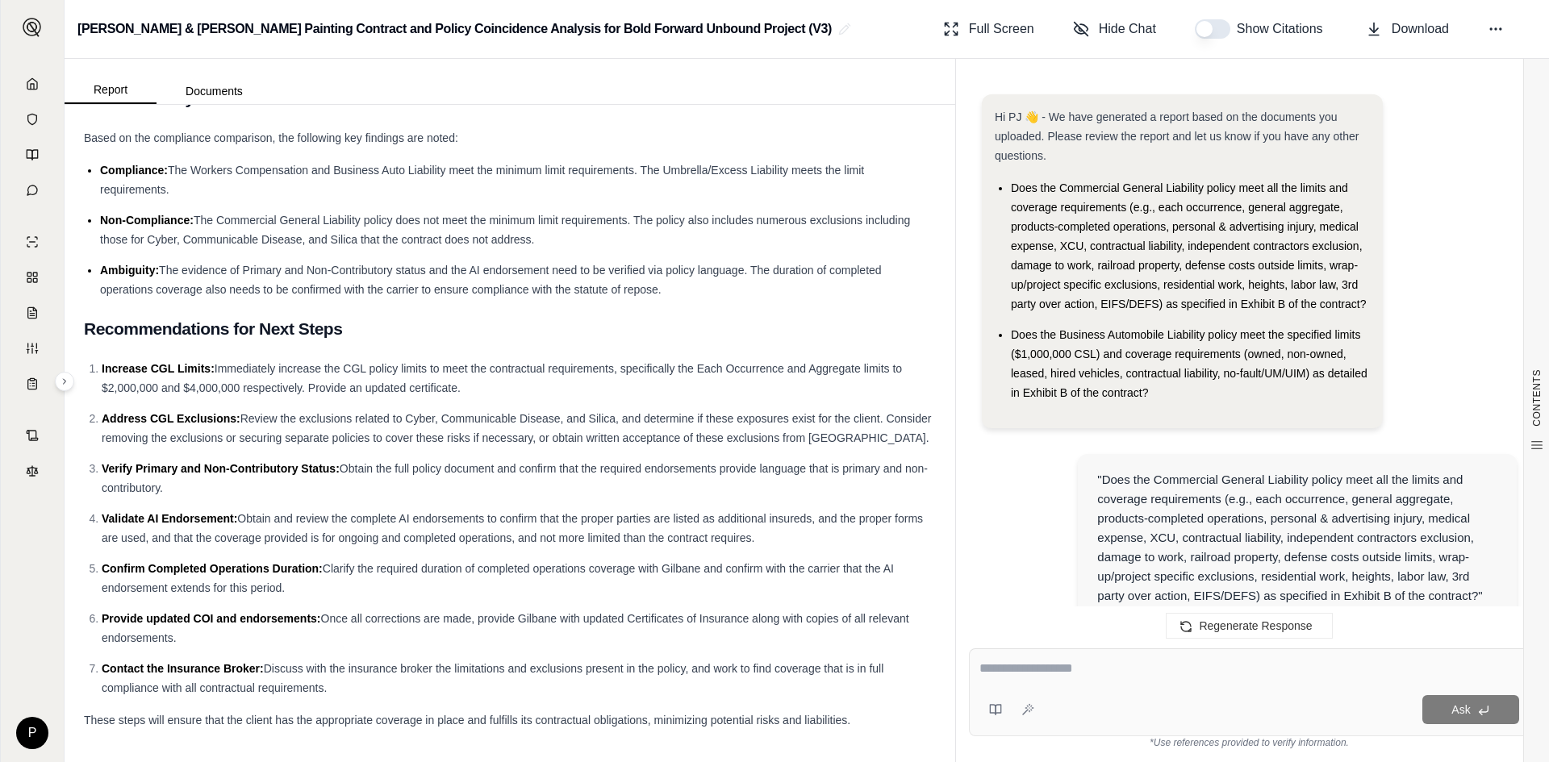
scroll to position [6380, 0]
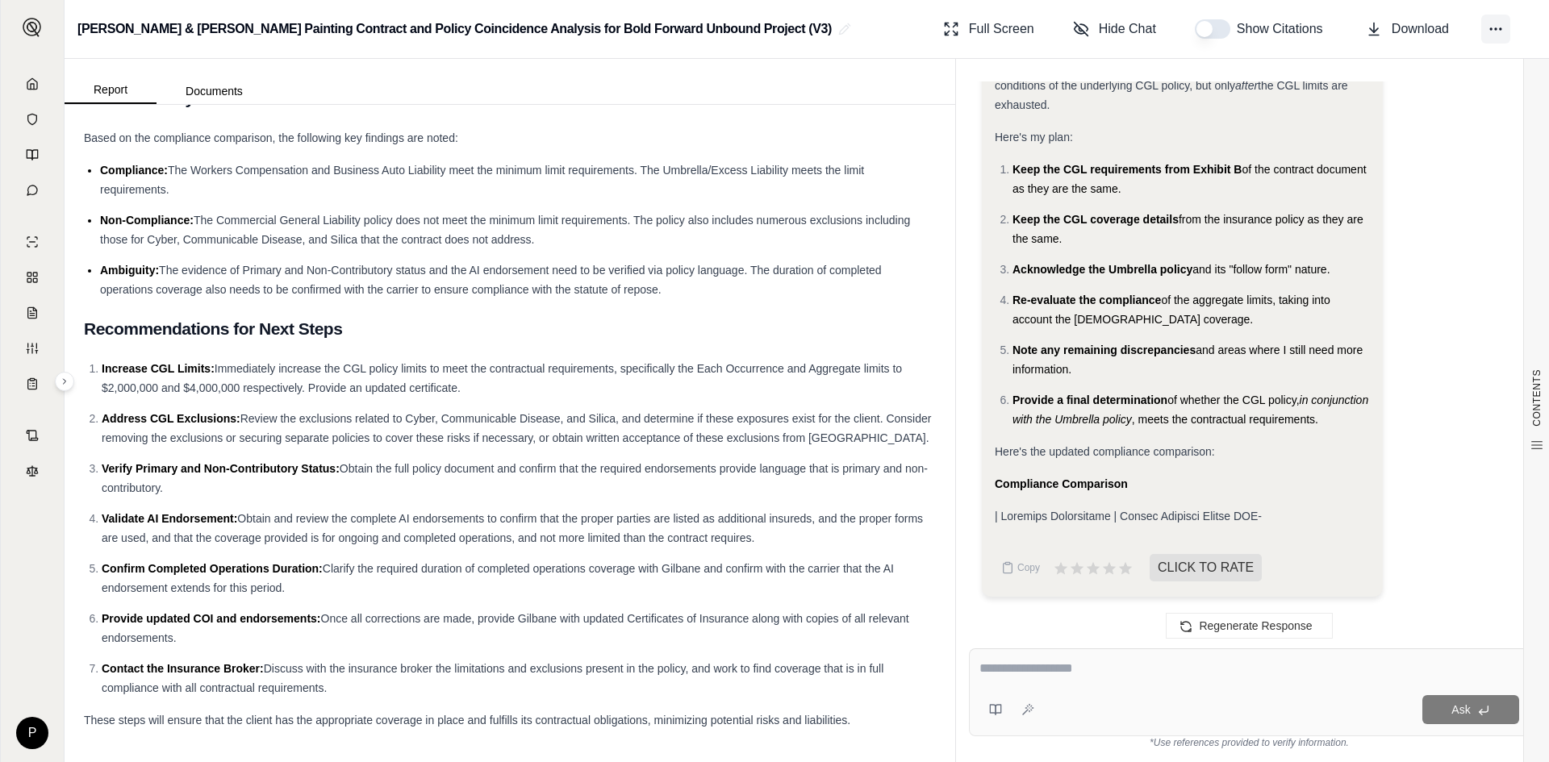
click at [1494, 23] on icon at bounding box center [1496, 29] width 16 height 16
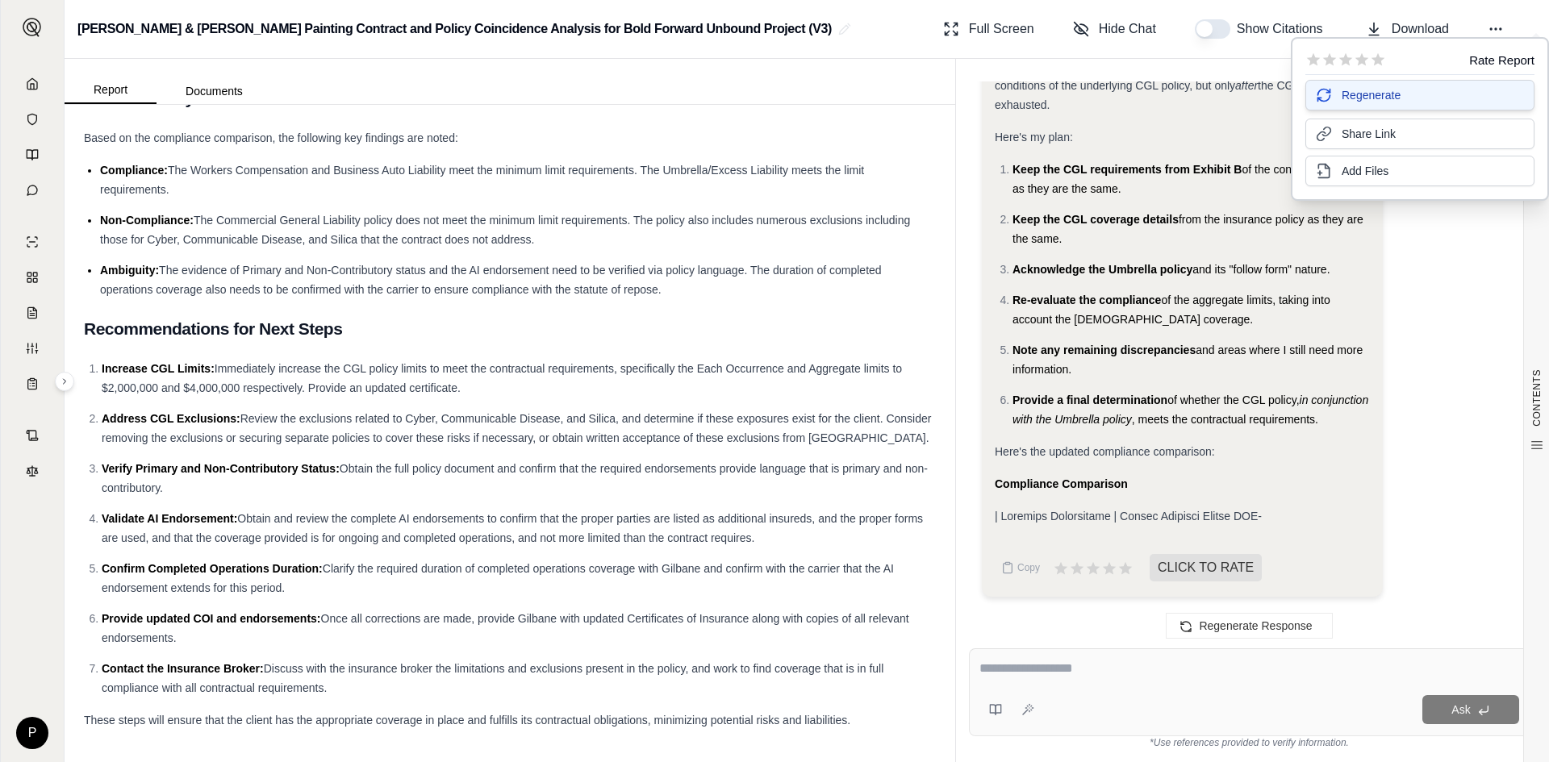
click at [1372, 96] on span "Regenerate" at bounding box center [1371, 95] width 59 height 16
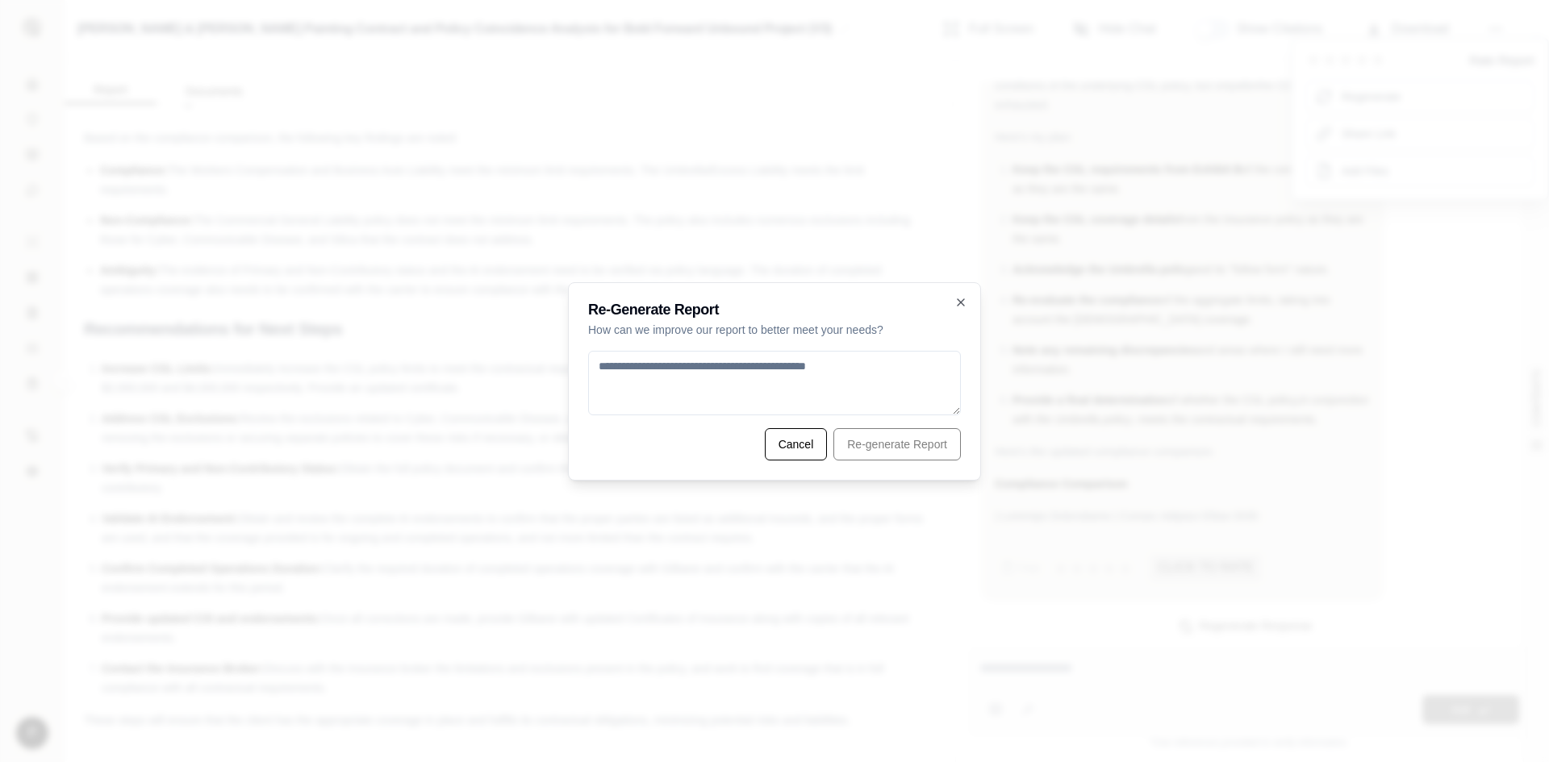
drag, startPoint x: 876, startPoint y: 370, endPoint x: 685, endPoint y: 426, distance: 199.4
click at [295, 318] on body "[PERSON_NAME] & [PERSON_NAME] Painting Contract and Policy Coincidence Analysis…" at bounding box center [774, 381] width 1549 height 762
drag, startPoint x: 595, startPoint y: 358, endPoint x: 583, endPoint y: 428, distance: 70.6
click at [595, 360] on textarea "**********" at bounding box center [774, 383] width 373 height 65
click at [667, 398] on textarea "**********" at bounding box center [774, 383] width 373 height 65
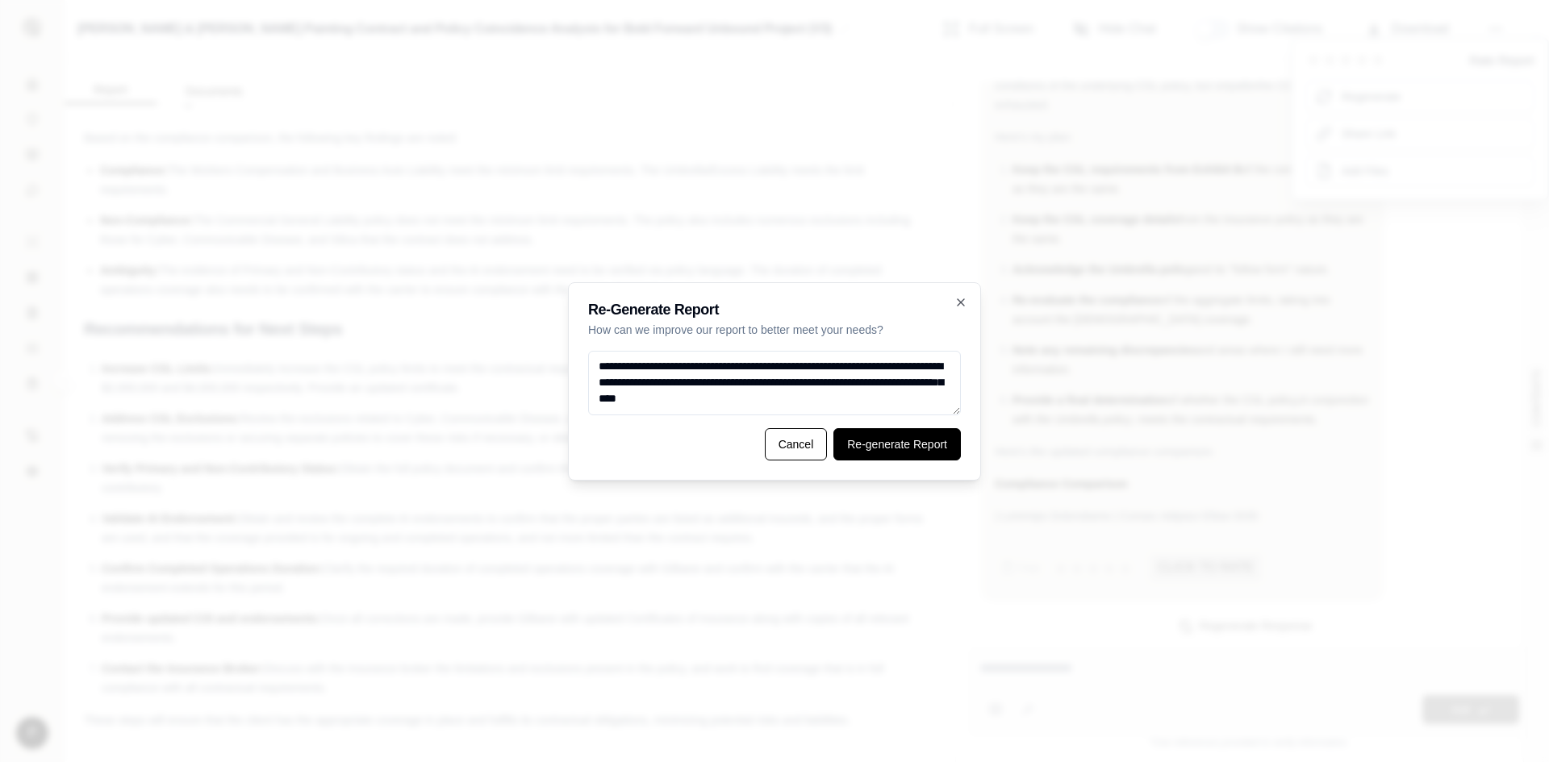
type textarea "**********"
click at [907, 441] on button "Re-generate Report" at bounding box center [896, 444] width 127 height 32
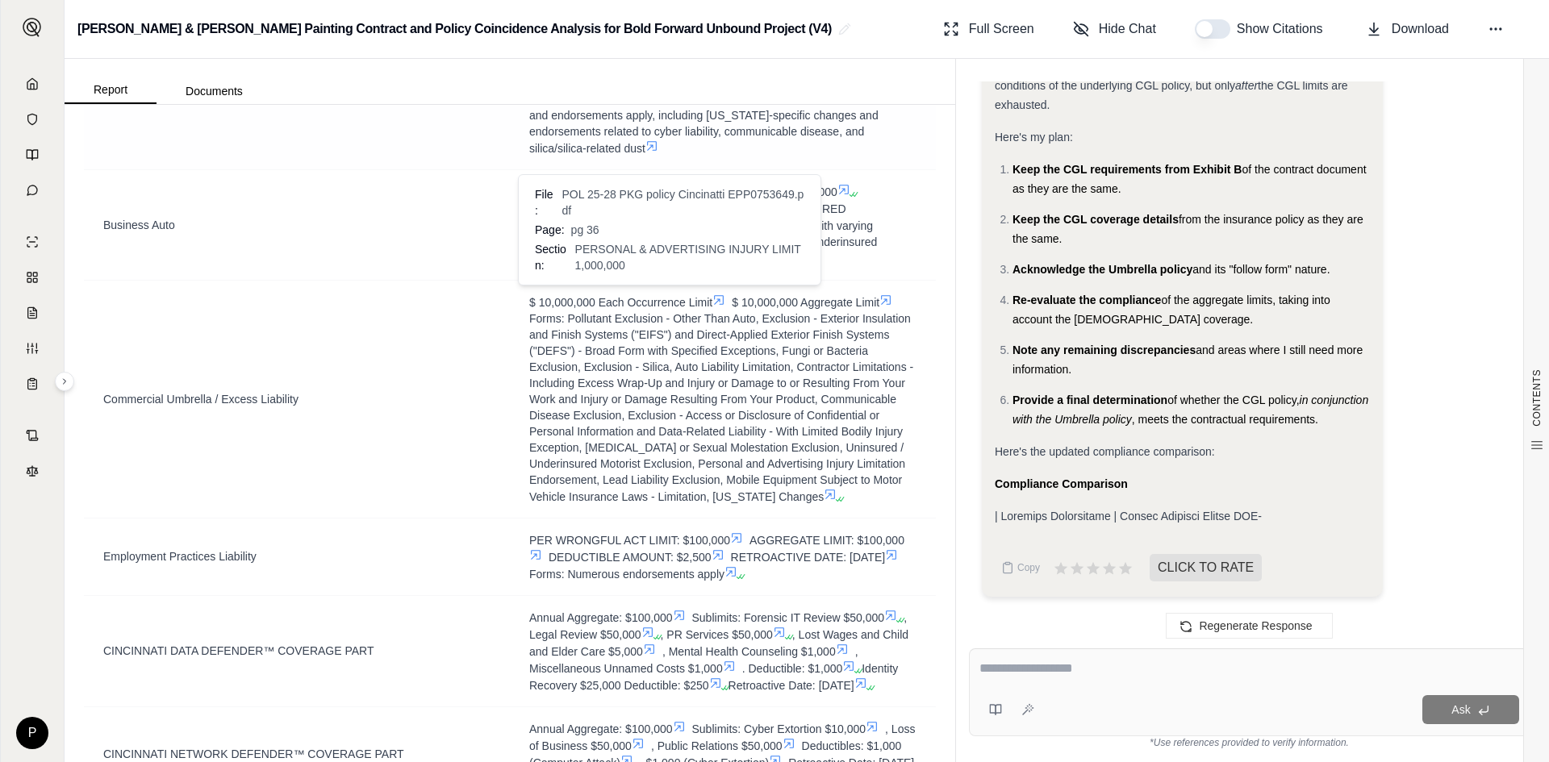
scroll to position [3155, 0]
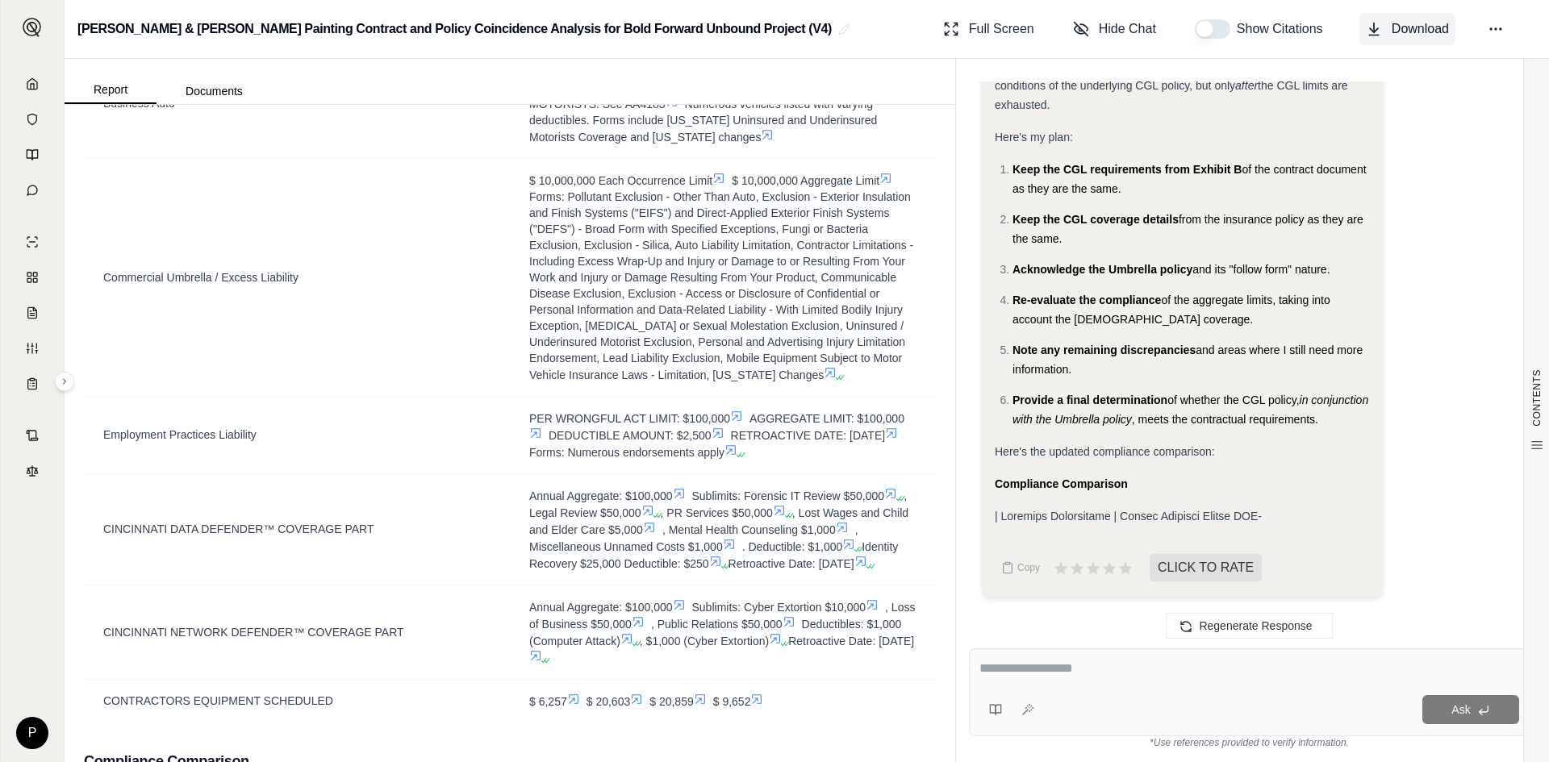
click at [1409, 31] on span "Download" at bounding box center [1420, 28] width 57 height 19
click at [1458, 284] on div "Analysis: Okay, I need to regenerate the compliance comparison section of the r…" at bounding box center [1249, 291] width 535 height 637
click at [1411, 21] on span "Download" at bounding box center [1420, 28] width 57 height 19
click at [1498, 31] on icon at bounding box center [1496, 29] width 16 height 16
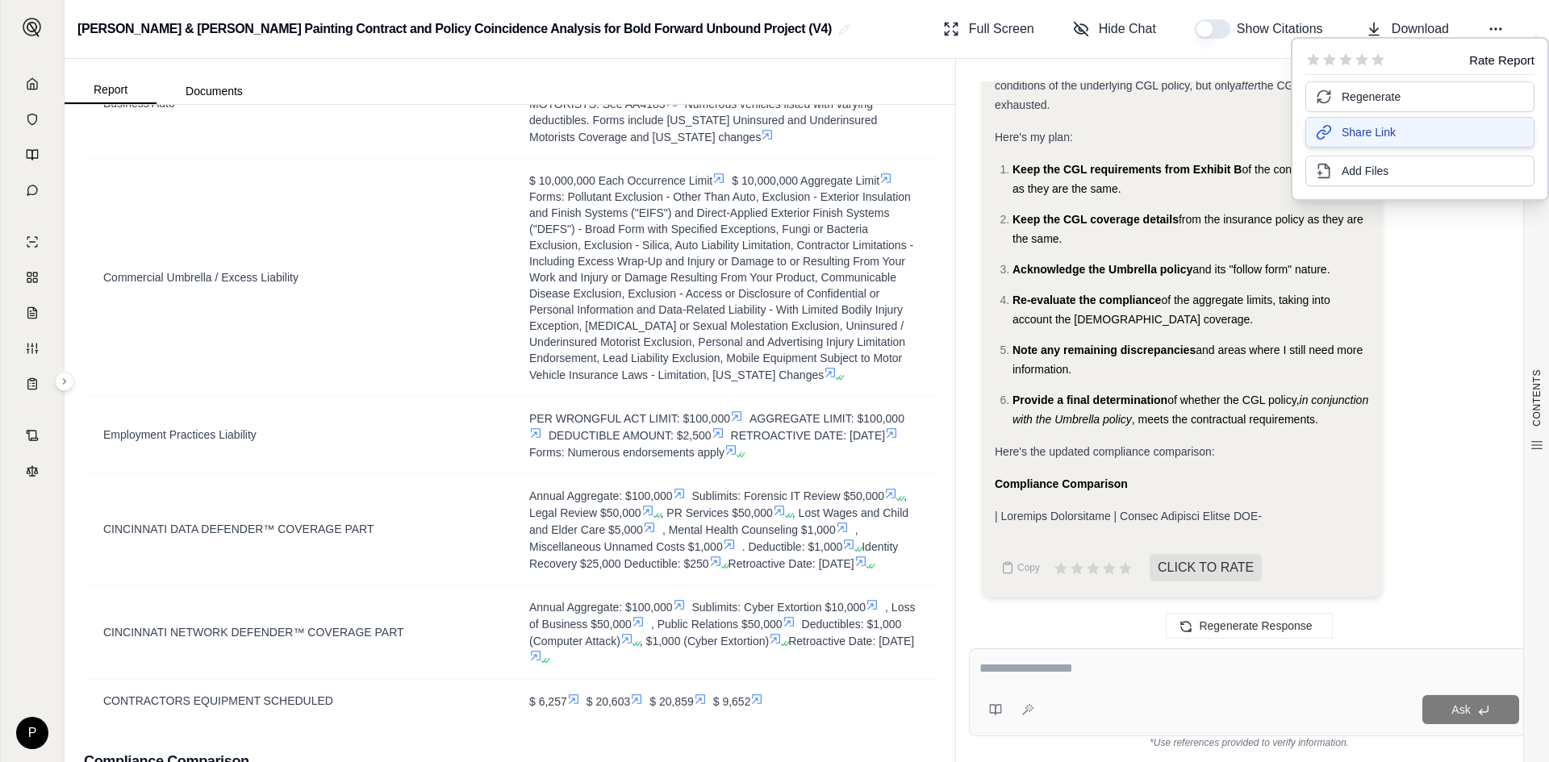
click at [1361, 131] on span "Share Link" at bounding box center [1369, 132] width 54 height 16
click at [1354, 131] on span "Share Link" at bounding box center [1369, 132] width 54 height 16
